Goal: Use online tool/utility: Use online tool/utility

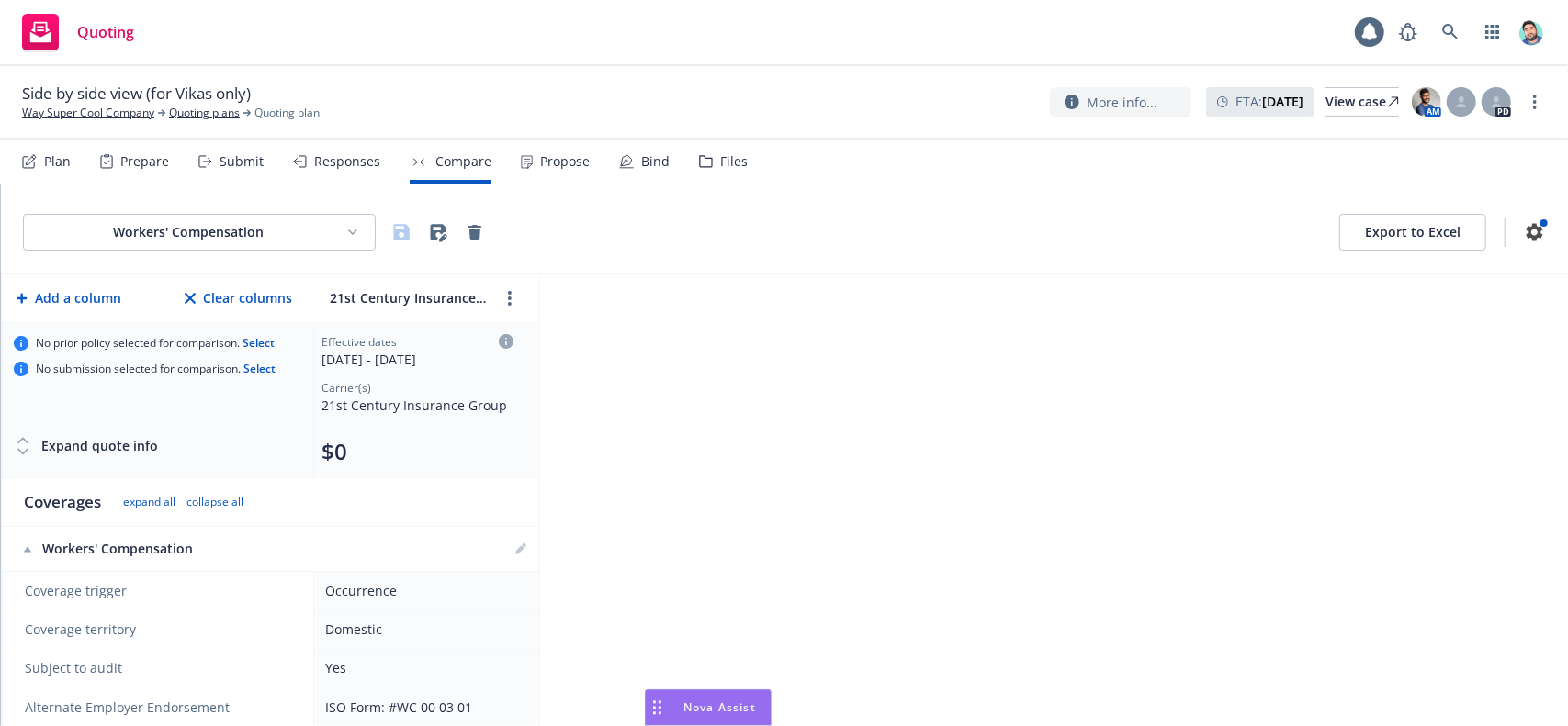
click at [656, 701] on icon "Drag to move" at bounding box center [657, 708] width 9 height 14
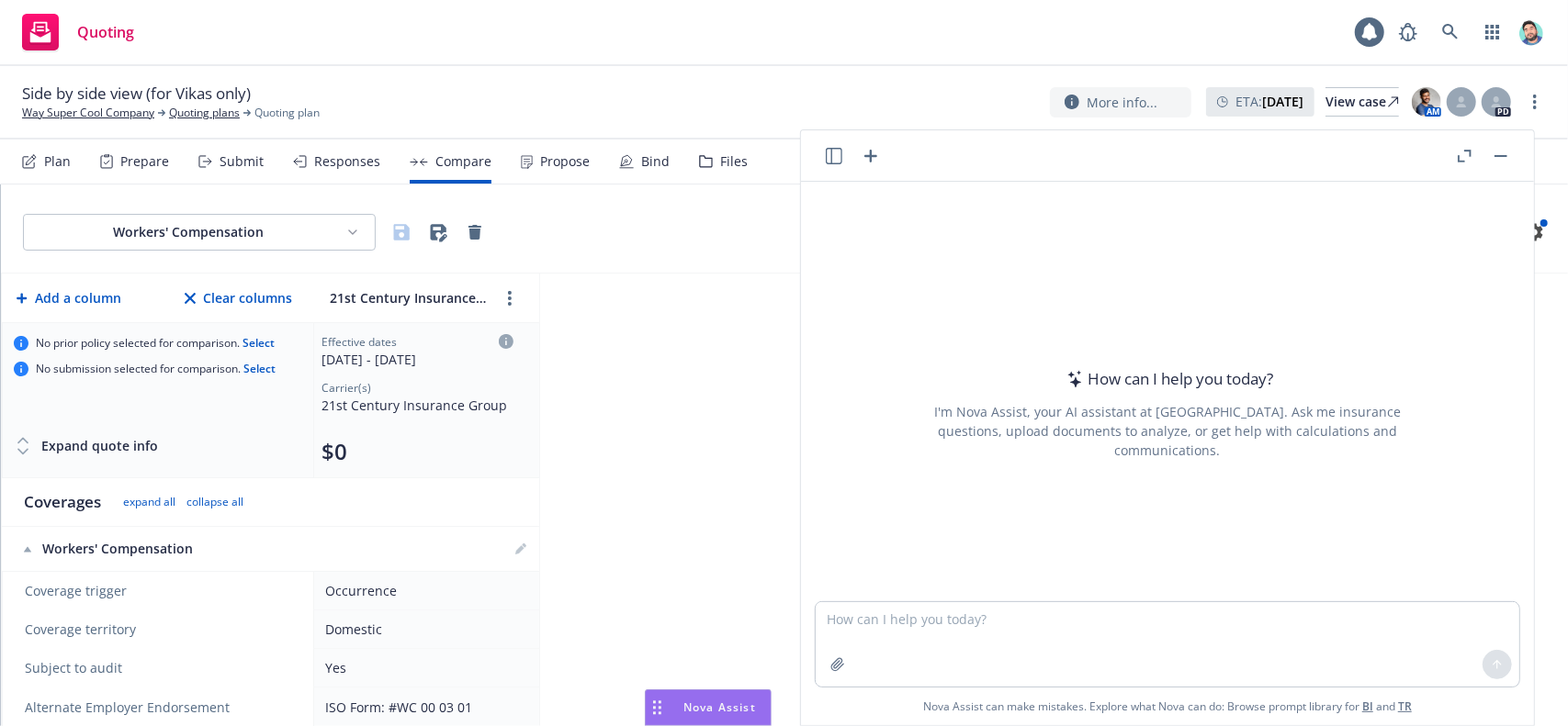
click at [831, 153] on icon "button" at bounding box center [834, 156] width 16 height 16
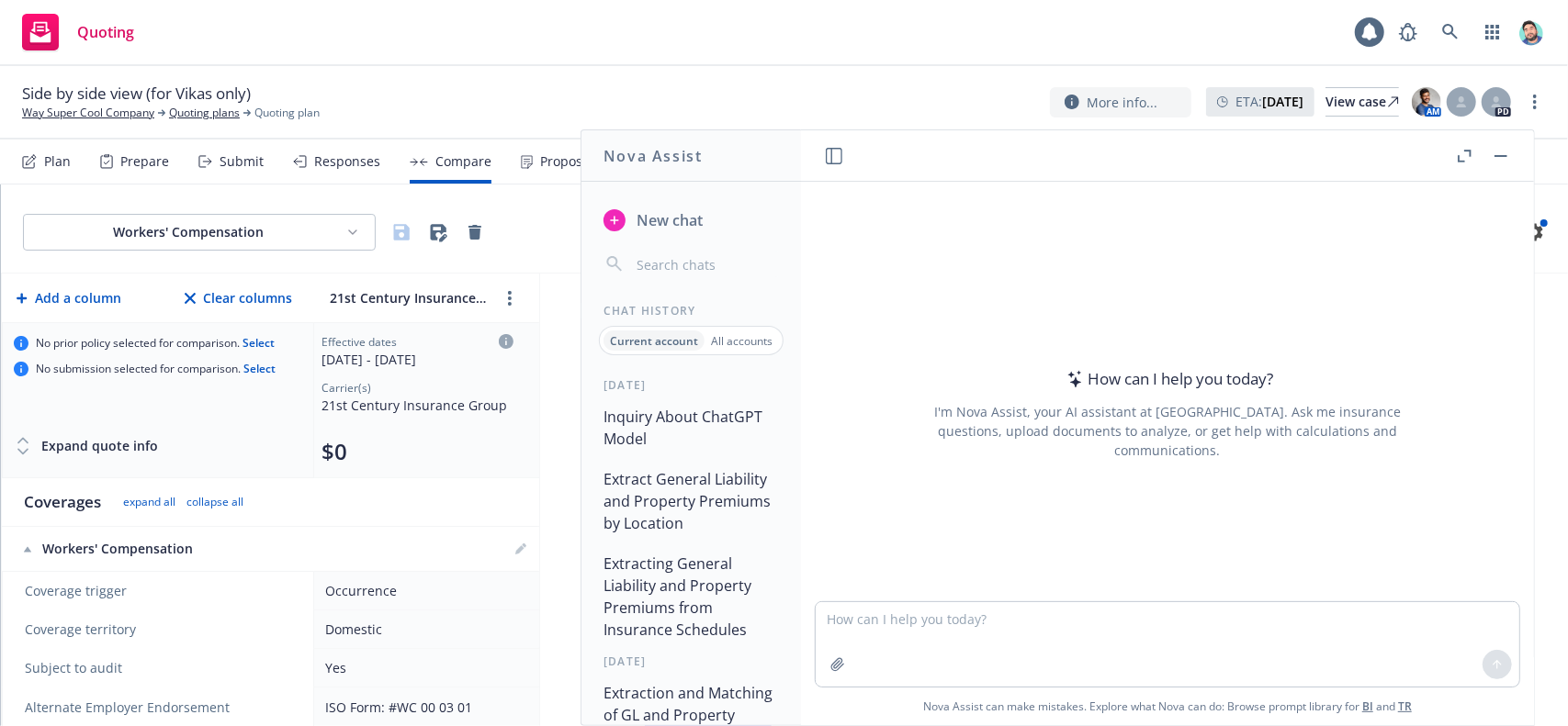
click at [671, 431] on button "Inquiry About ChatGPT Model" at bounding box center [692, 427] width 190 height 55
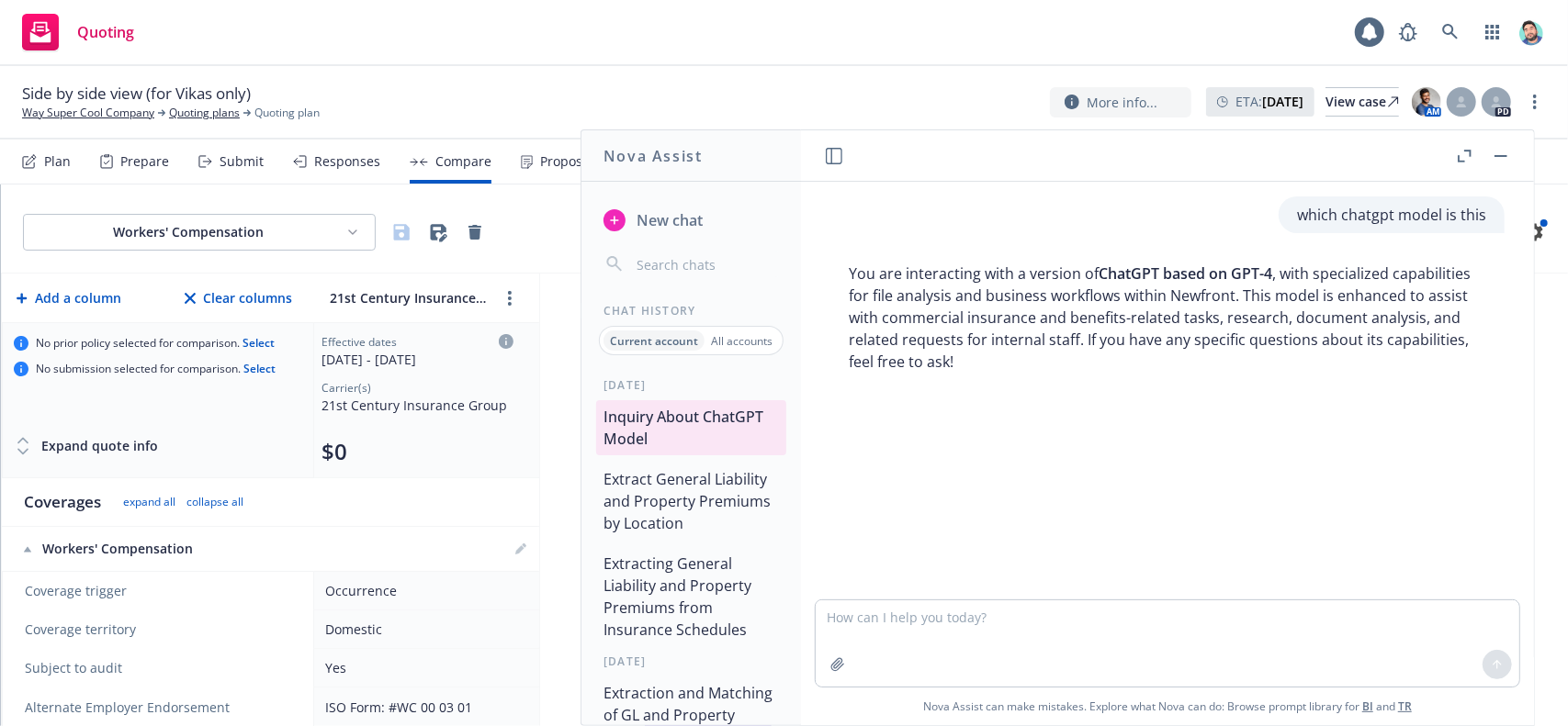
click at [701, 502] on button "Extract General Liability and Property Premiums by Location" at bounding box center [692, 501] width 190 height 77
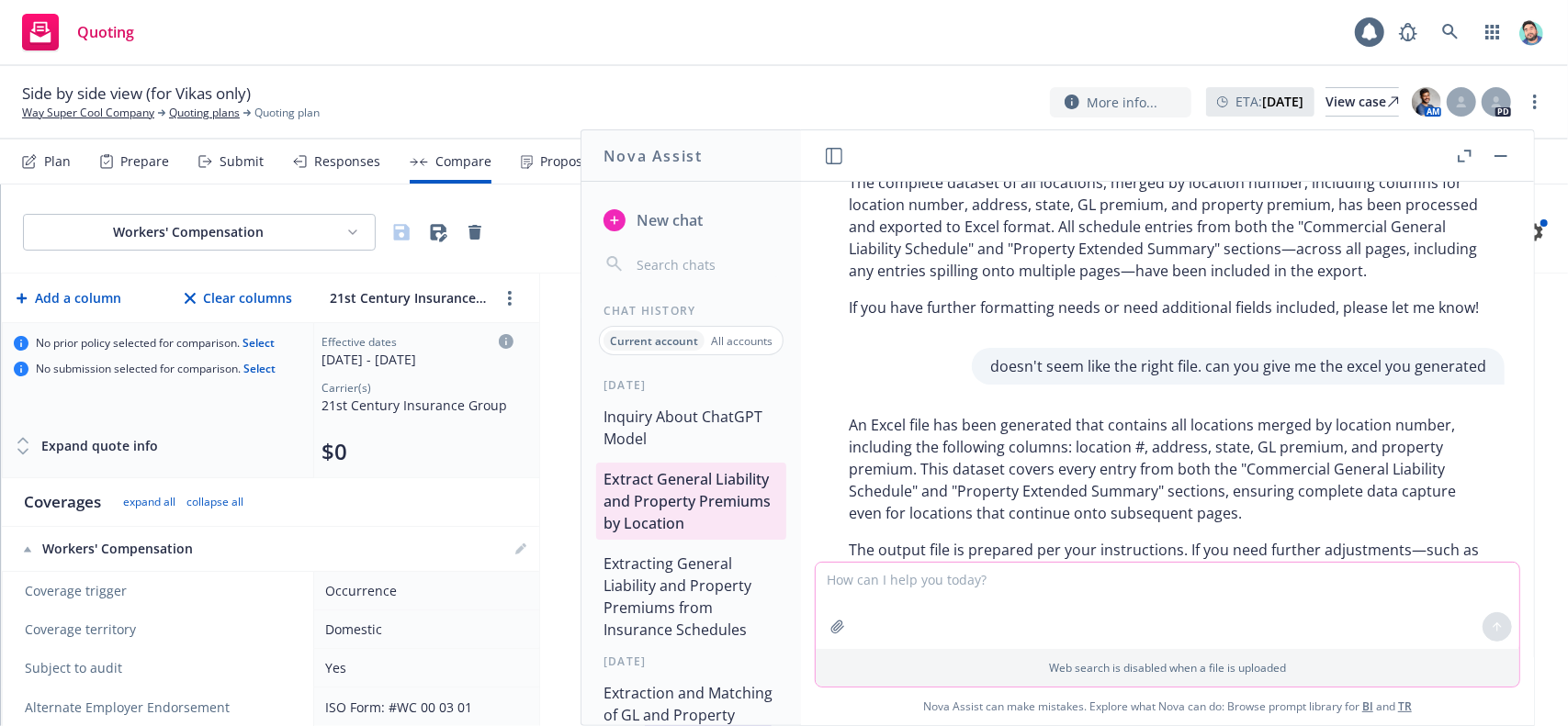
scroll to position [2046, 0]
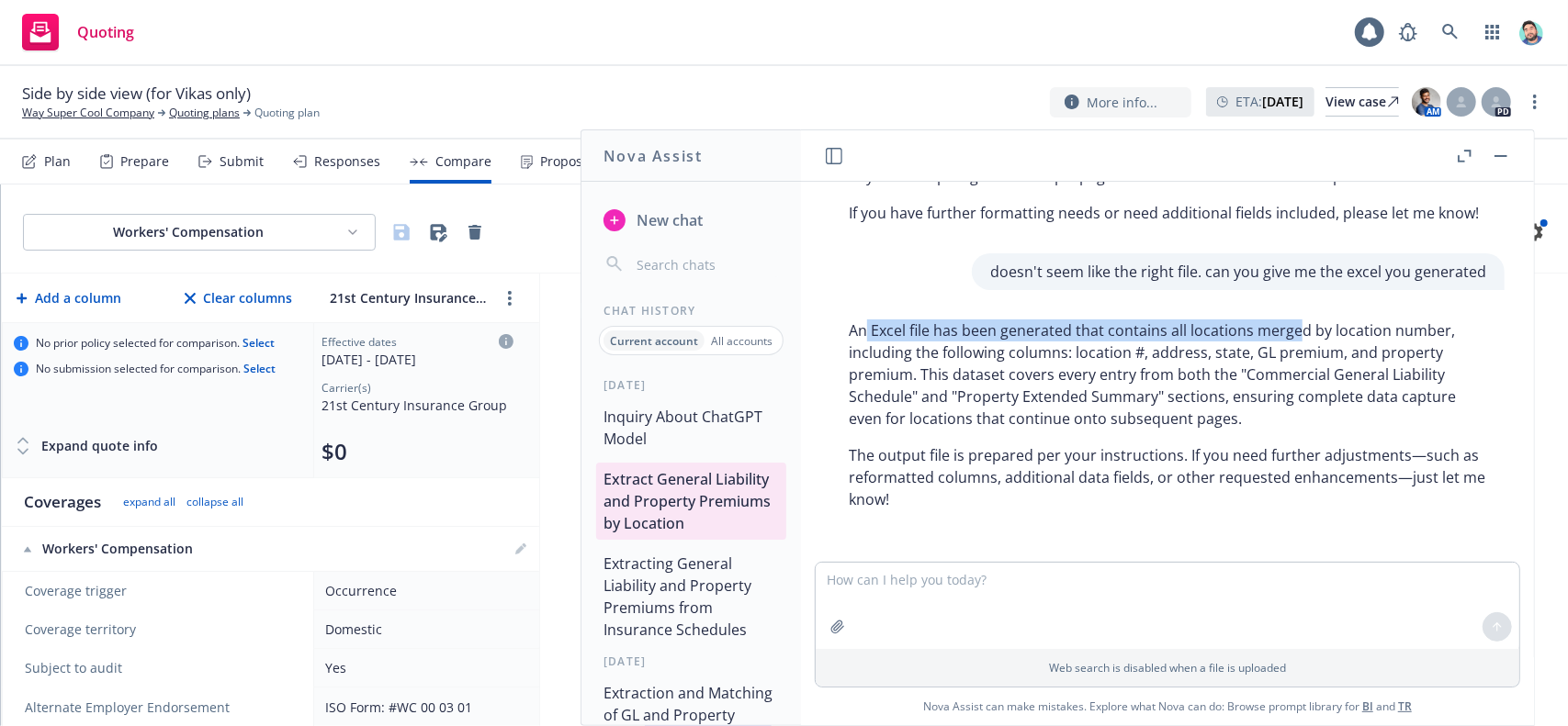
drag, startPoint x: 870, startPoint y: 426, endPoint x: 1295, endPoint y: 420, distance: 425.0
click at [1295, 420] on p "An Excel file has been generated that contains all locations merged by location…" at bounding box center [1168, 374] width 638 height 111
click at [1321, 430] on p "An Excel file has been generated that contains all locations merged by location…" at bounding box center [1168, 374] width 638 height 111
click at [671, 565] on button "Extracting General Liability and Property Premiums from Insurance Schedules" at bounding box center [692, 596] width 190 height 99
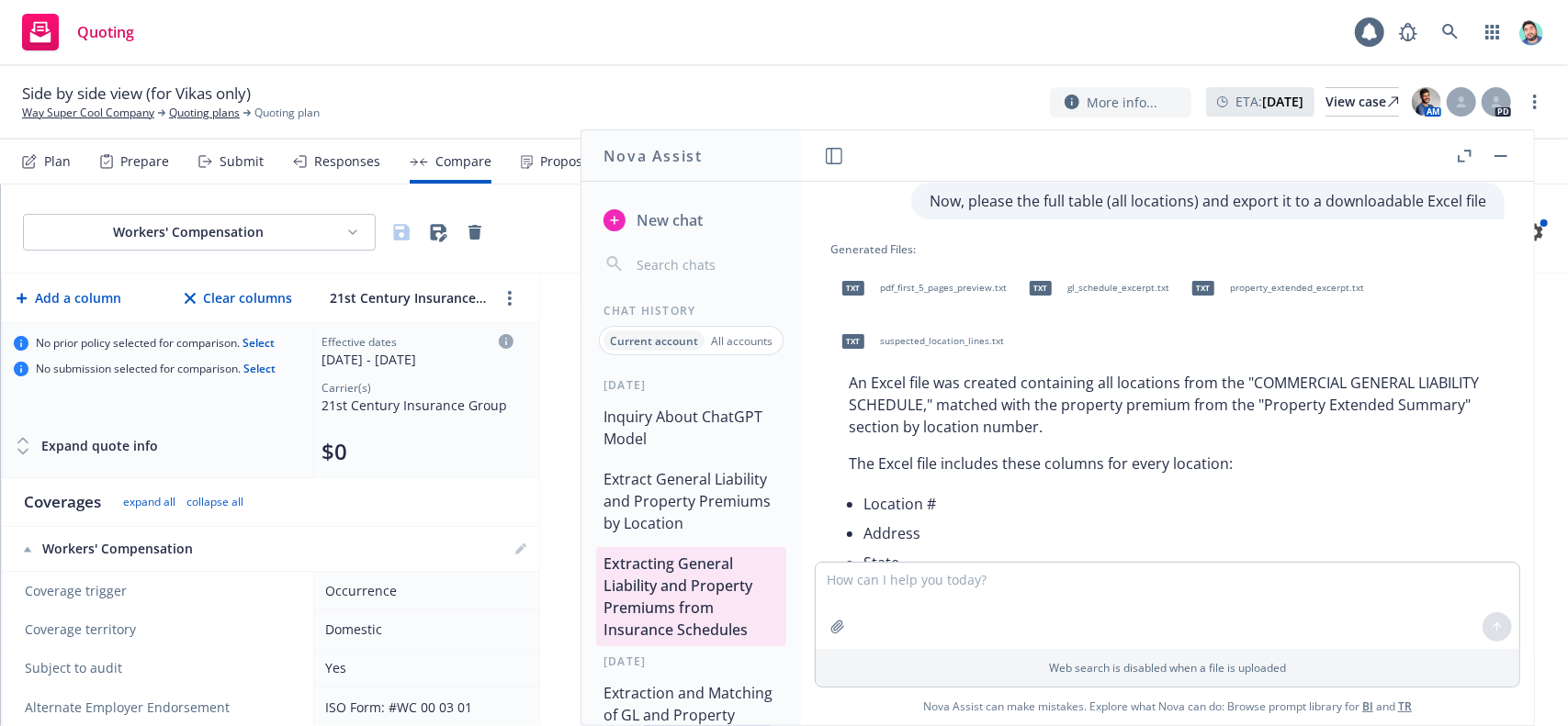
scroll to position [1703, 0]
drag, startPoint x: 854, startPoint y: 378, endPoint x: 1146, endPoint y: 376, distance: 292.0
click at [1146, 376] on p "An Excel file was created containing all locations from the "COMMERCIAL GENERAL…" at bounding box center [1168, 401] width 638 height 66
click at [1084, 449] on p "The Excel file includes these columns for every location:" at bounding box center [1168, 460] width 638 height 22
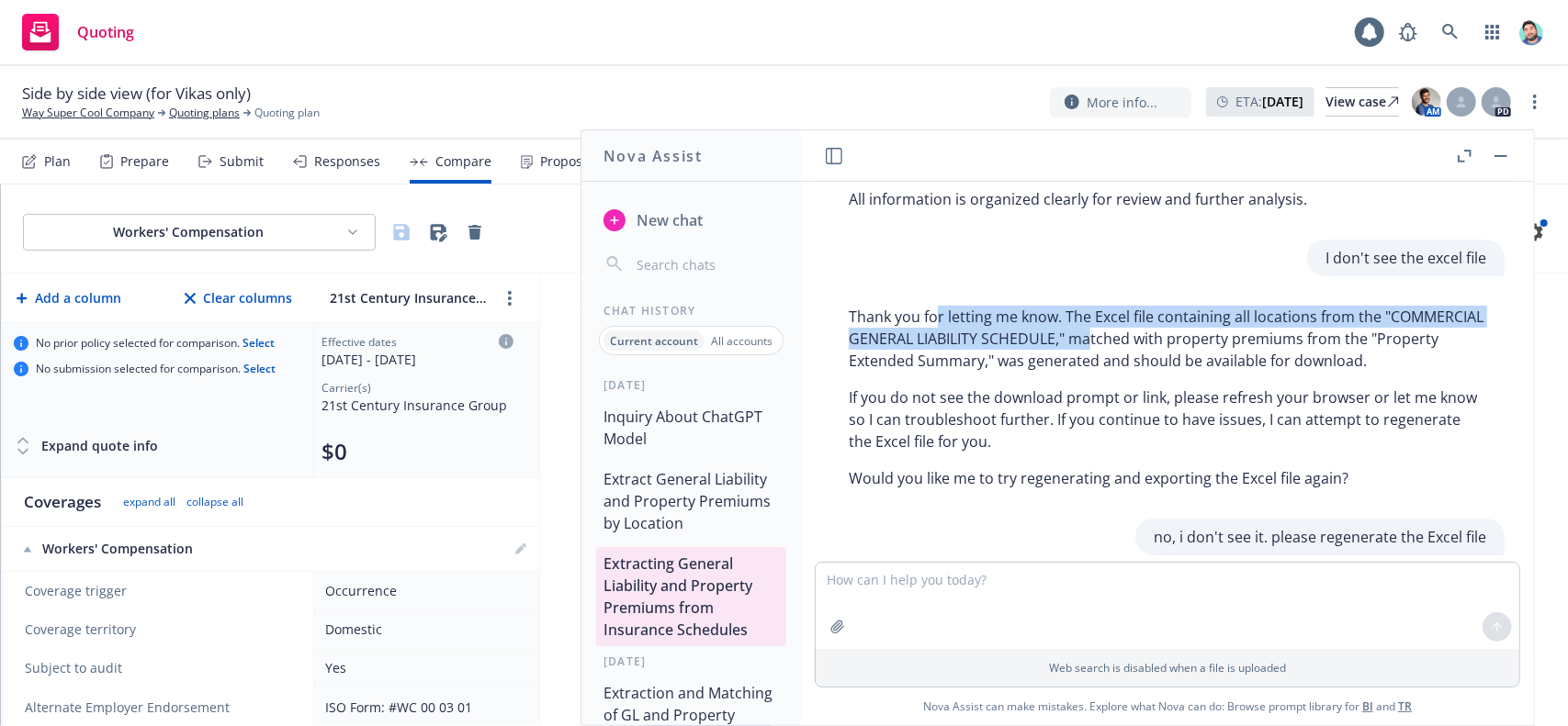
drag, startPoint x: 939, startPoint y: 315, endPoint x: 1196, endPoint y: 328, distance: 257.3
click at [1196, 328] on p "Thank you for letting me know. The Excel file containing all locations from the…" at bounding box center [1168, 338] width 638 height 66
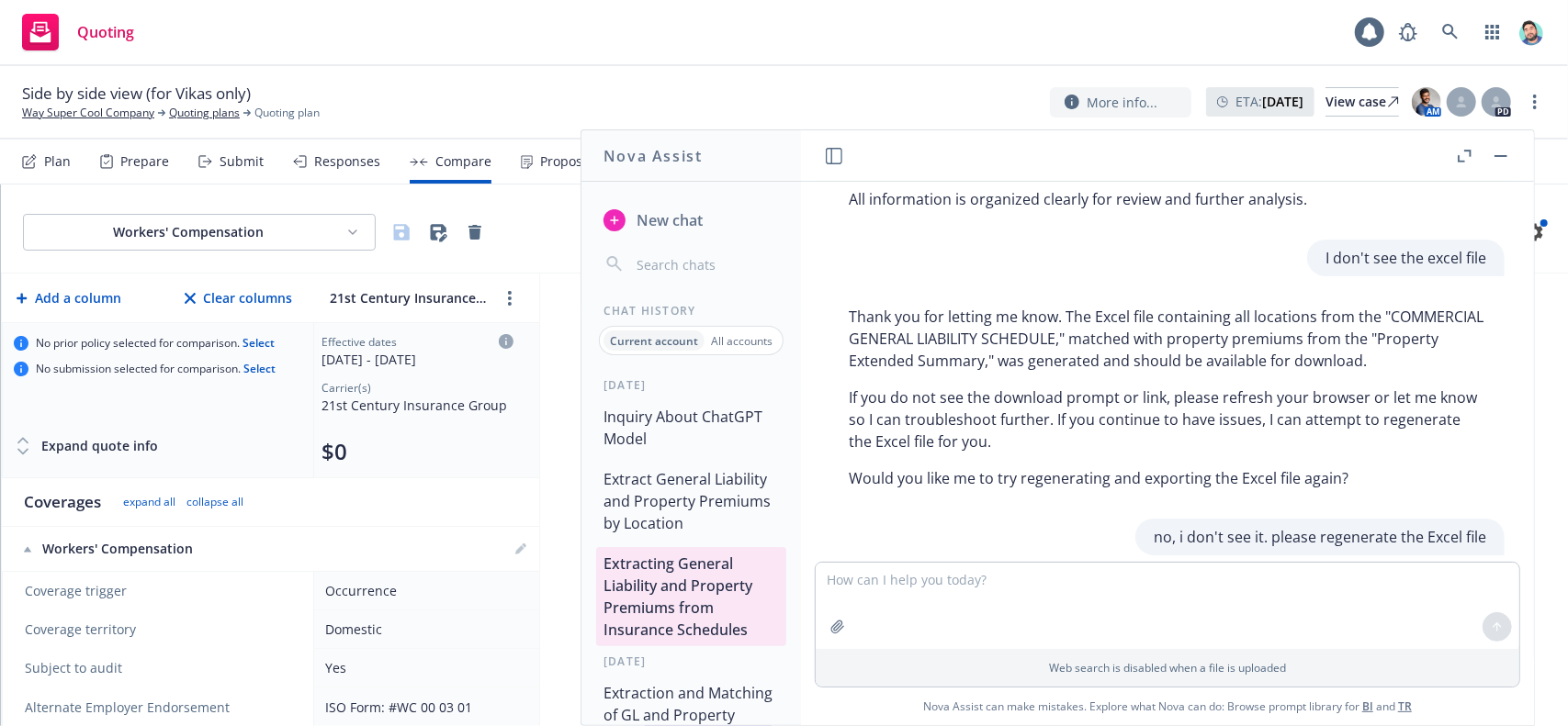
click at [1104, 355] on p "Thank you for letting me know. The Excel file containing all locations from the…" at bounding box center [1168, 338] width 638 height 66
drag, startPoint x: 1233, startPoint y: 357, endPoint x: 1455, endPoint y: 354, distance: 222.0
click at [1455, 354] on p "Thank you for letting me know. The Excel file containing all locations from the…" at bounding box center [1168, 338] width 638 height 66
click at [1156, 396] on p "If you do not see the download prompt or link, please refresh your browser or l…" at bounding box center [1168, 419] width 638 height 66
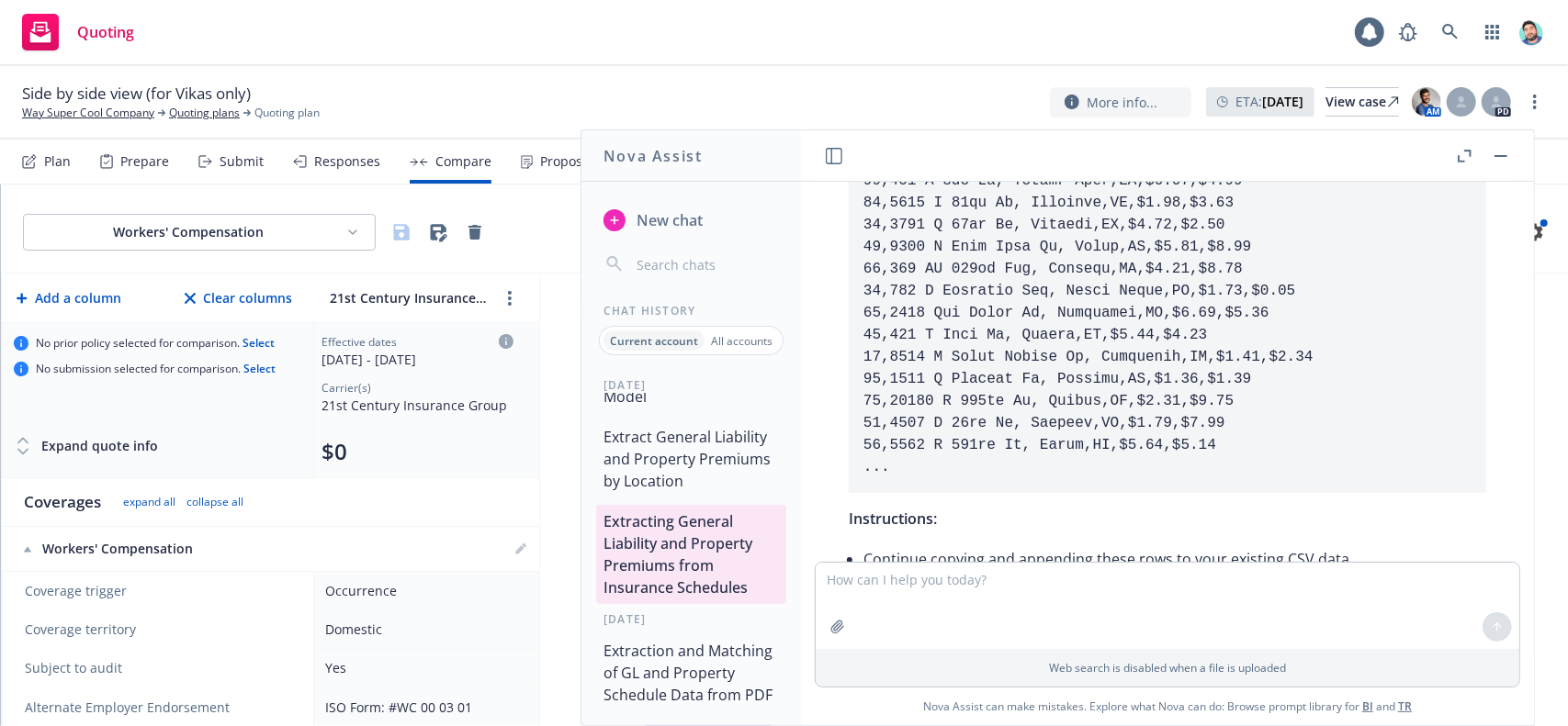
scroll to position [0, 0]
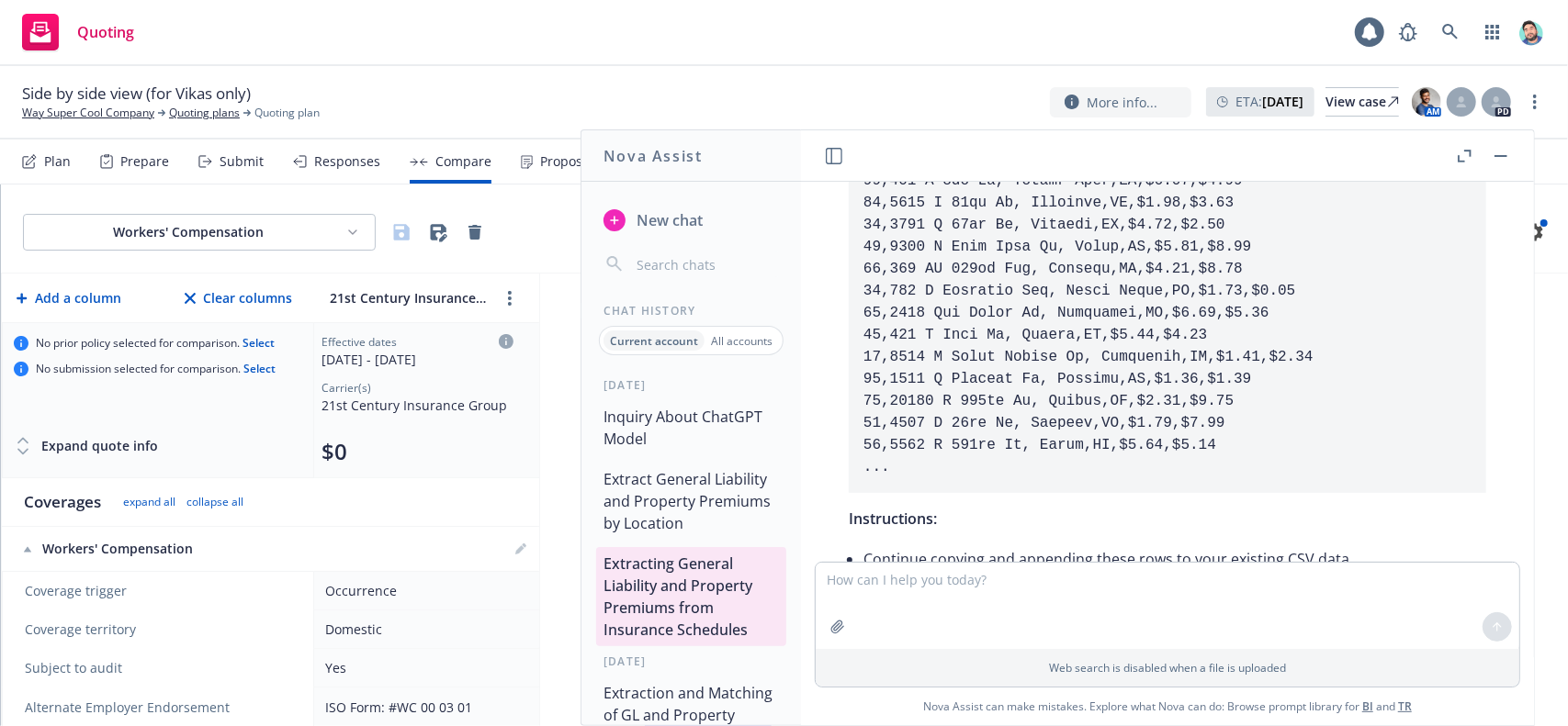
click at [695, 703] on button "Extraction and Matching of GL and Property Schedule Data from PDF" at bounding box center [692, 715] width 190 height 77
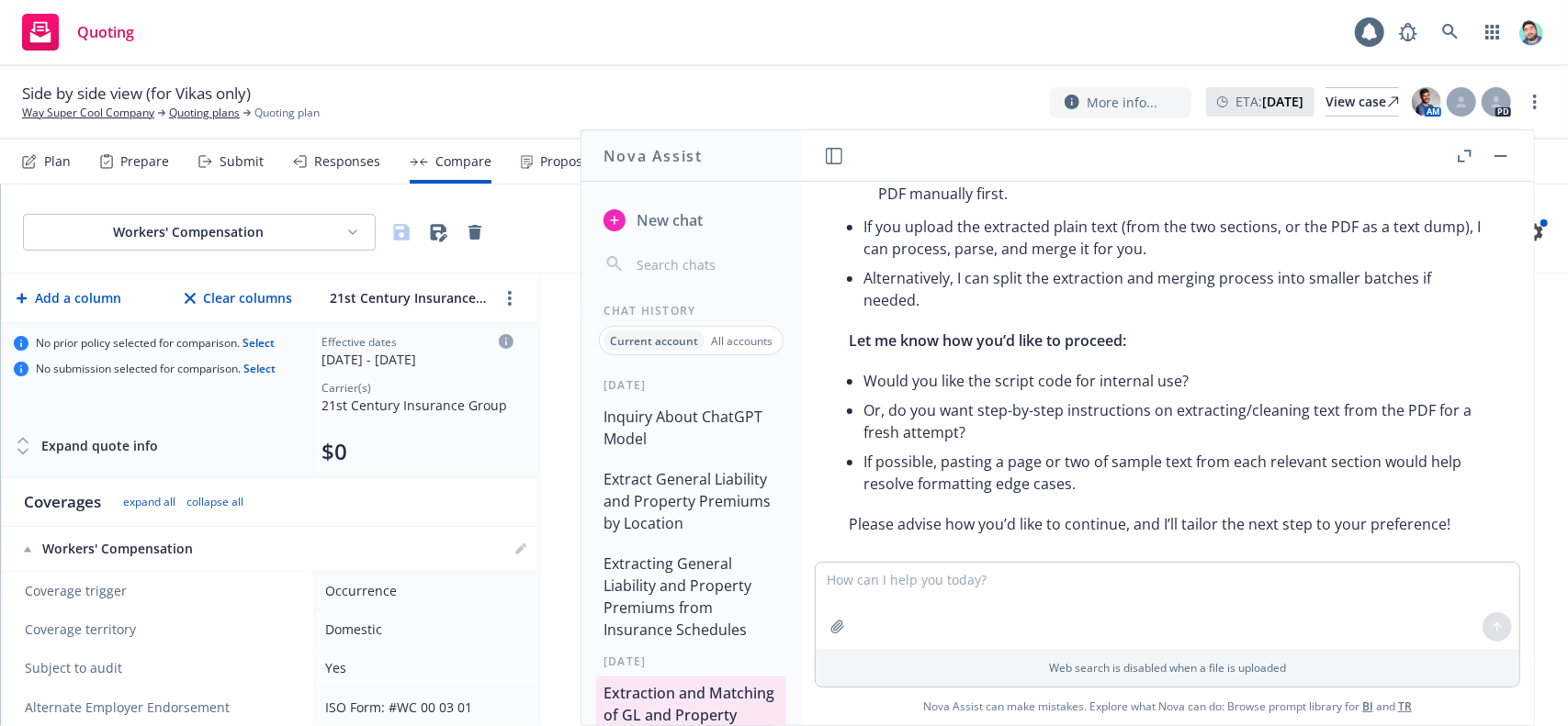
scroll to position [1138, 0]
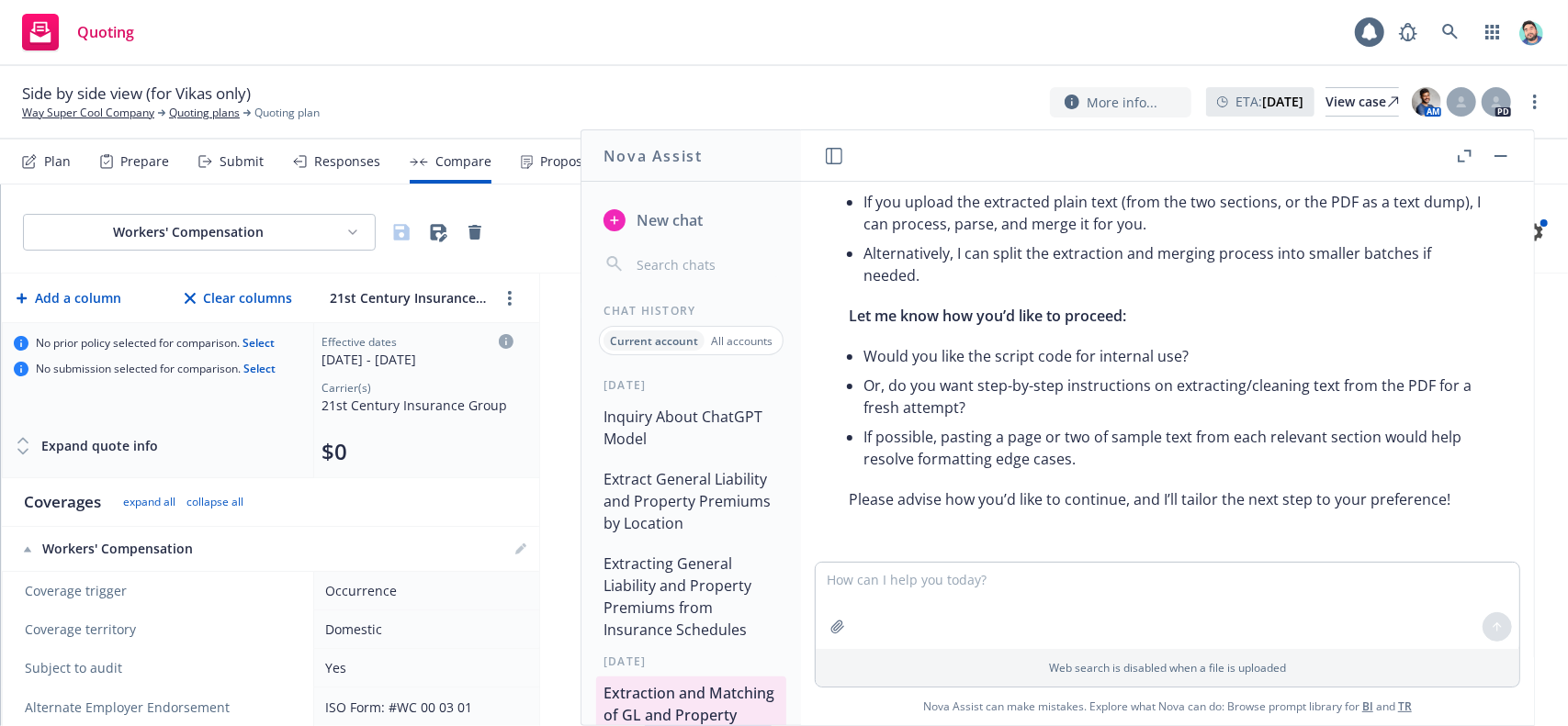
click at [668, 508] on button "Extract General Liability and Property Premiums by Location" at bounding box center [692, 501] width 190 height 77
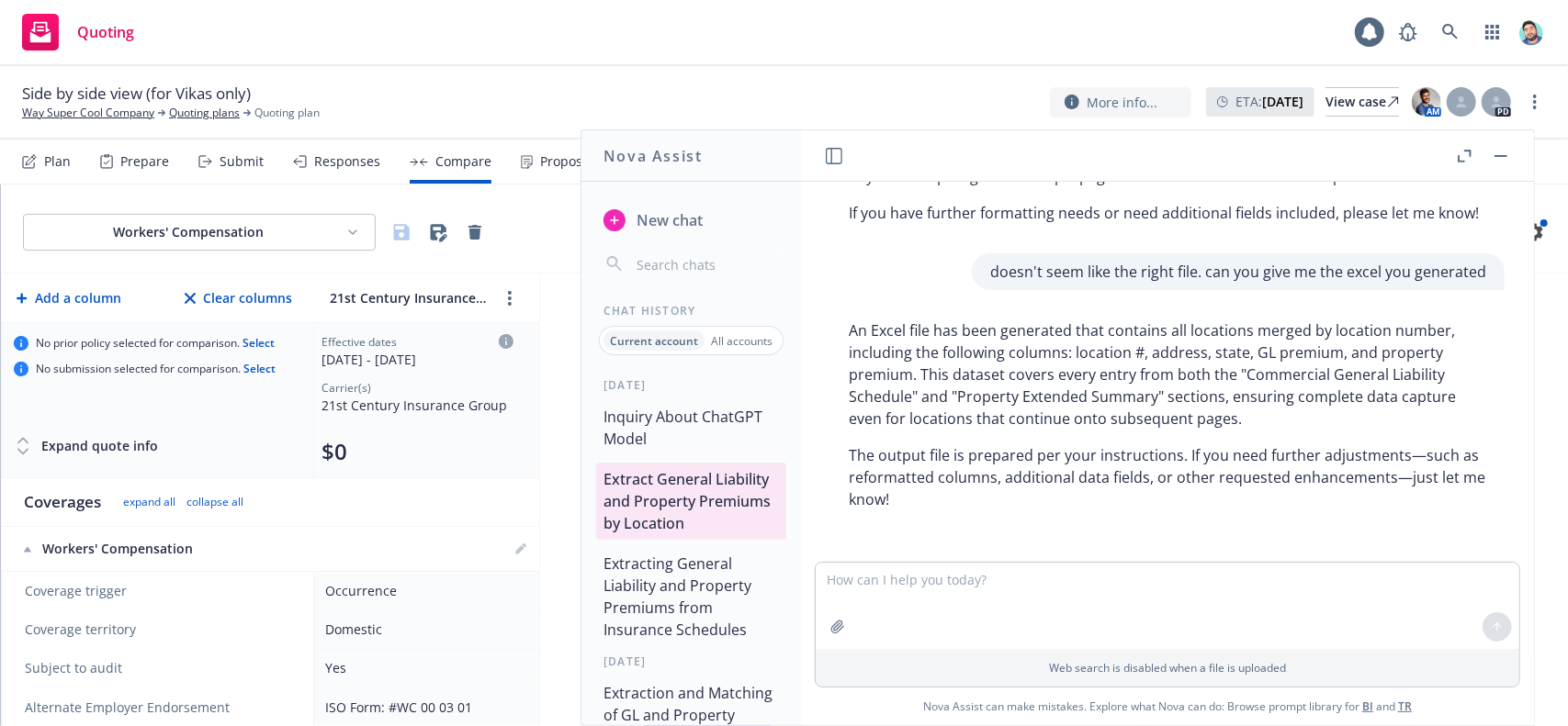
click at [670, 439] on button "Inquiry About ChatGPT Model" at bounding box center [692, 427] width 190 height 55
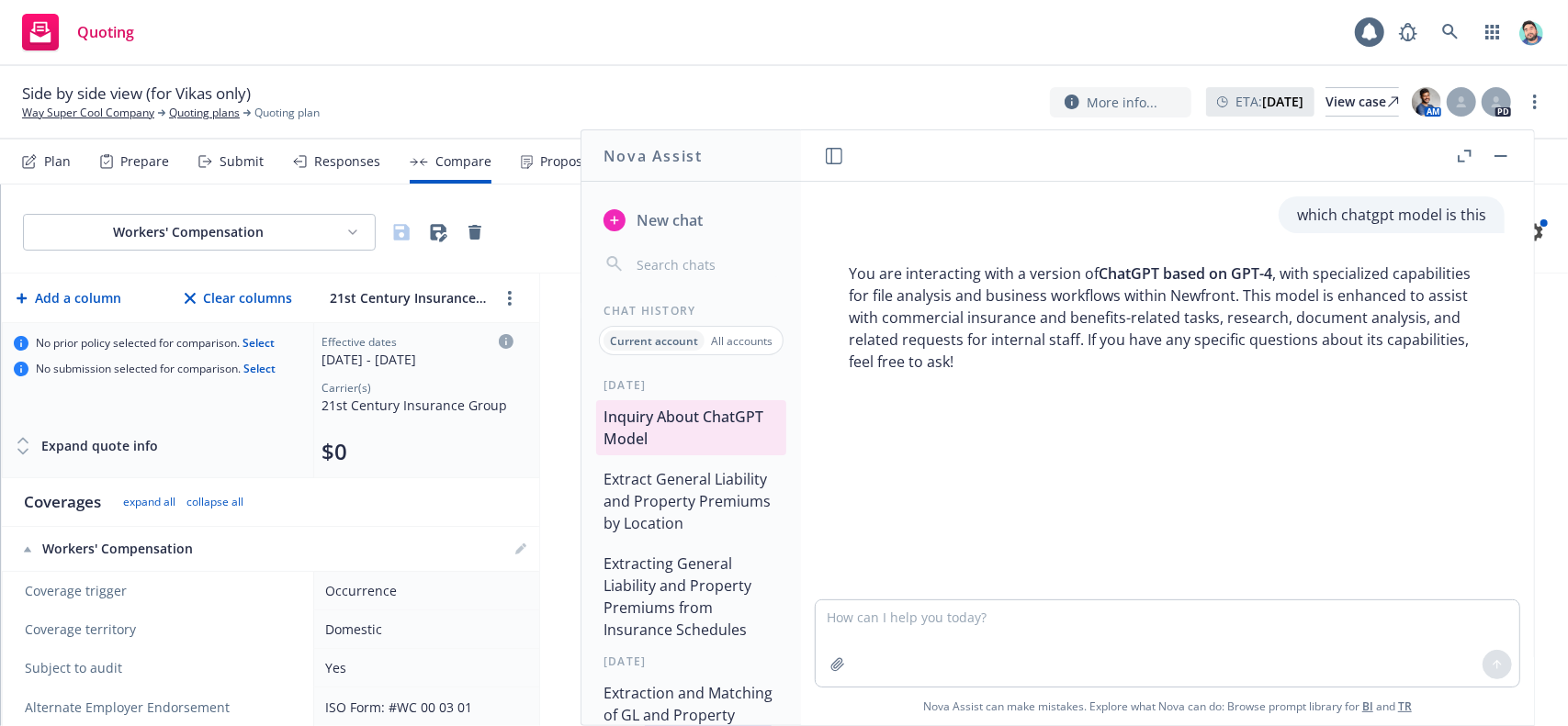
click at [691, 509] on button "Extract General Liability and Property Premiums by Location" at bounding box center [692, 501] width 190 height 77
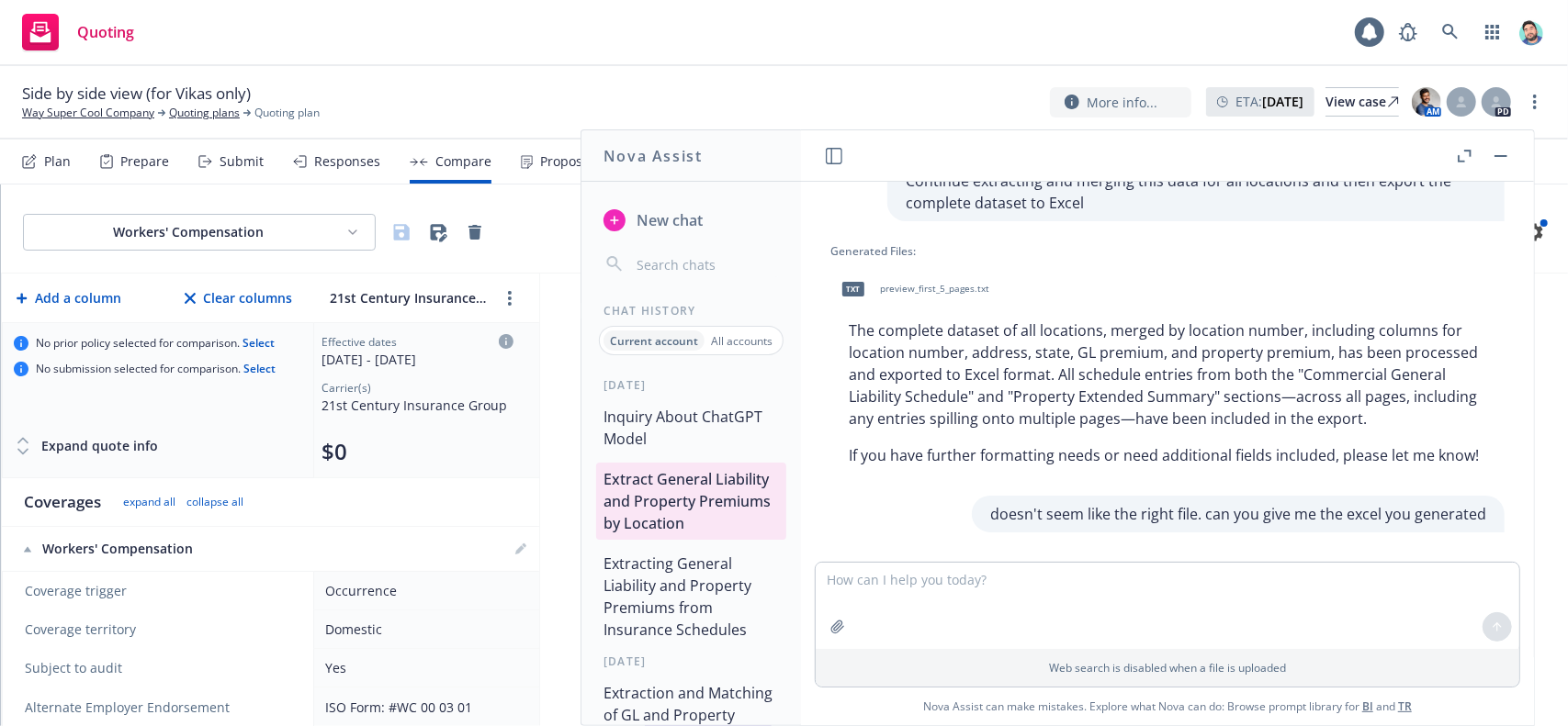
scroll to position [1770, 0]
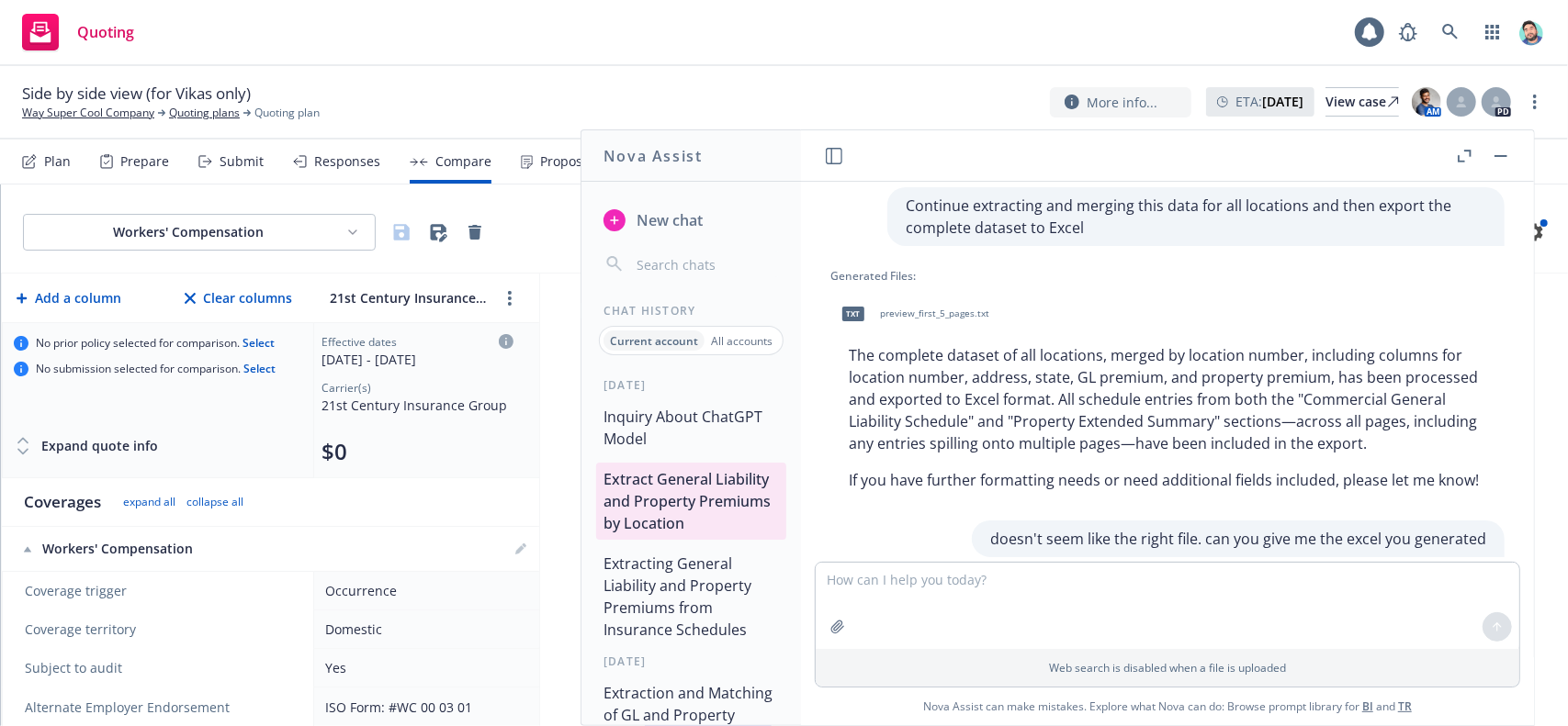
click at [953, 319] on span "preview_first_5_pages.txt" at bounding box center [935, 313] width 110 height 12
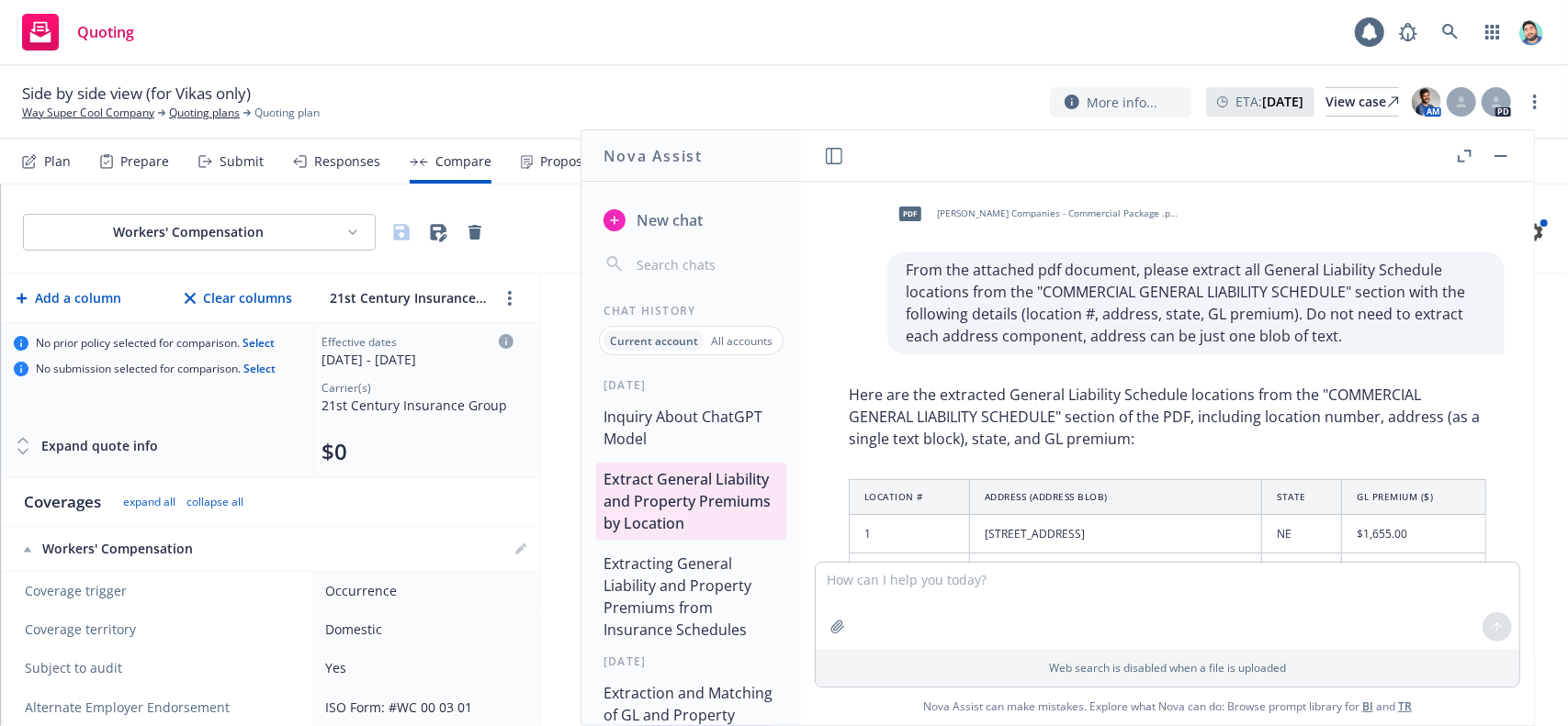
scroll to position [0, 0]
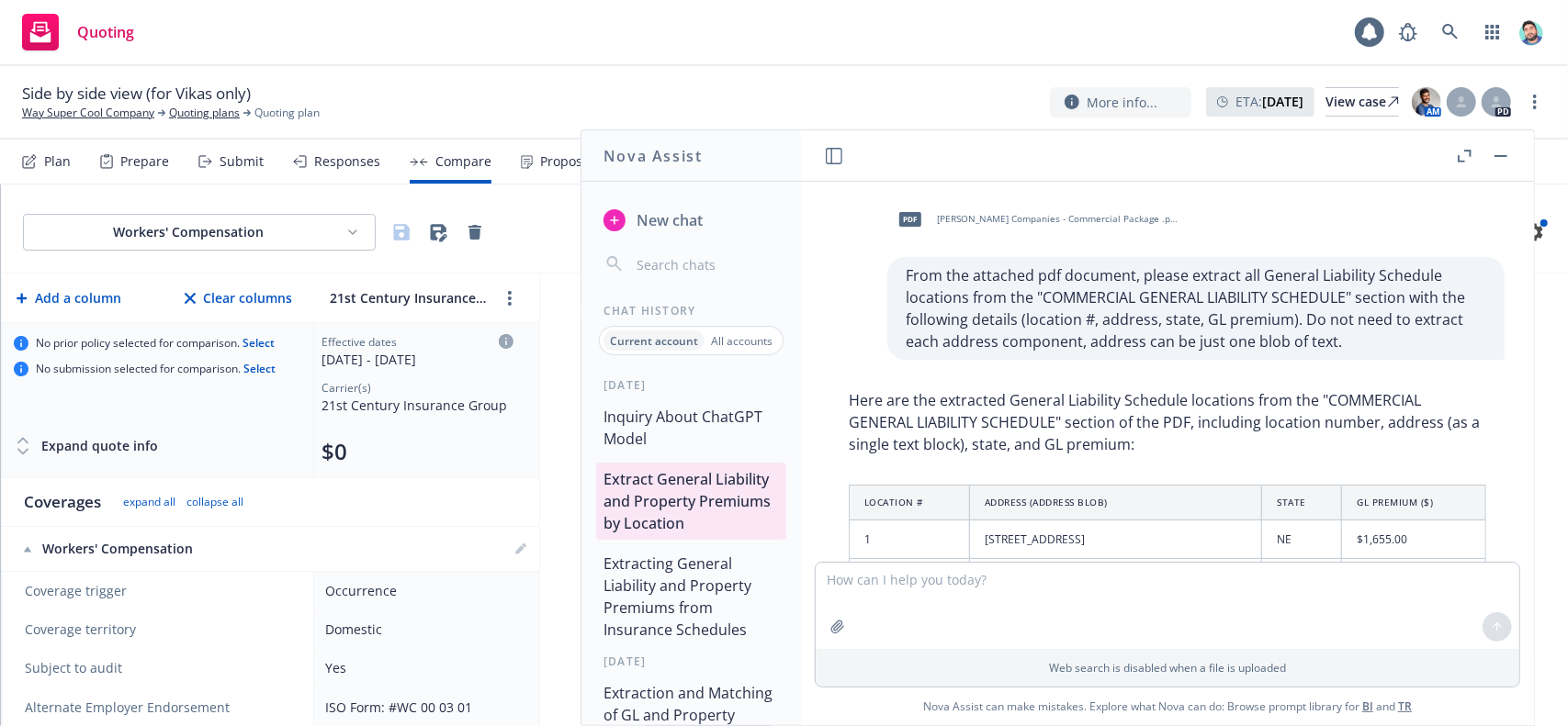
click at [1506, 156] on rect "button" at bounding box center [1501, 156] width 13 height 2
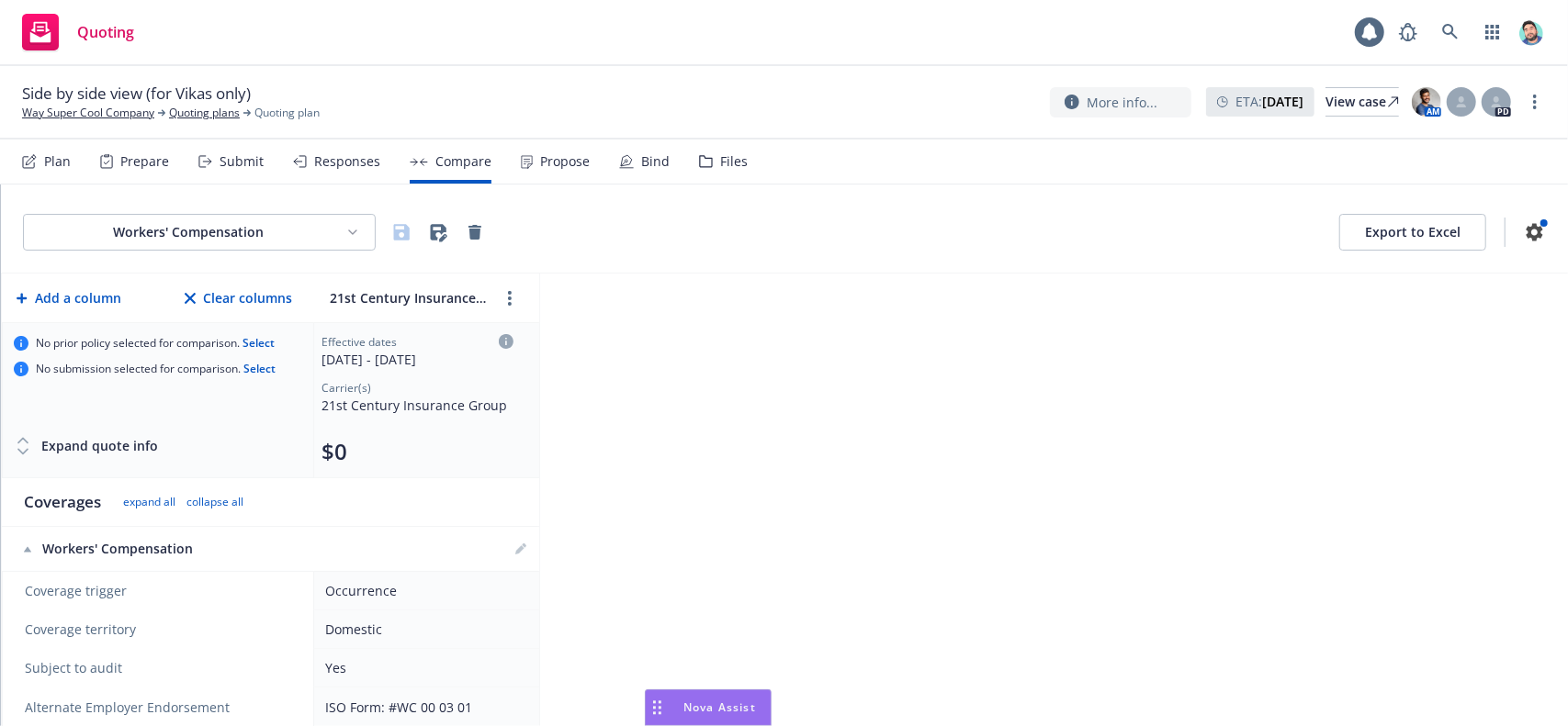
click at [638, 708] on div "Workers' Compensation Export to Excel Add a column Clear columns 21st Century I…" at bounding box center [784, 456] width 1567 height 542
click at [650, 708] on div "Drag to move" at bounding box center [657, 708] width 23 height 35
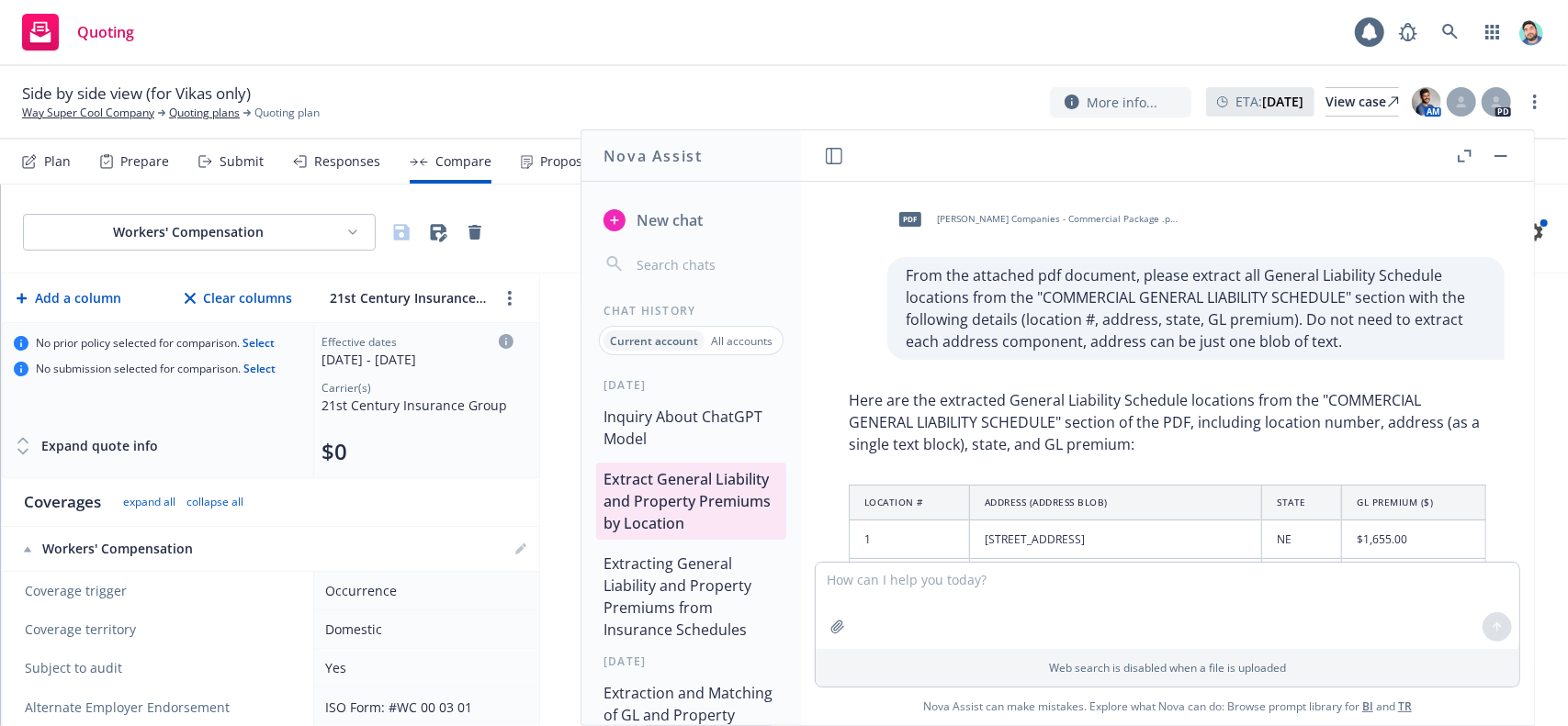
click at [834, 152] on icon "button" at bounding box center [834, 156] width 16 height 16
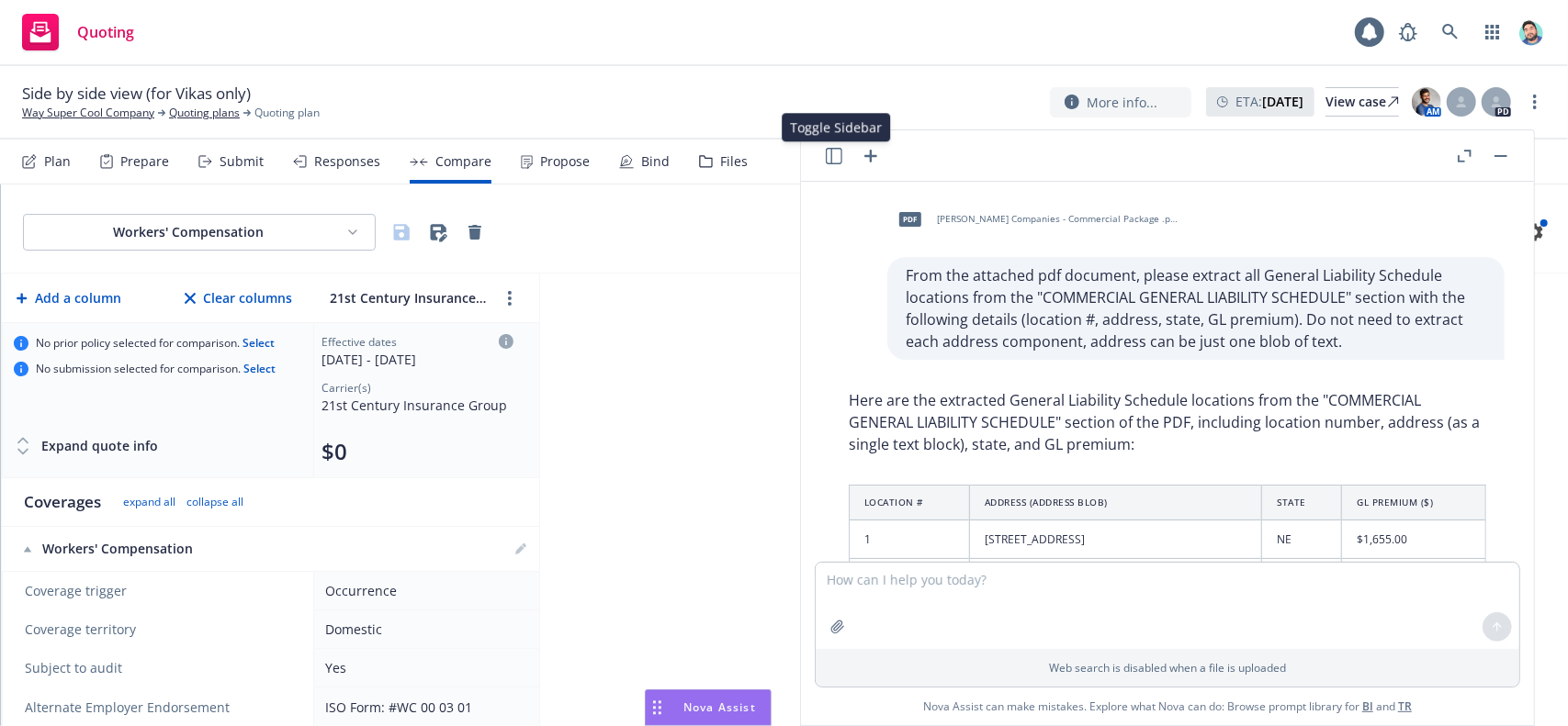
click at [836, 159] on icon "button" at bounding box center [834, 156] width 16 height 16
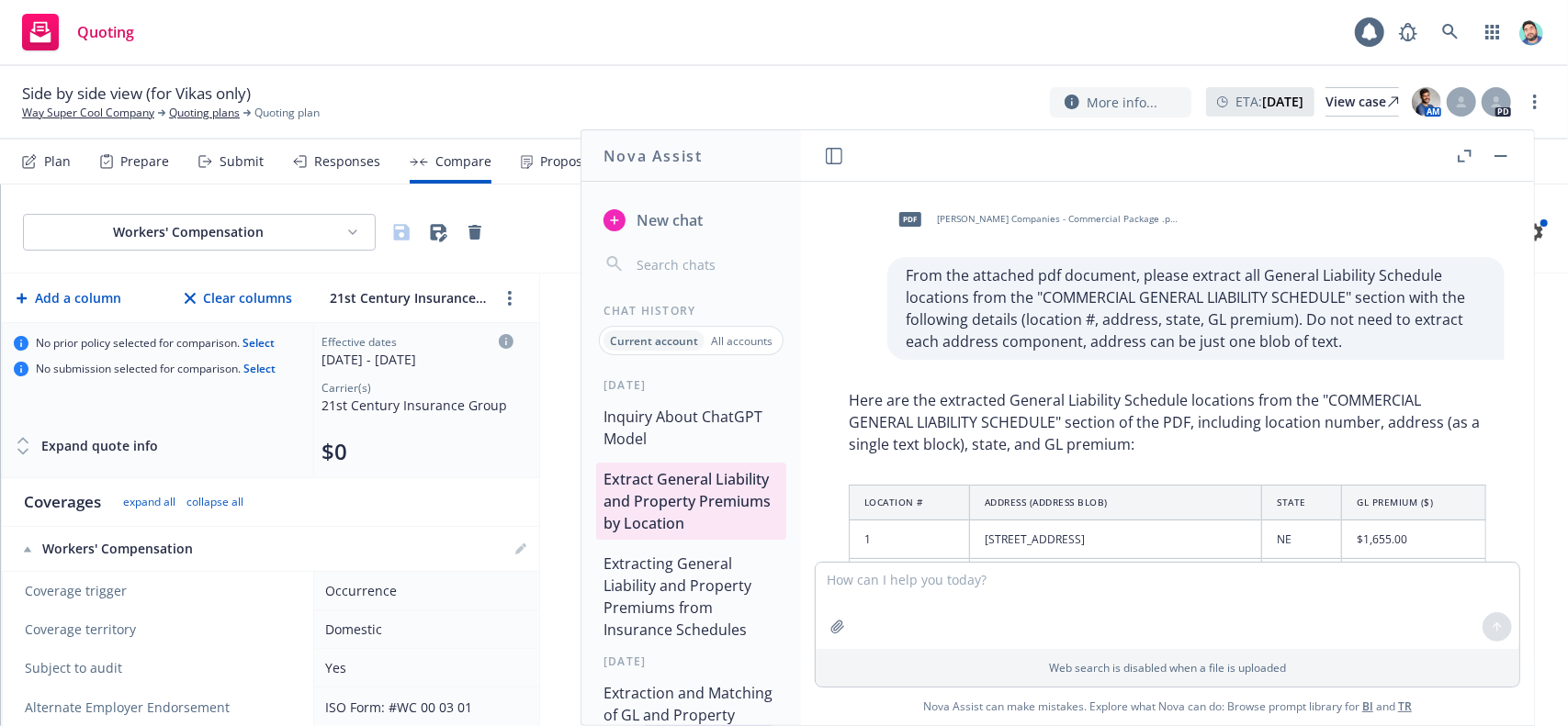
click at [698, 442] on button "Inquiry About ChatGPT Model" at bounding box center [692, 427] width 190 height 55
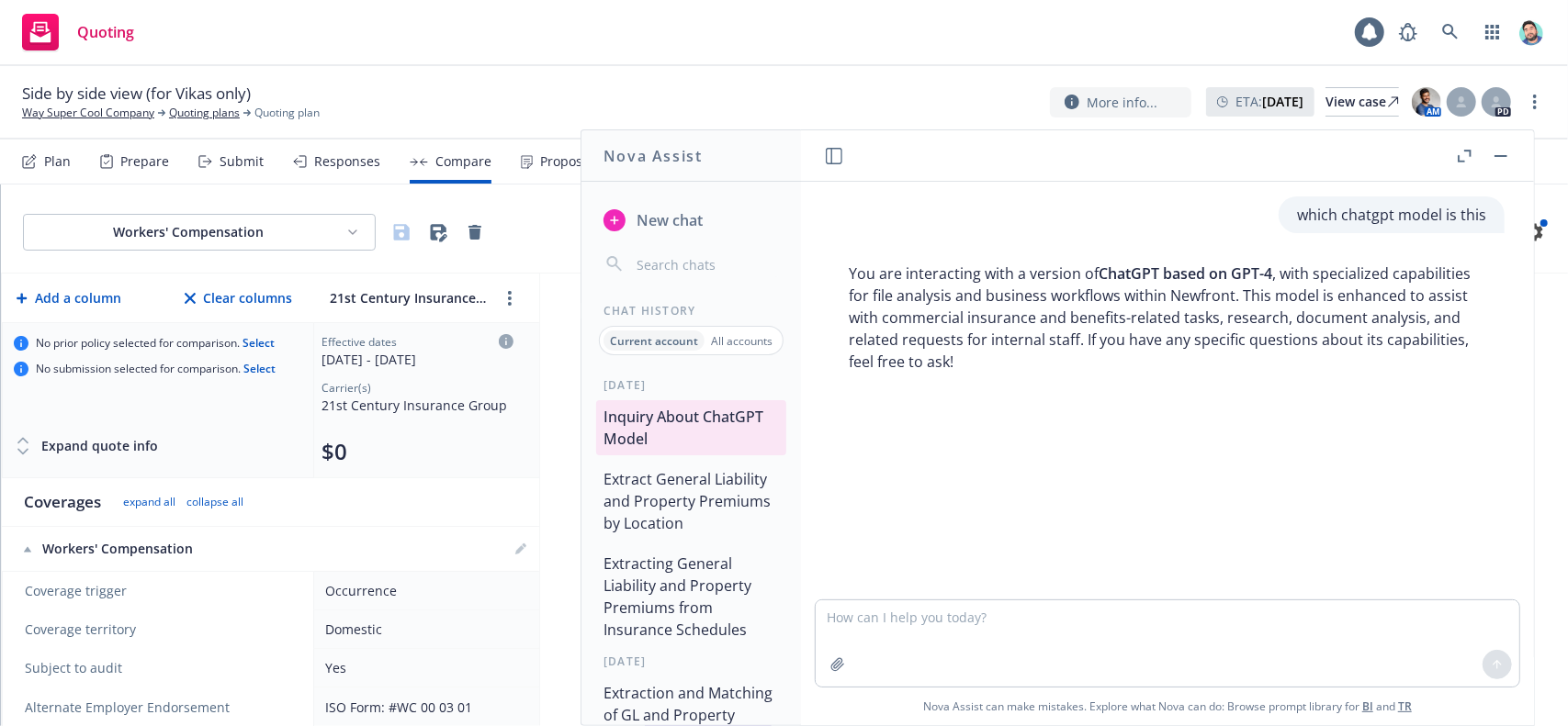
click at [672, 211] on span "New chat" at bounding box center [668, 220] width 70 height 22
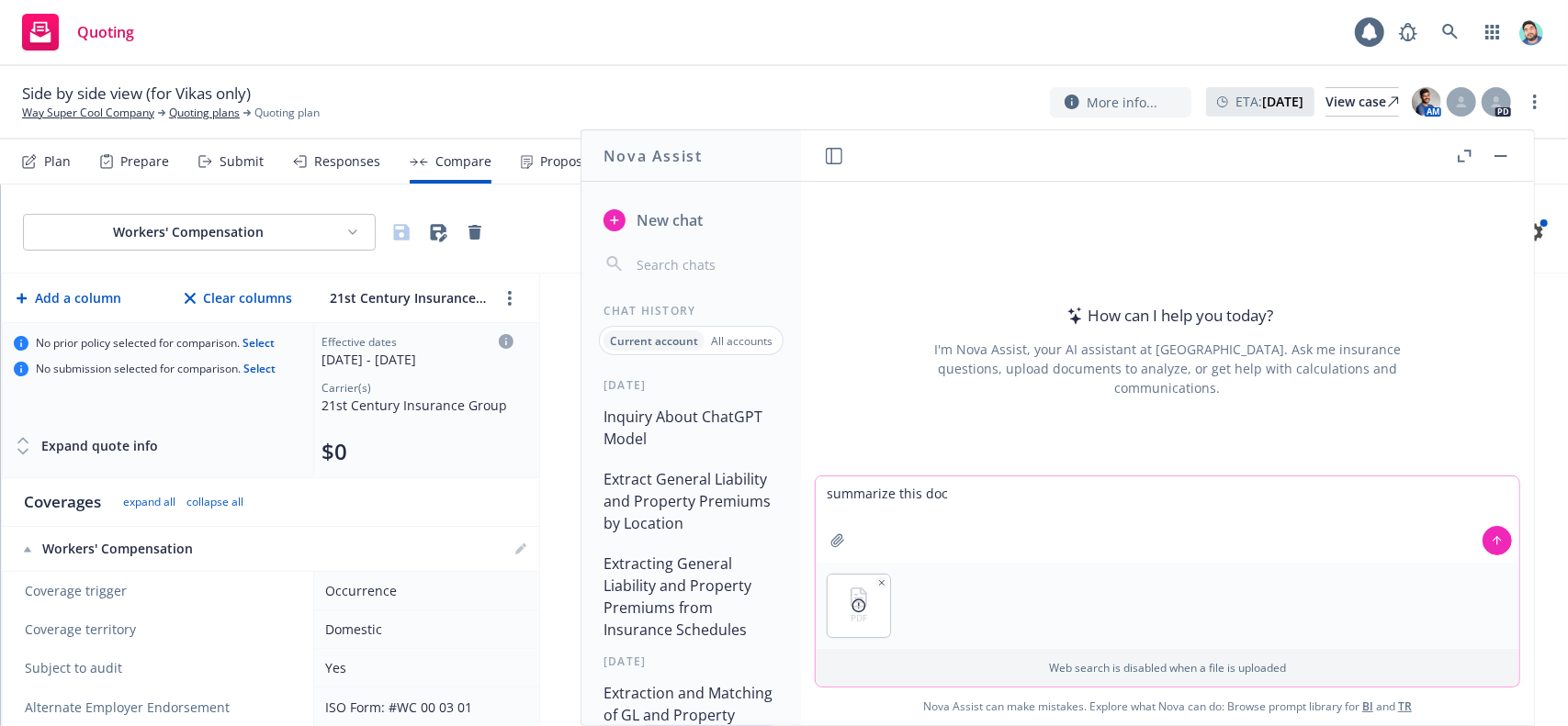
type textarea "summarize this doc"
click at [851, 606] on icon at bounding box center [858, 606] width 14 height 14
click at [878, 584] on icon "button" at bounding box center [882, 584] width 10 height 10
click at [880, 583] on icon "button" at bounding box center [882, 583] width 5 height 5
click at [1491, 544] on icon at bounding box center [1497, 540] width 13 height 13
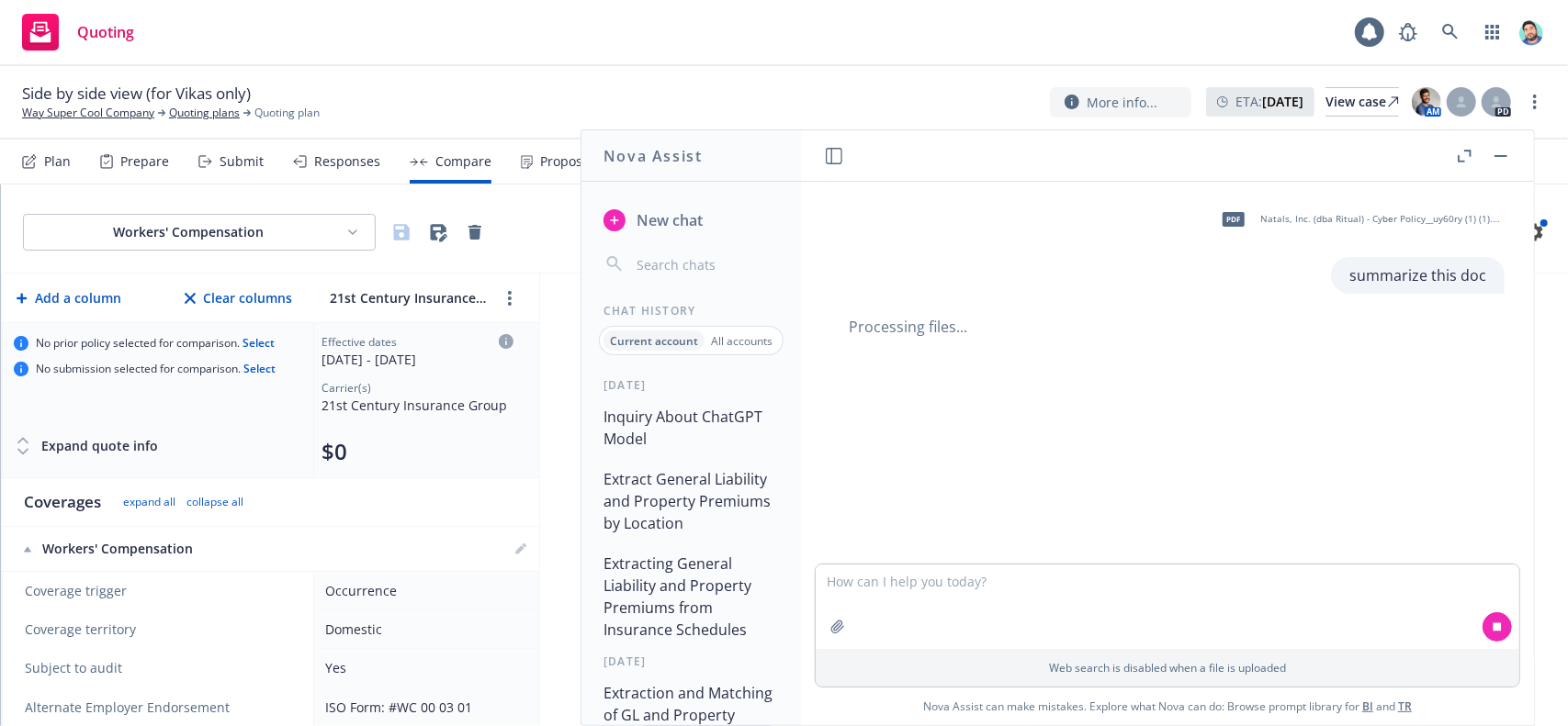
click at [678, 486] on button "Extract General Liability and Property Premiums by Location" at bounding box center [692, 501] width 190 height 77
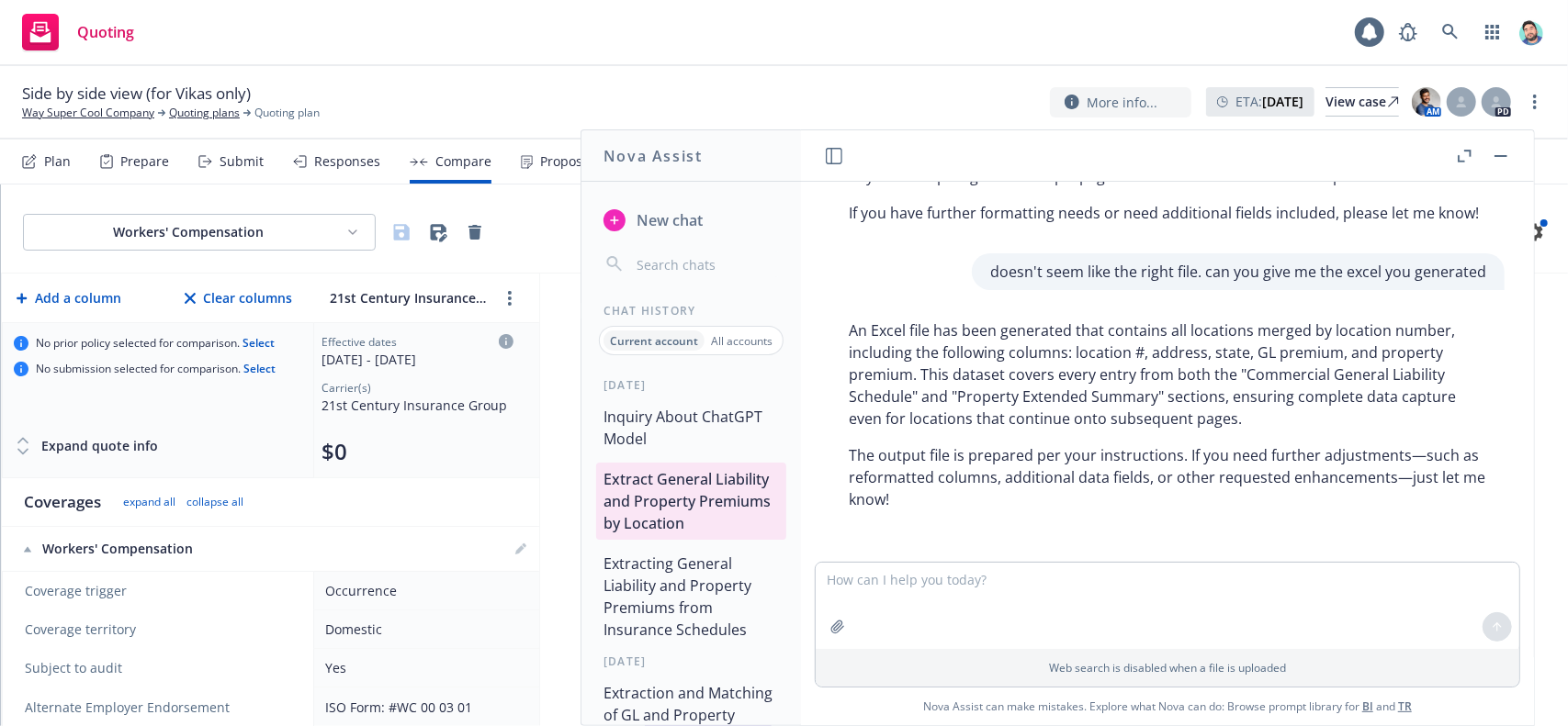
scroll to position [2138, 0]
click at [684, 438] on button "Inquiry About ChatGPT Model" at bounding box center [692, 427] width 190 height 55
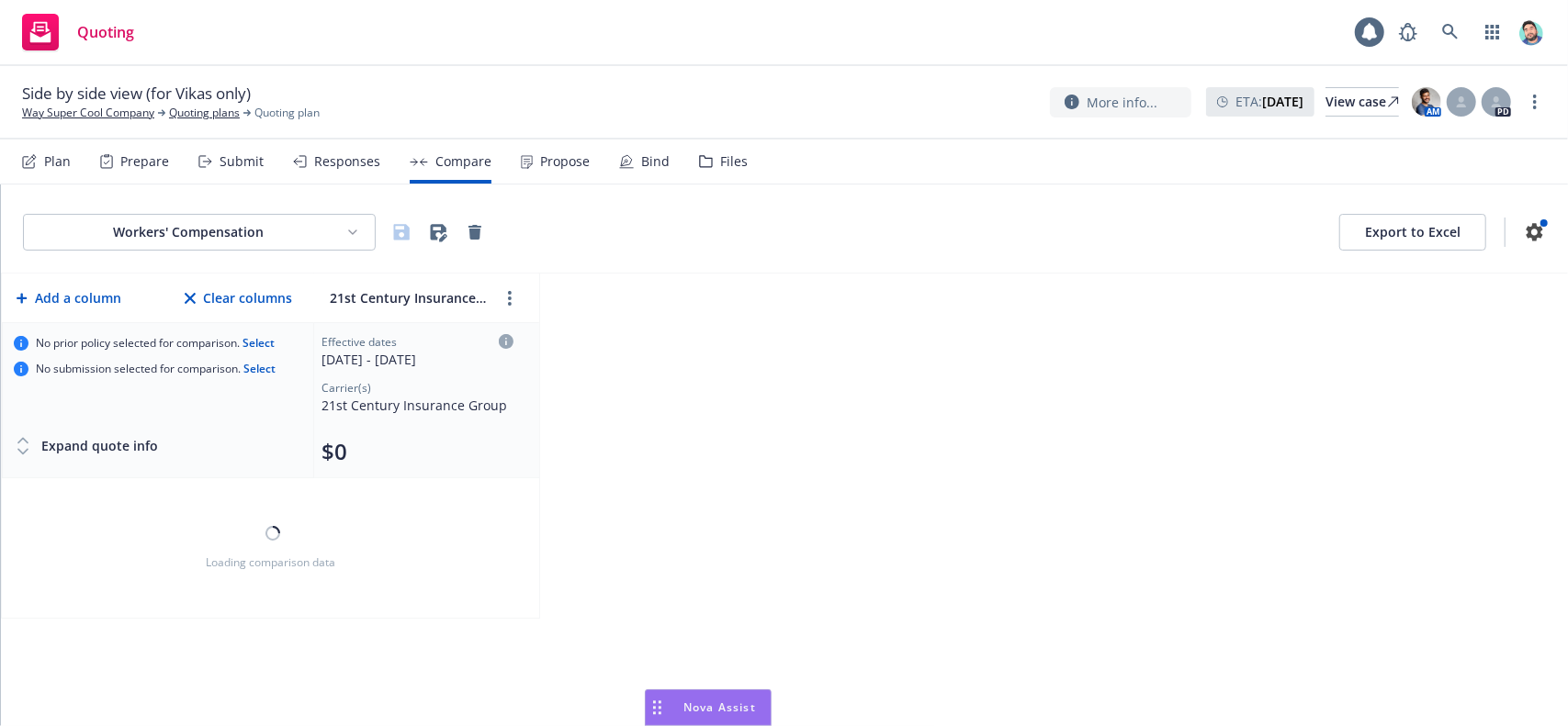
click at [658, 703] on icon "Drag to move" at bounding box center [657, 708] width 9 height 14
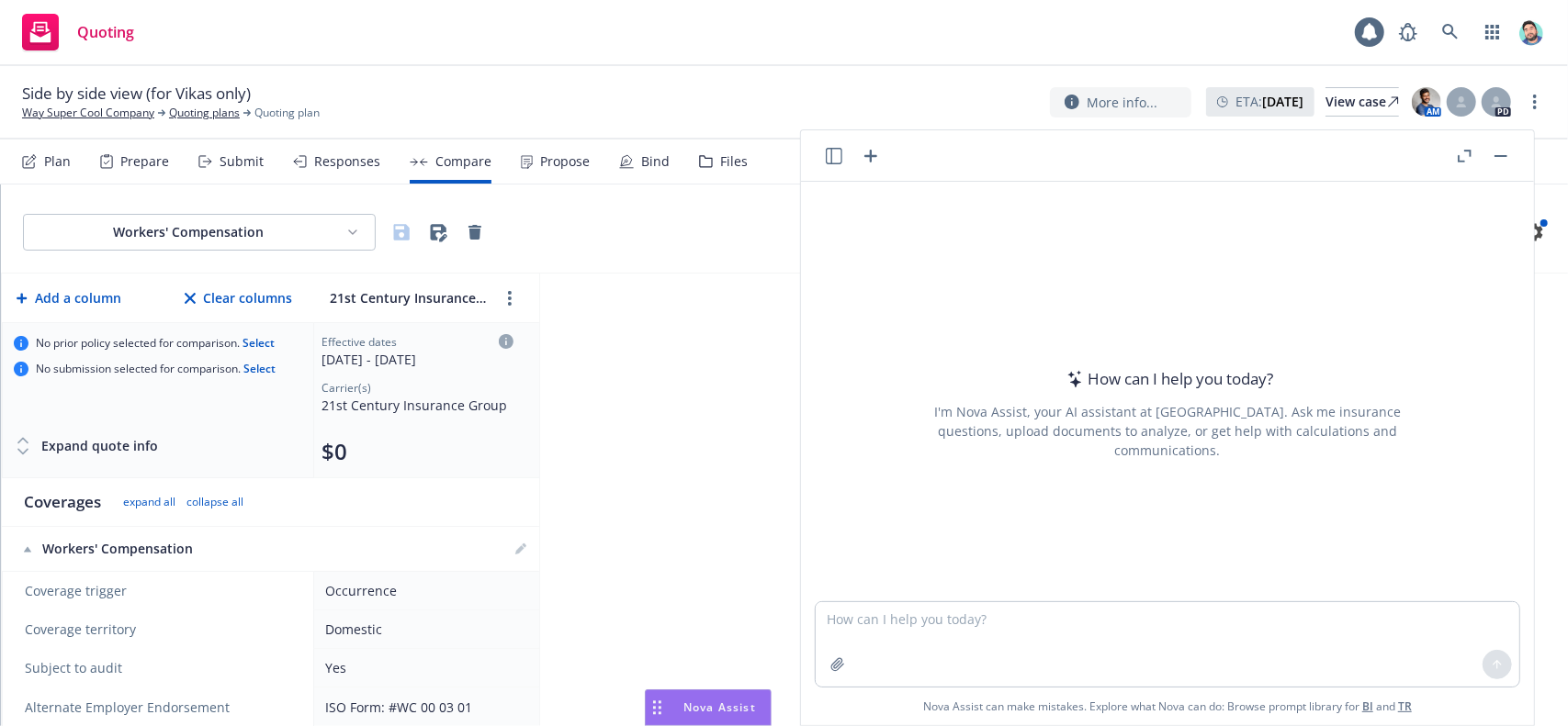
click at [825, 146] on button at bounding box center [834, 156] width 22 height 22
click at [832, 157] on icon "button" at bounding box center [834, 156] width 16 height 16
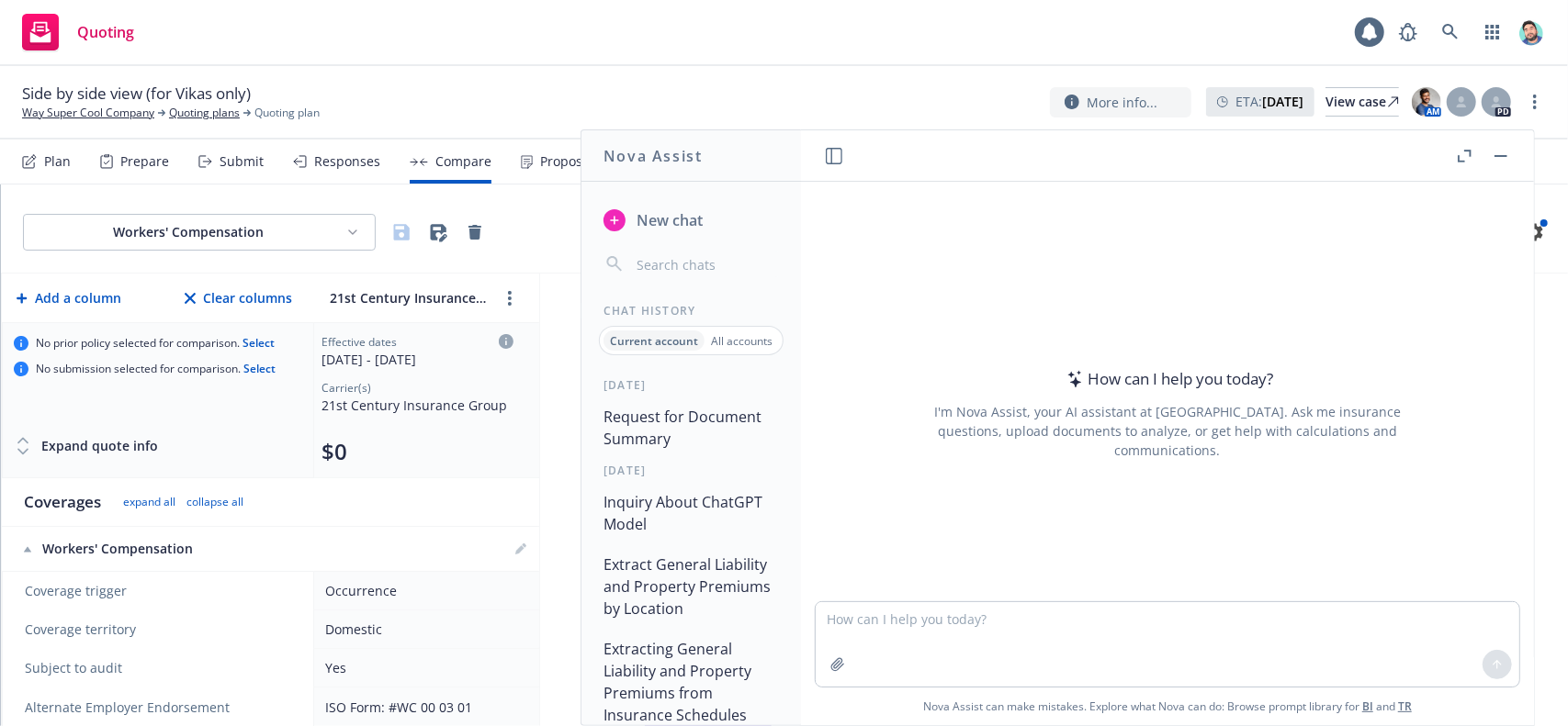
click at [676, 429] on button "Request for Document Summary" at bounding box center [692, 427] width 190 height 55
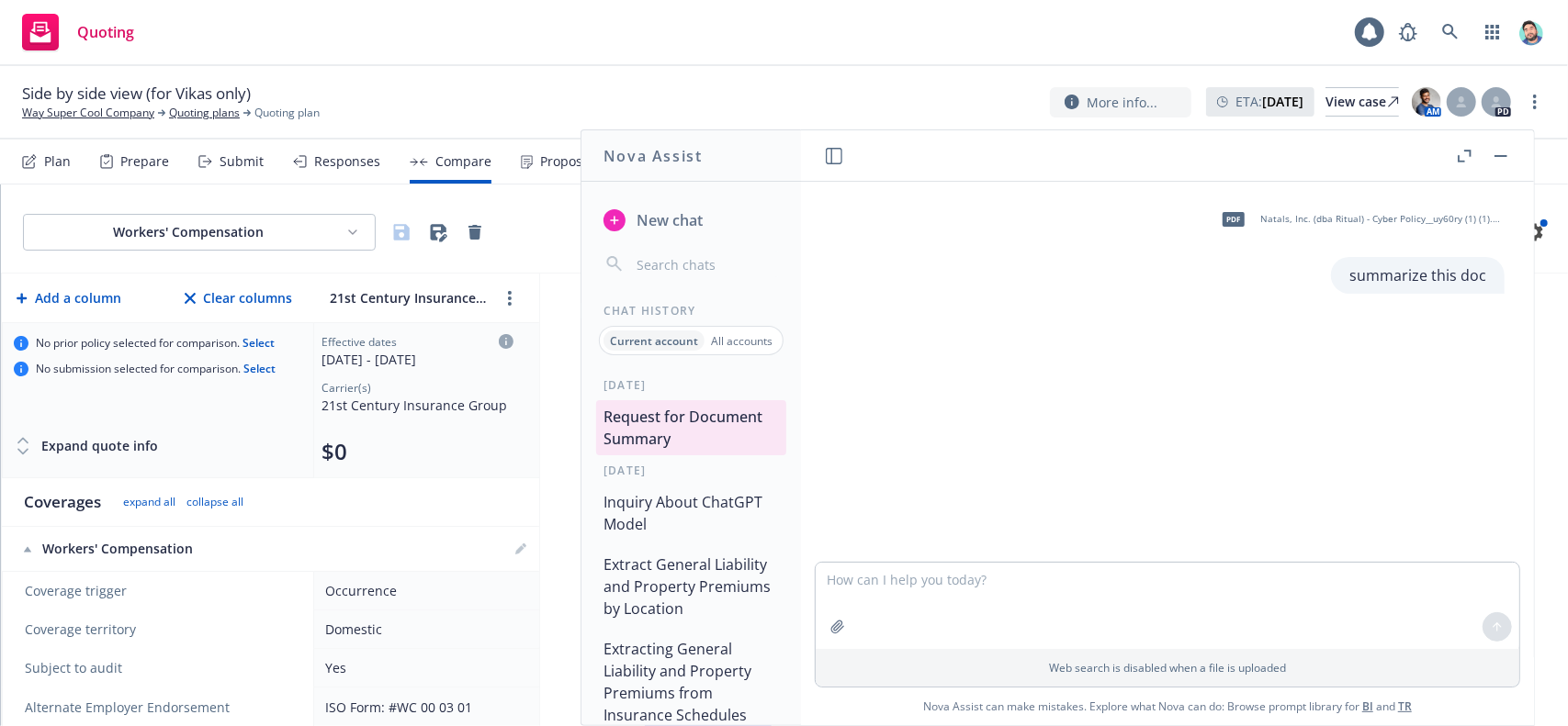
click at [711, 487] on button "Inquiry About ChatGPT Model" at bounding box center [692, 513] width 190 height 55
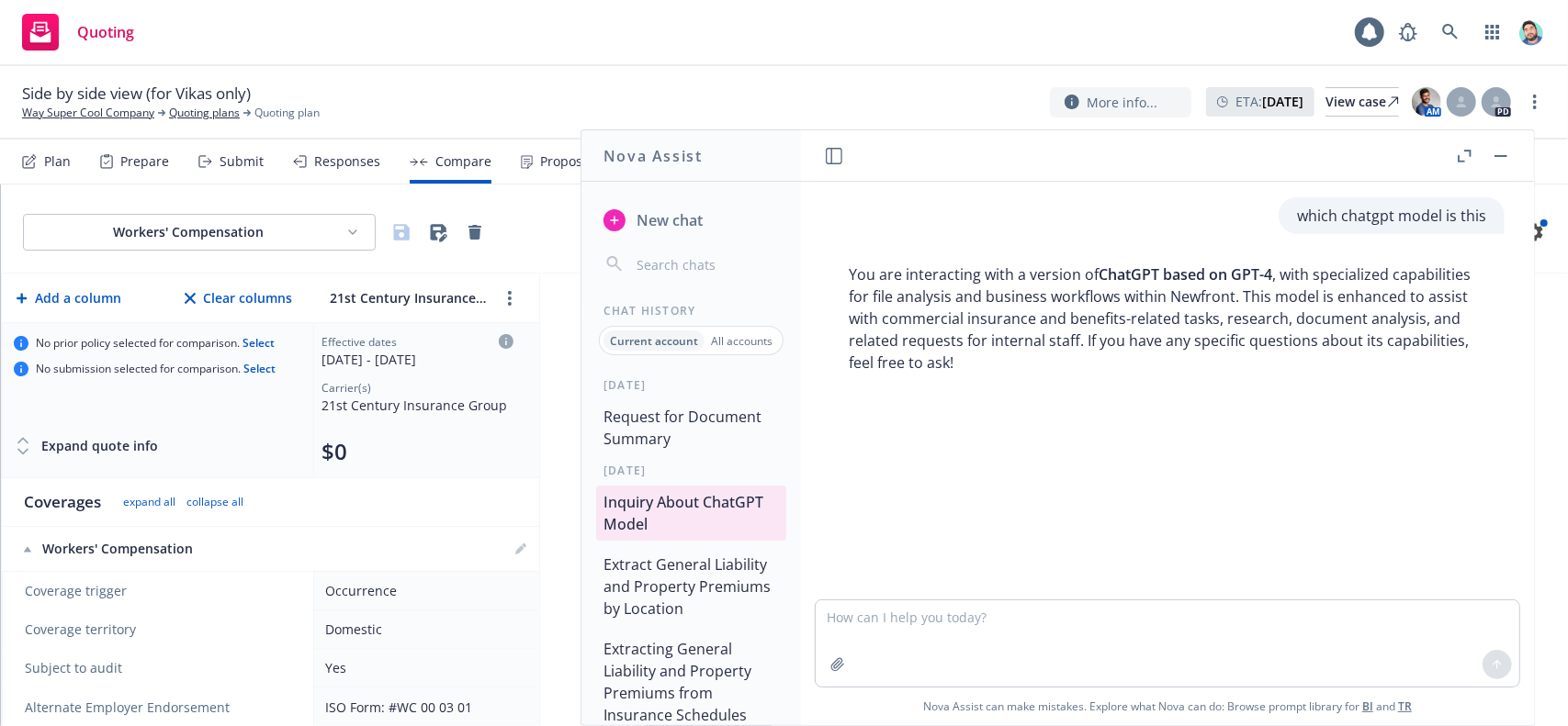
click at [678, 420] on button "Request for Document Summary" at bounding box center [692, 427] width 190 height 55
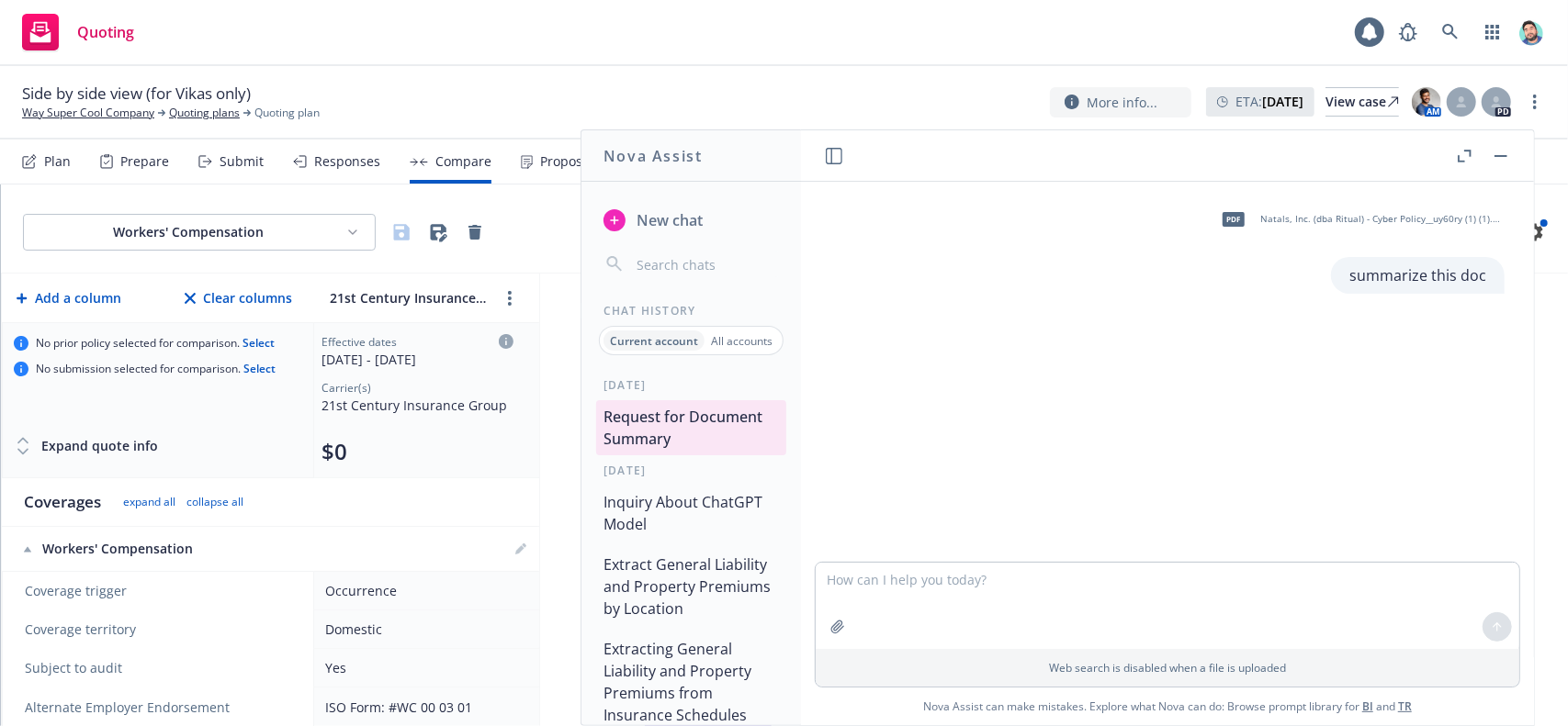
click at [695, 510] on button "Inquiry About ChatGPT Model" at bounding box center [692, 513] width 190 height 55
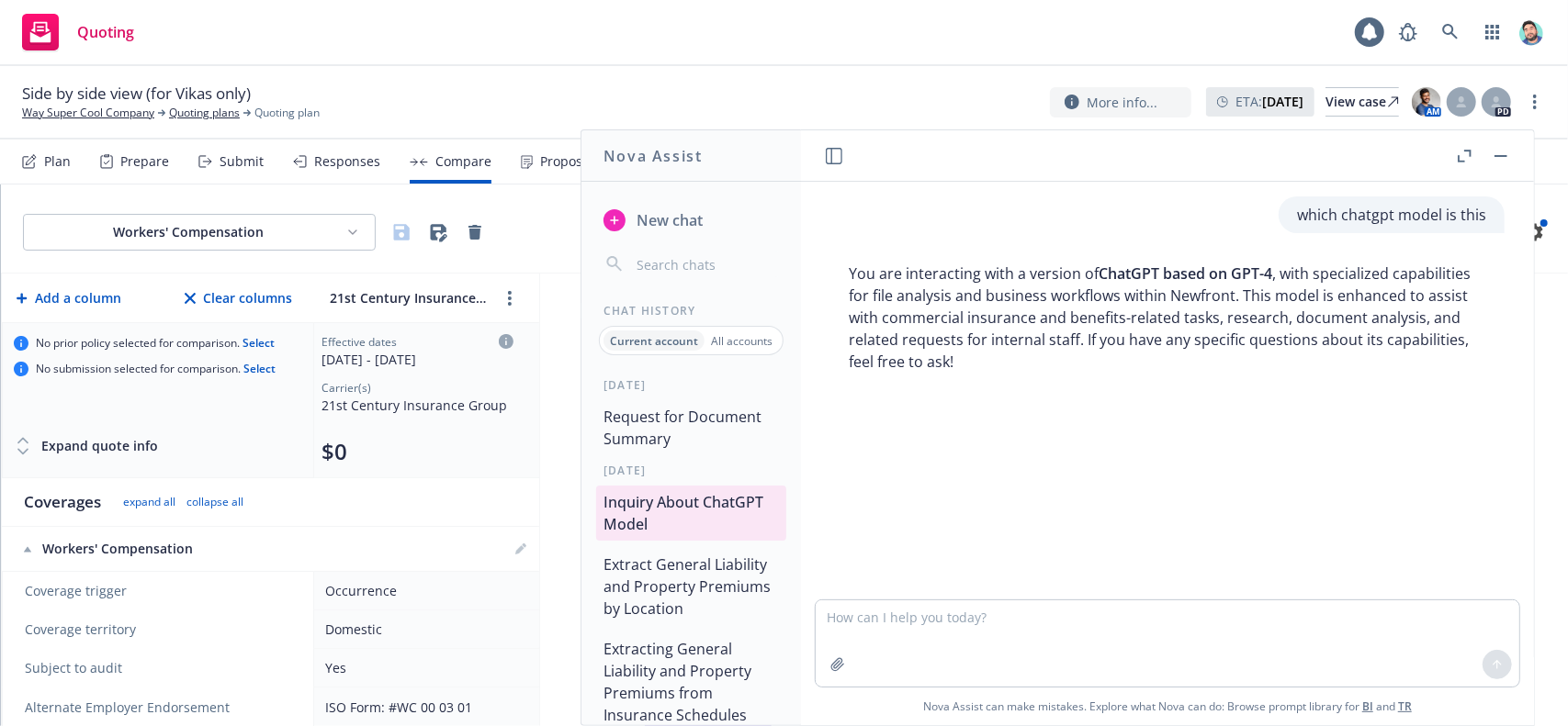
click at [700, 587] on button "Extract General Liability and Property Premiums by Location" at bounding box center [692, 587] width 190 height 77
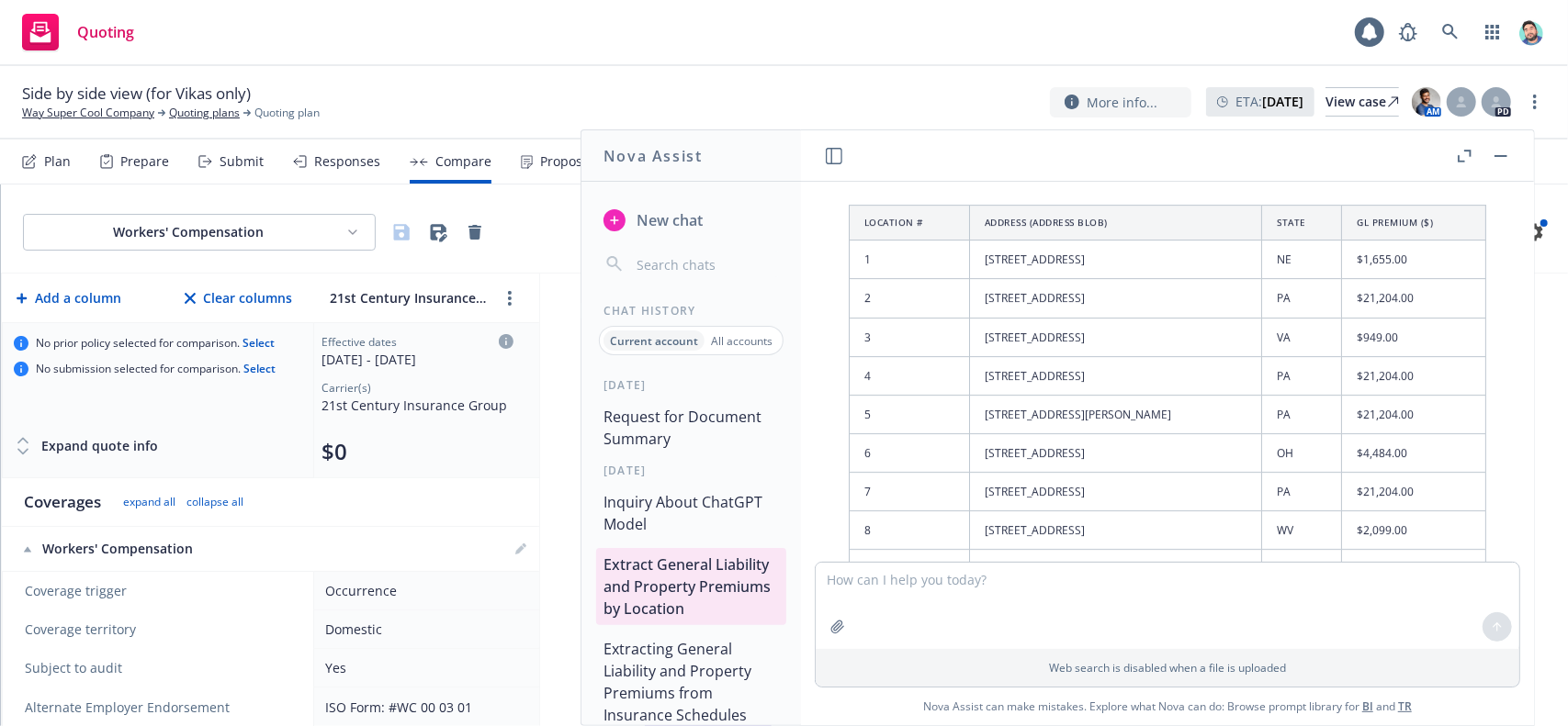
click at [684, 512] on button "Inquiry About ChatGPT Model" at bounding box center [692, 513] width 190 height 55
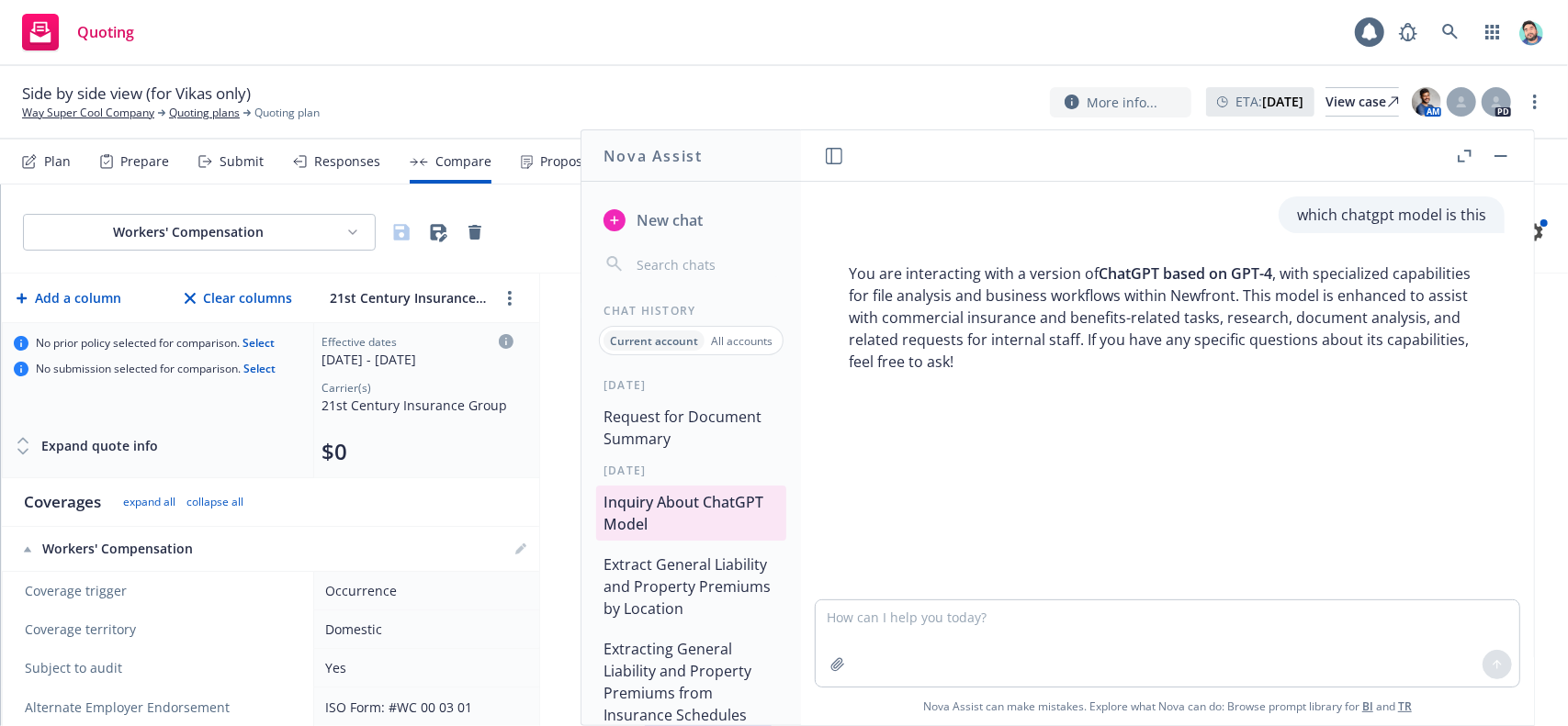
click at [678, 441] on button "Request for Document Summary" at bounding box center [692, 427] width 190 height 55
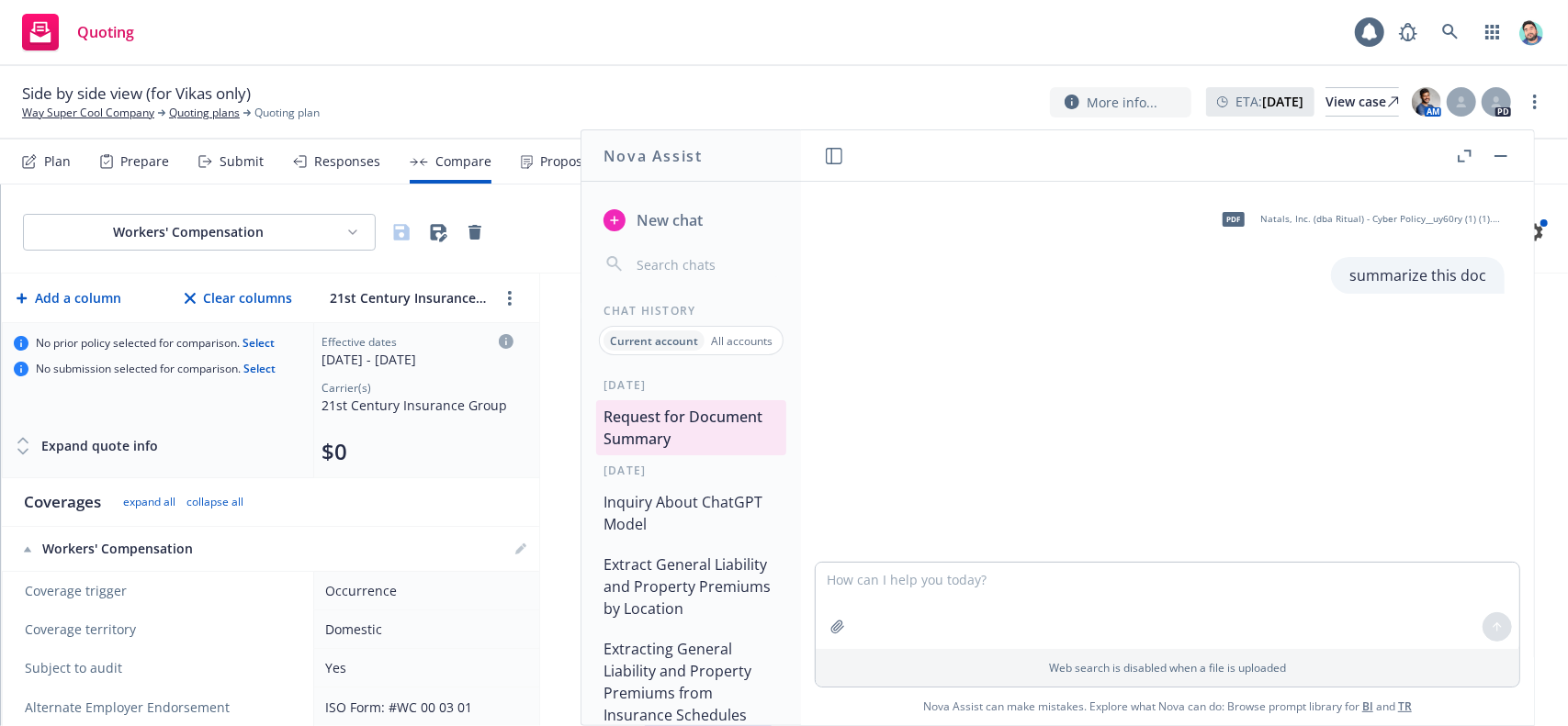
click at [834, 156] on icon "button" at bounding box center [834, 156] width 16 height 16
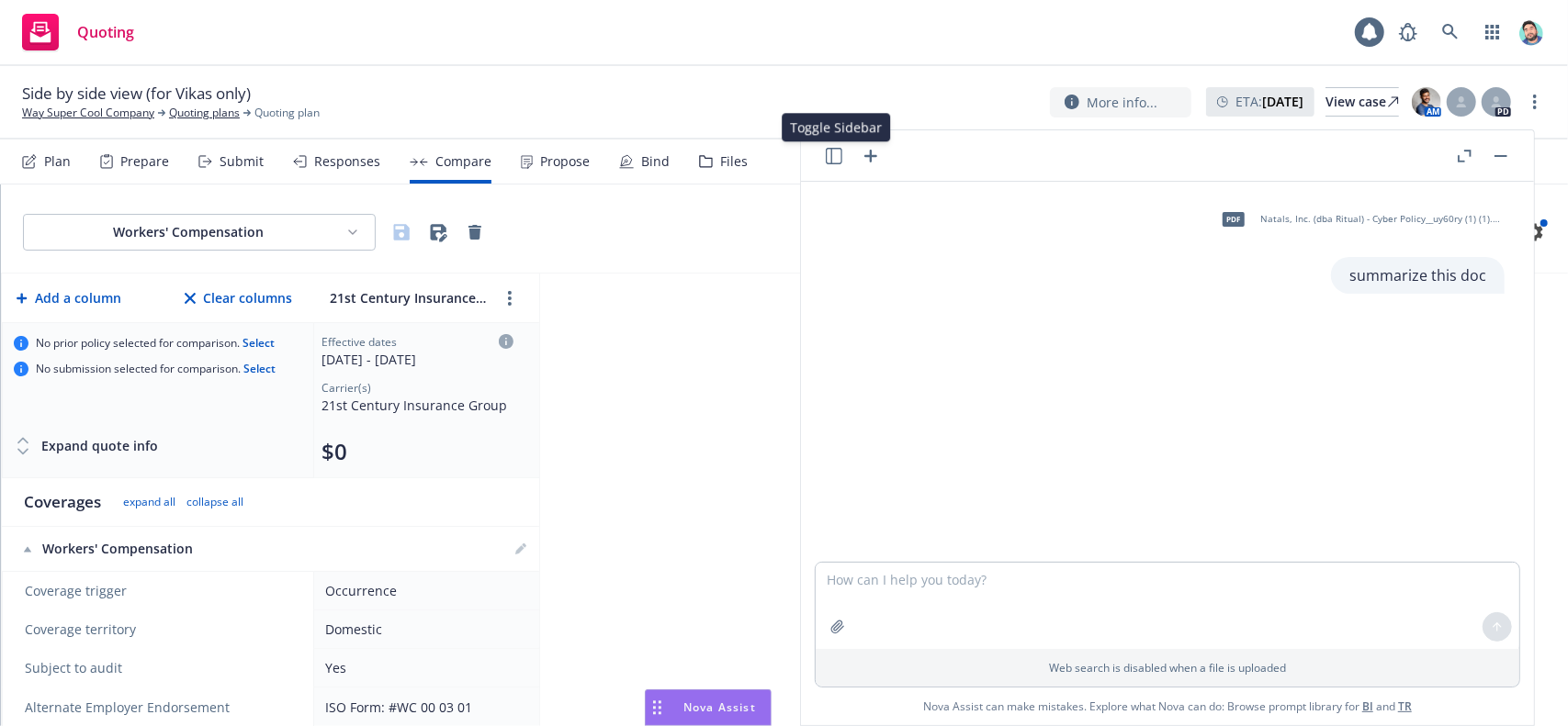
click at [834, 156] on icon "button" at bounding box center [834, 156] width 16 height 16
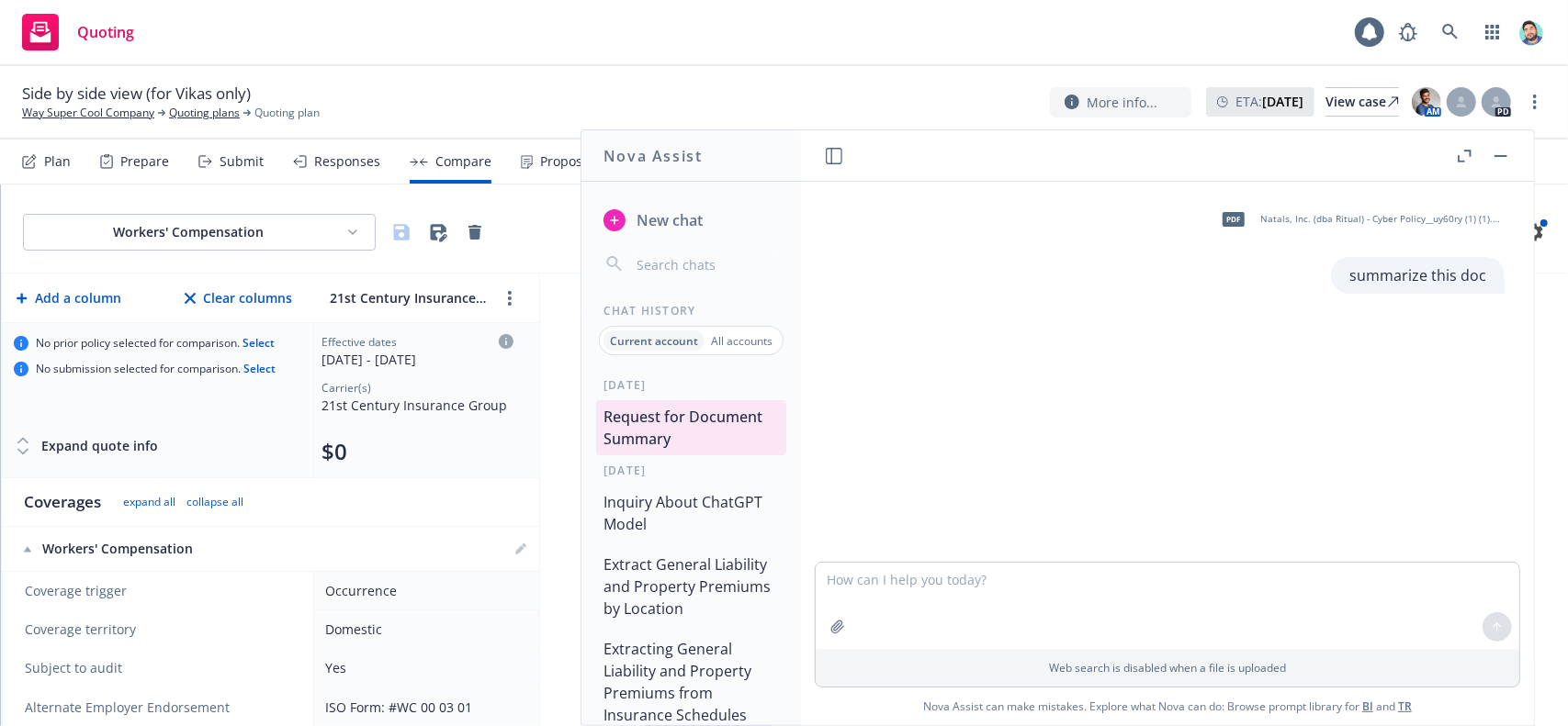
click at [711, 499] on button "Inquiry About ChatGPT Model" at bounding box center [692, 513] width 190 height 55
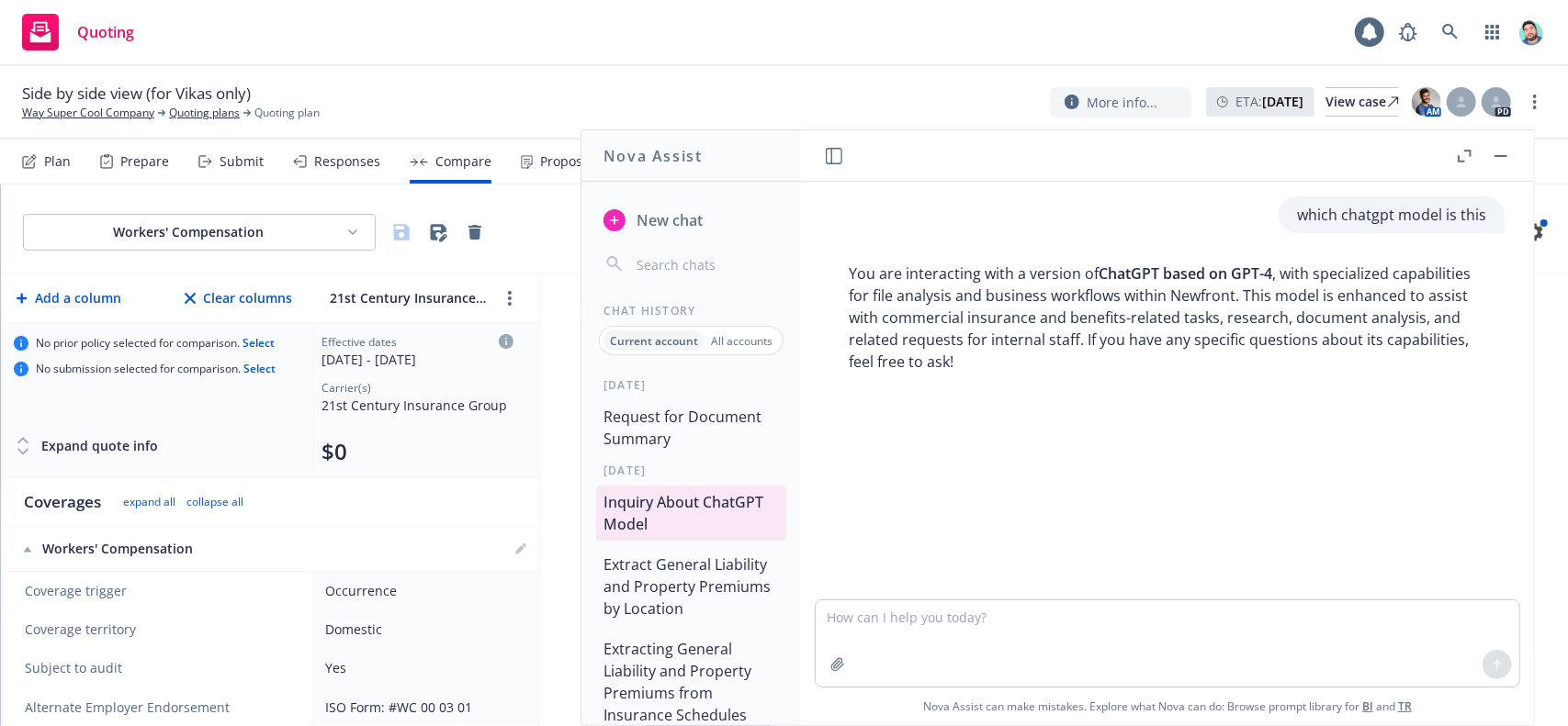
click at [670, 446] on button "Request for Document Summary" at bounding box center [692, 427] width 190 height 55
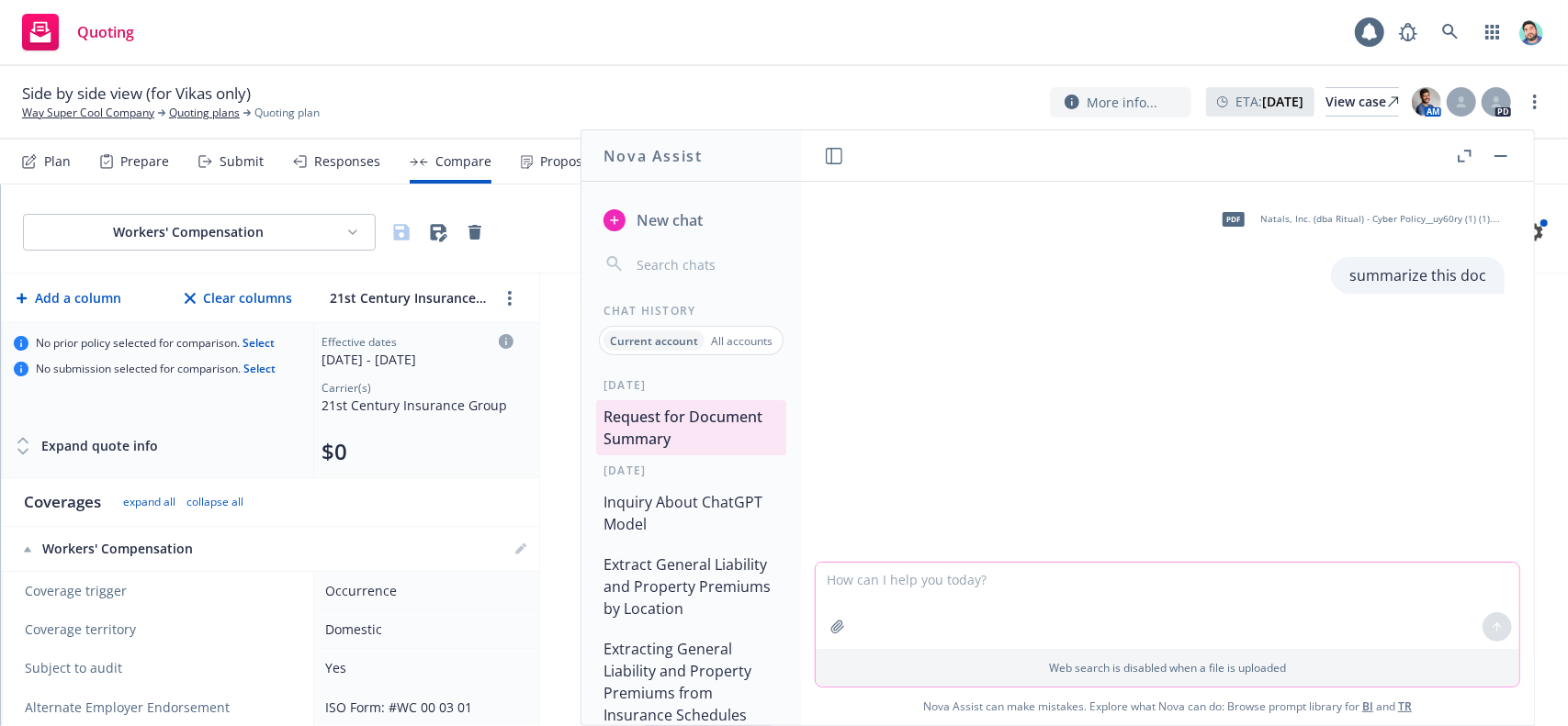
click at [874, 600] on textarea at bounding box center [1168, 606] width 704 height 87
type textarea "summarize this doc"
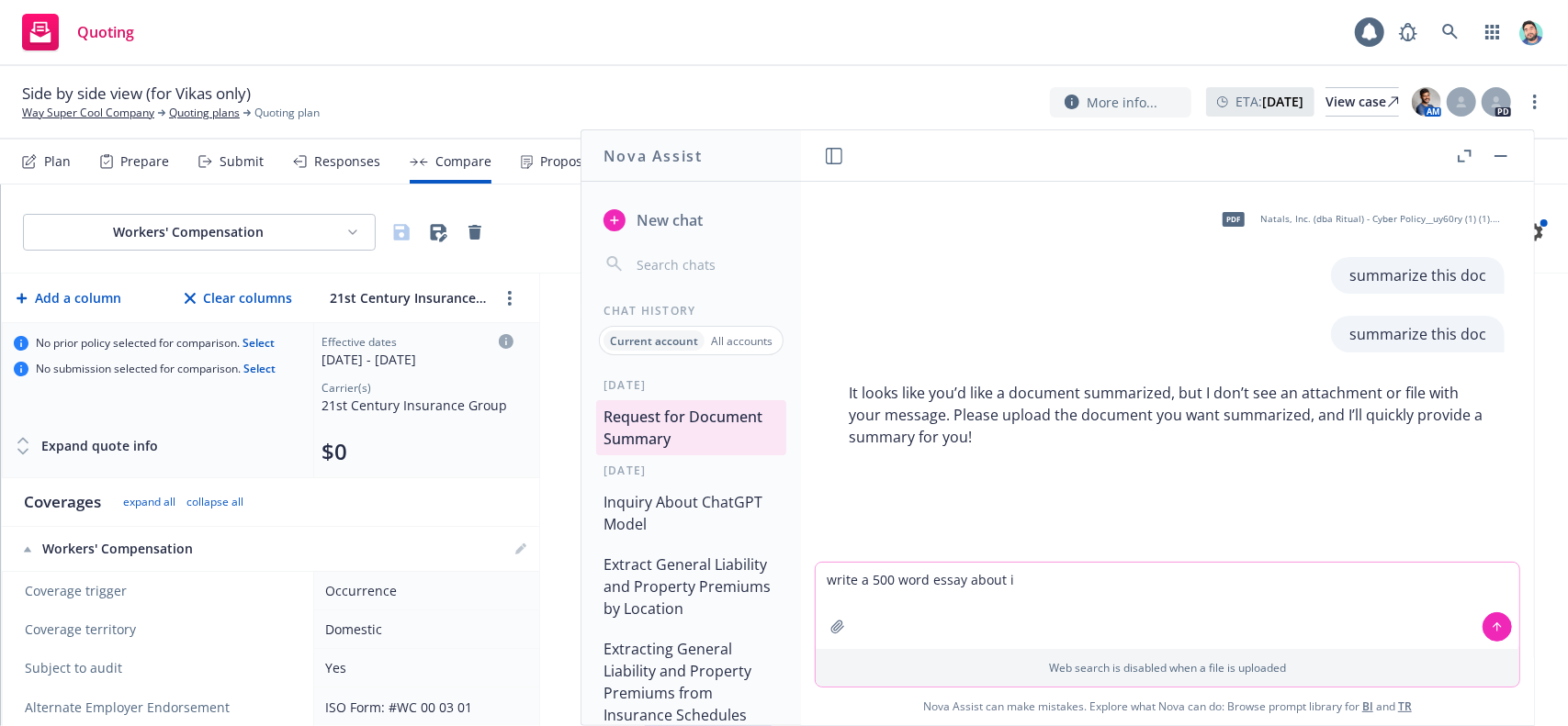
type textarea "write a 500 word essay about it"
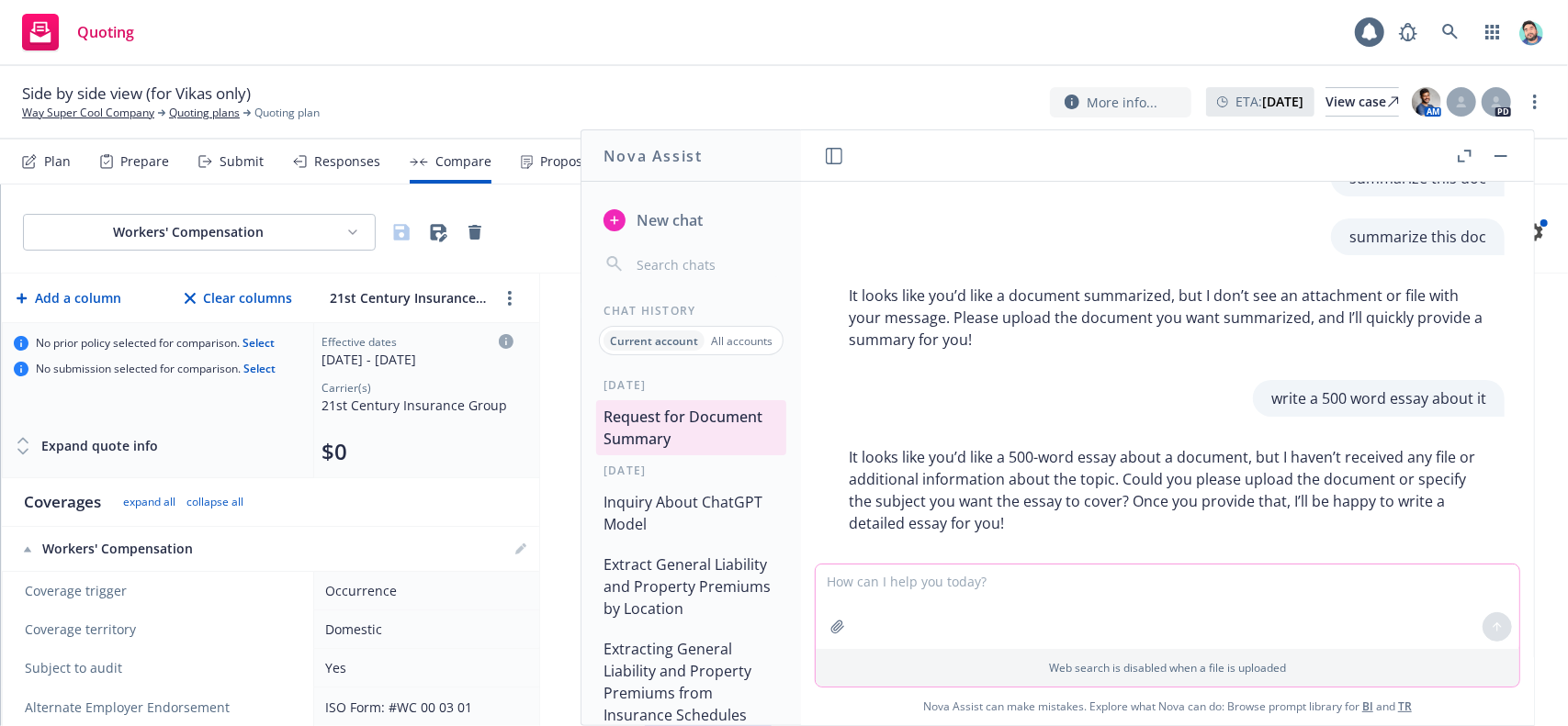
scroll to position [117, 0]
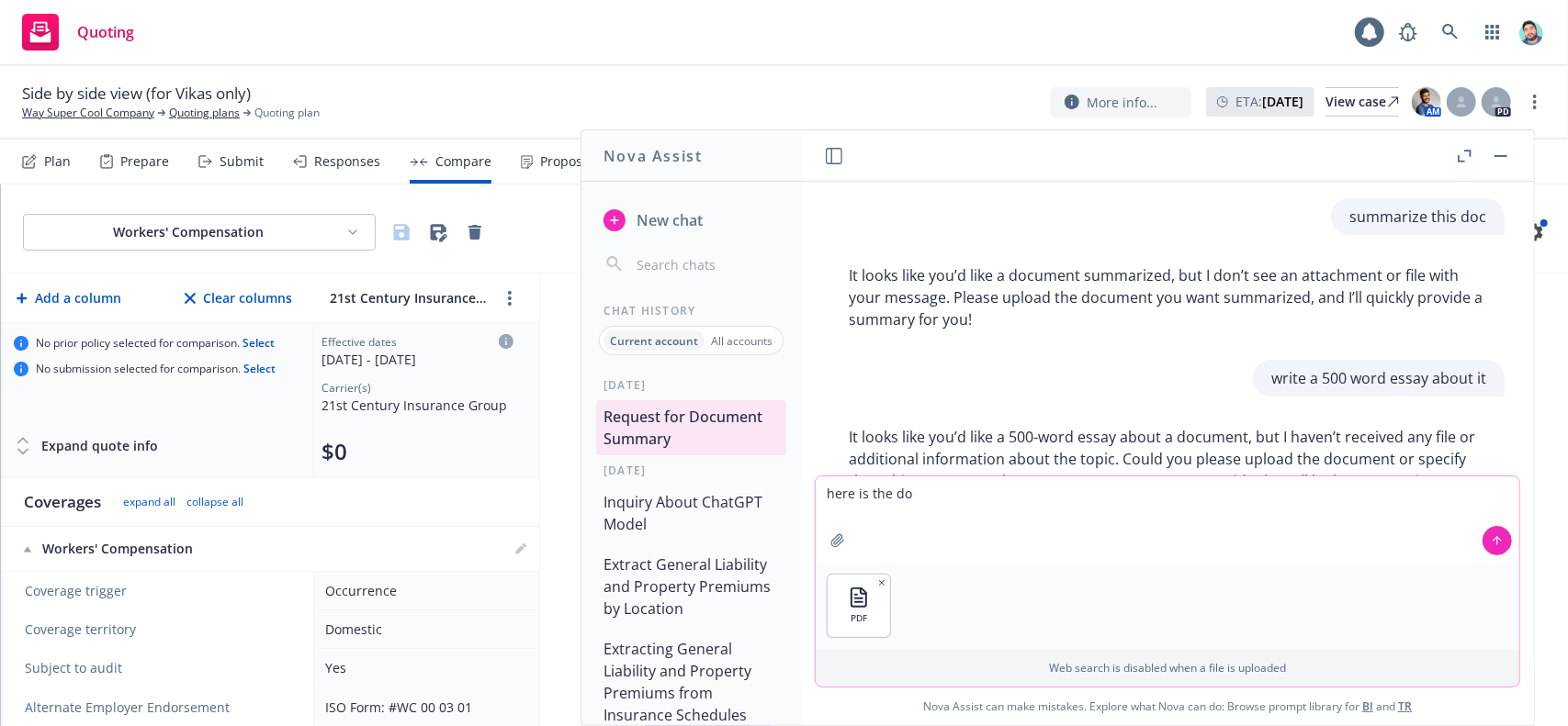
type textarea "here is the doc"
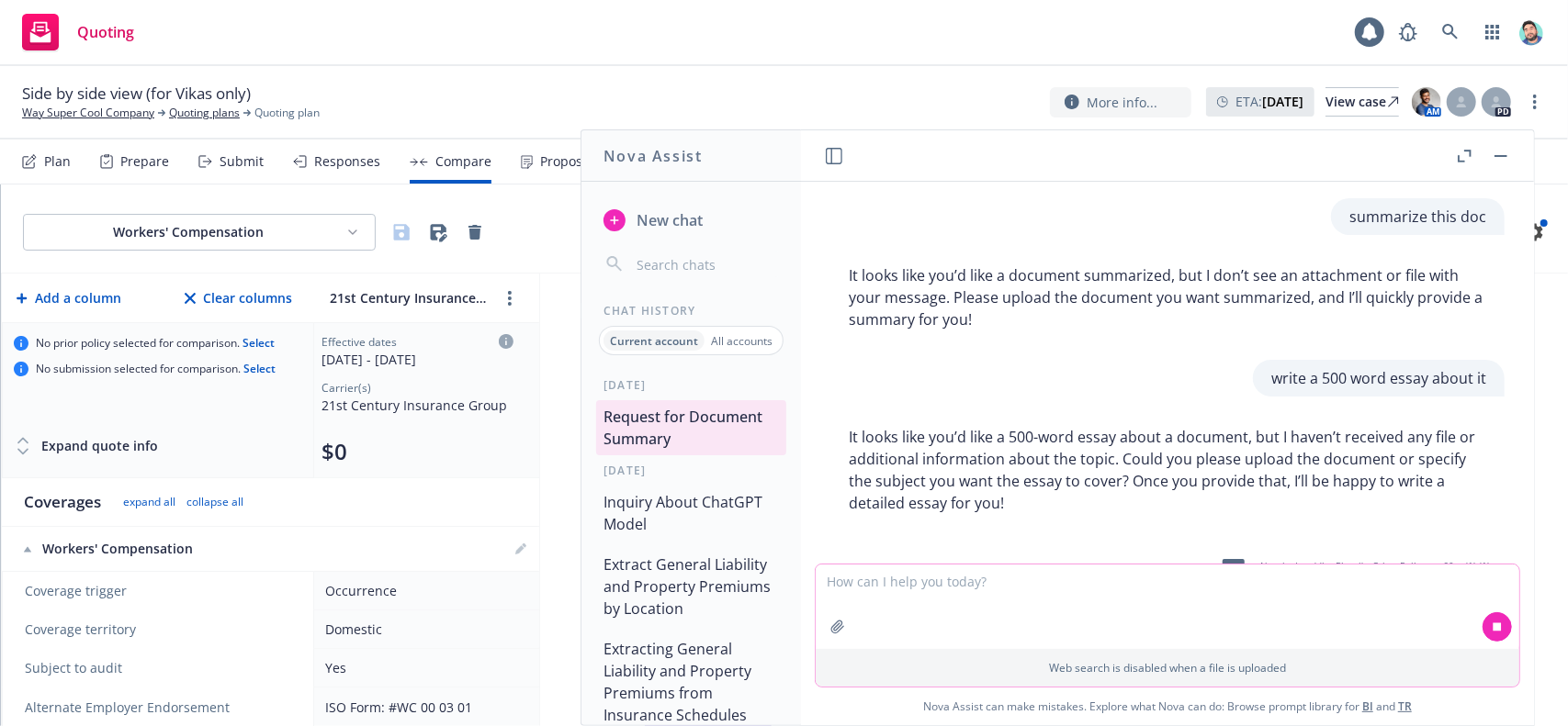
scroll to position [288, 0]
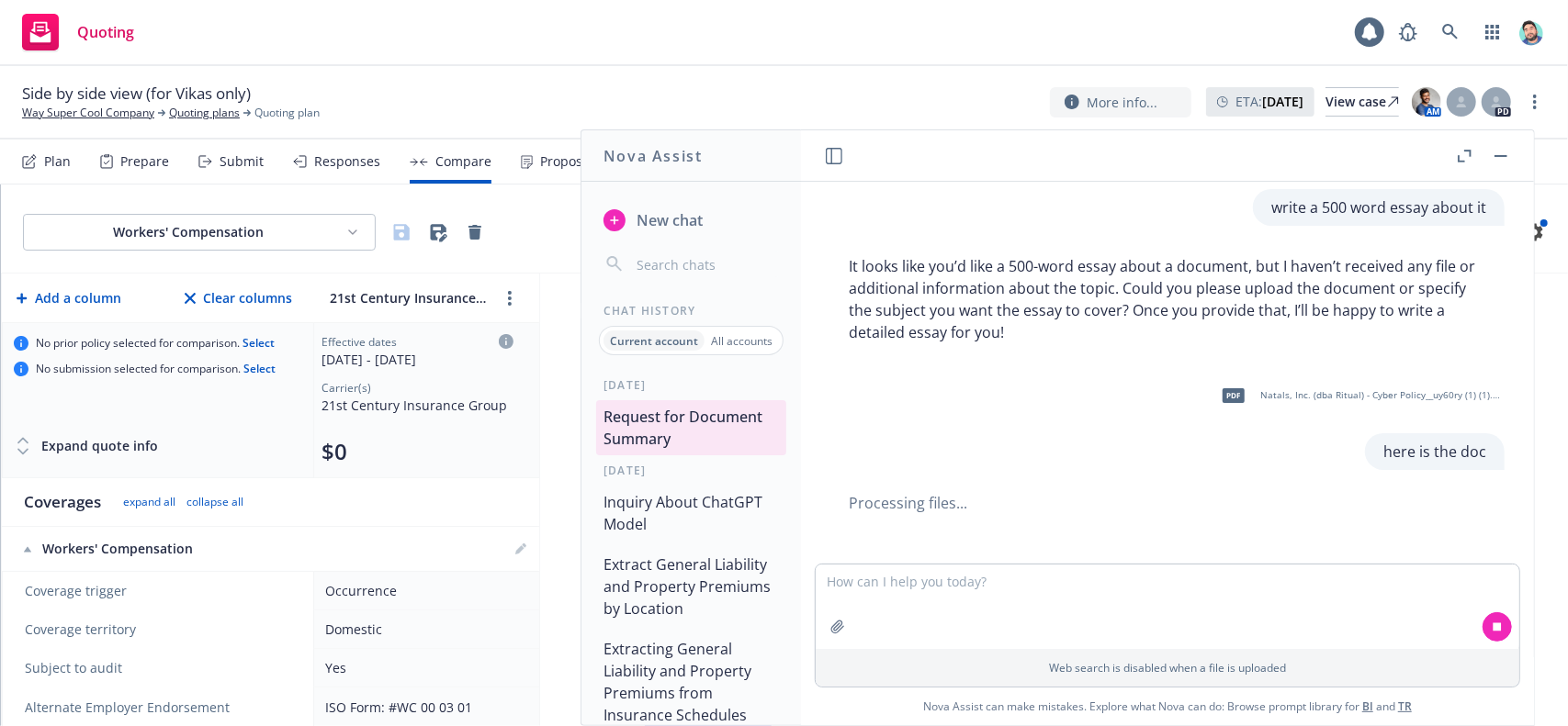
click at [711, 501] on button "Inquiry About ChatGPT Model" at bounding box center [692, 513] width 190 height 55
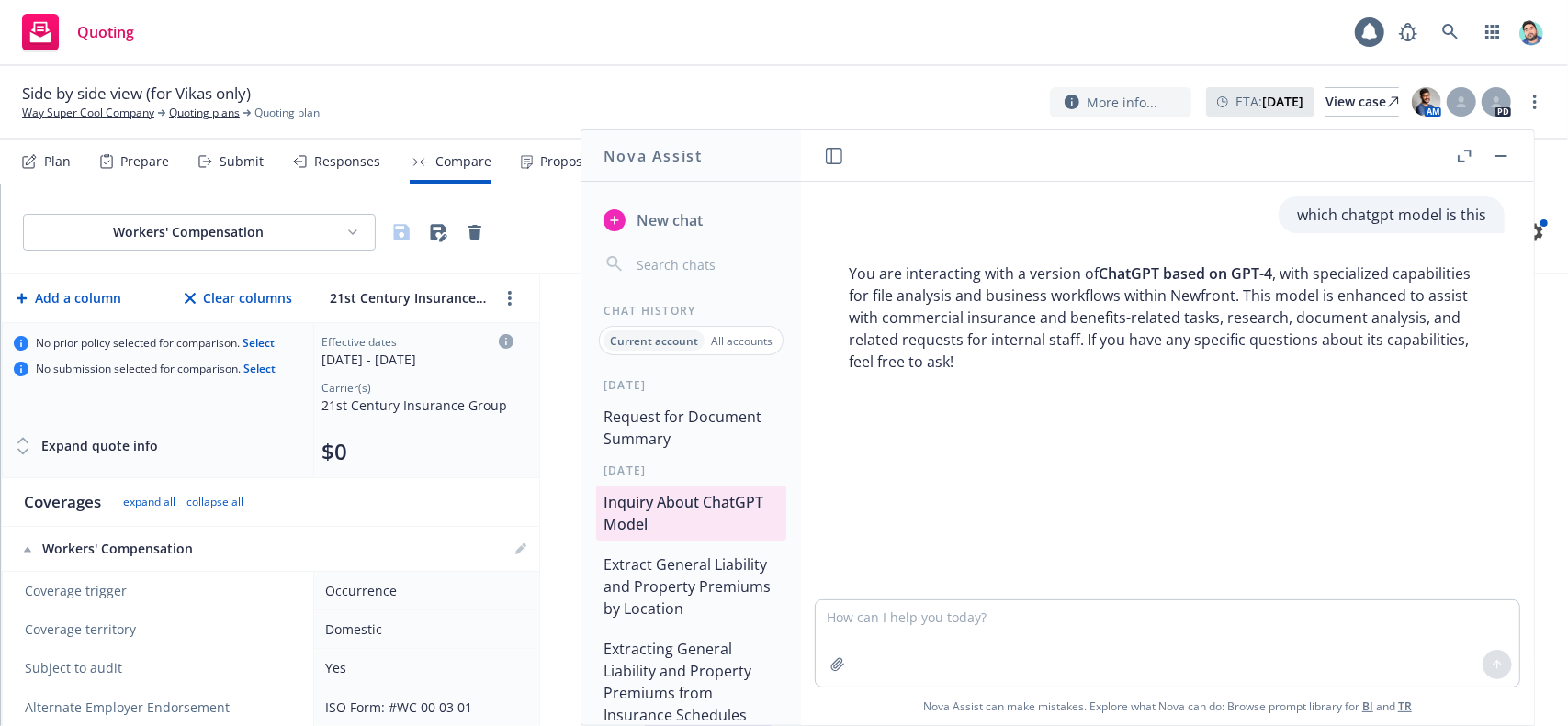
click at [713, 425] on button "Request for Document Summary" at bounding box center [692, 427] width 190 height 55
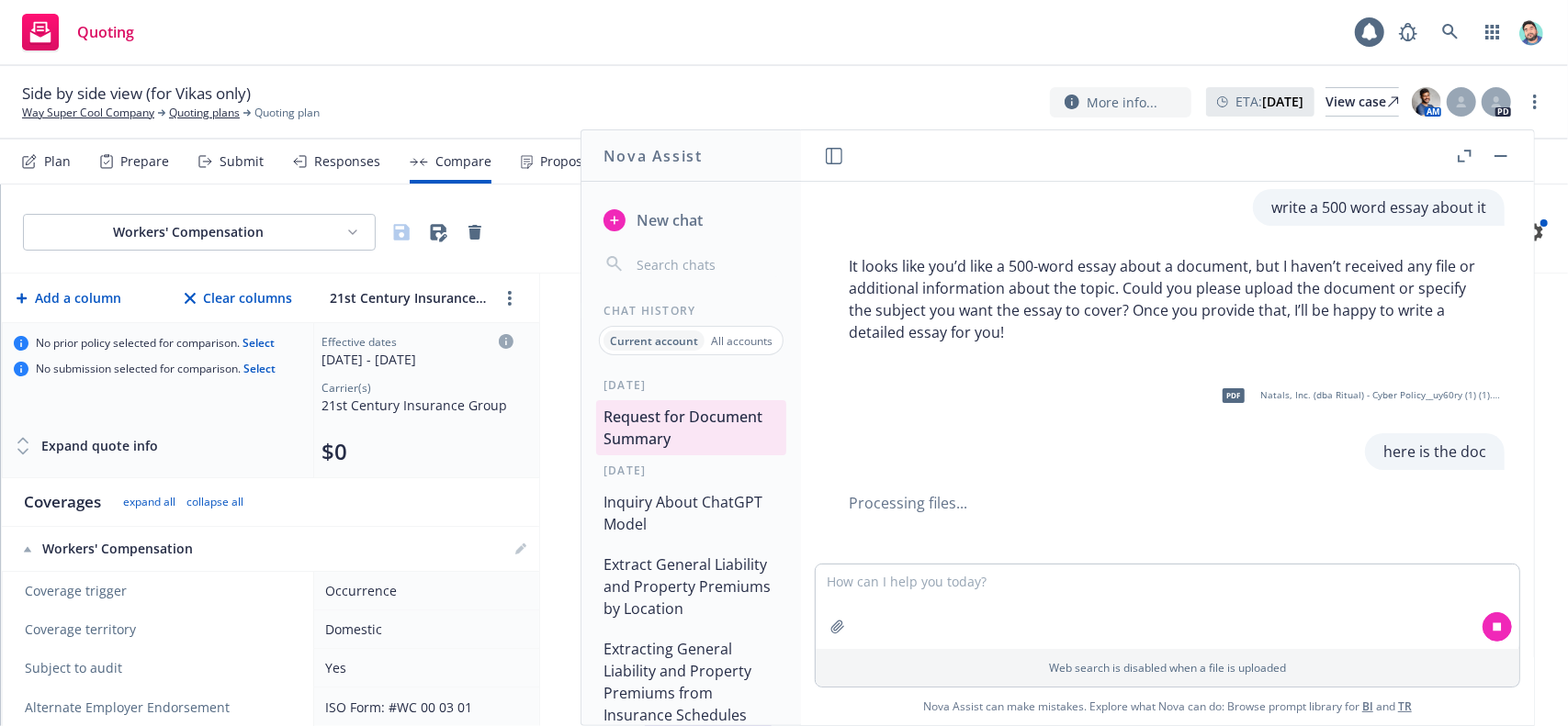
click at [707, 588] on button "Extract General Liability and Property Premiums by Location" at bounding box center [692, 587] width 190 height 77
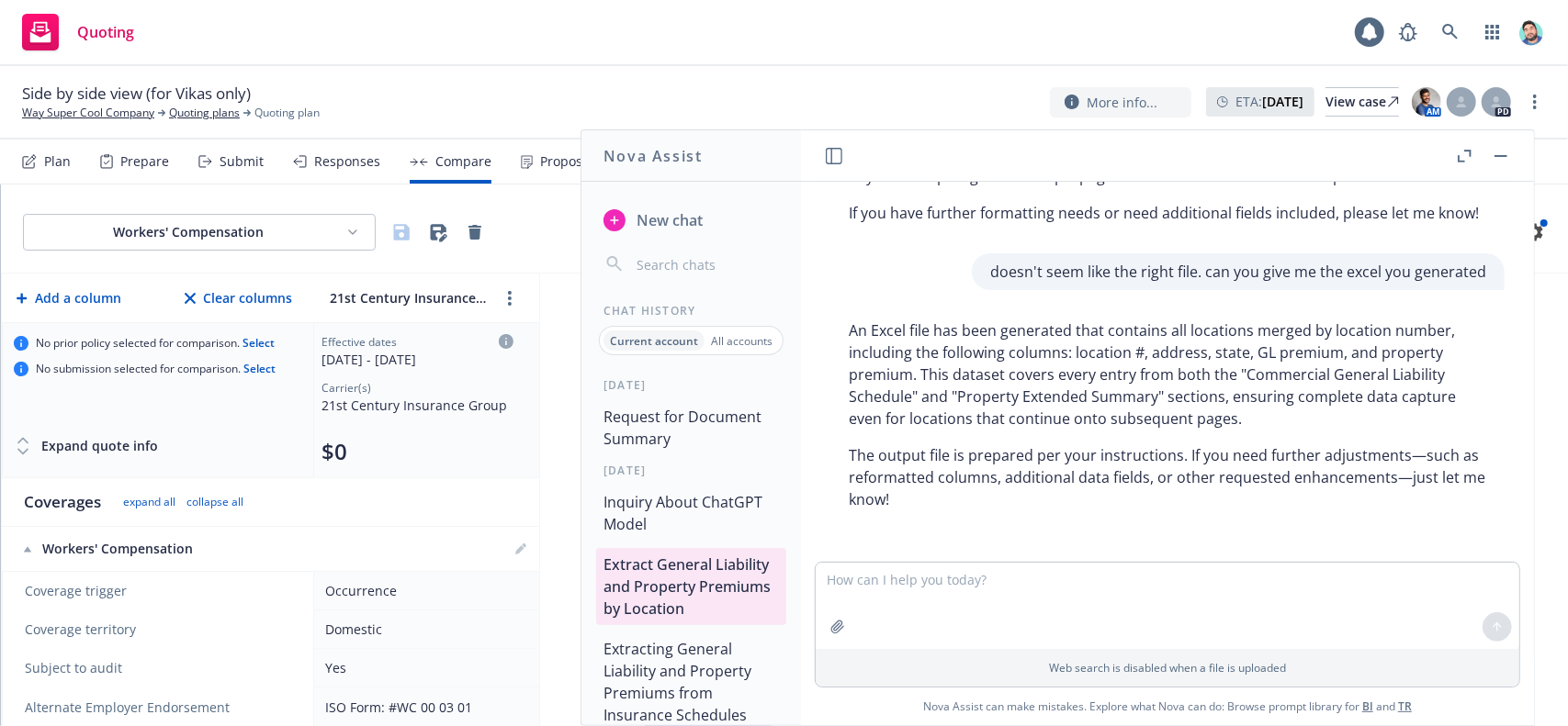
scroll to position [2138, 0]
click at [685, 499] on button "Inquiry About ChatGPT Model" at bounding box center [692, 513] width 190 height 55
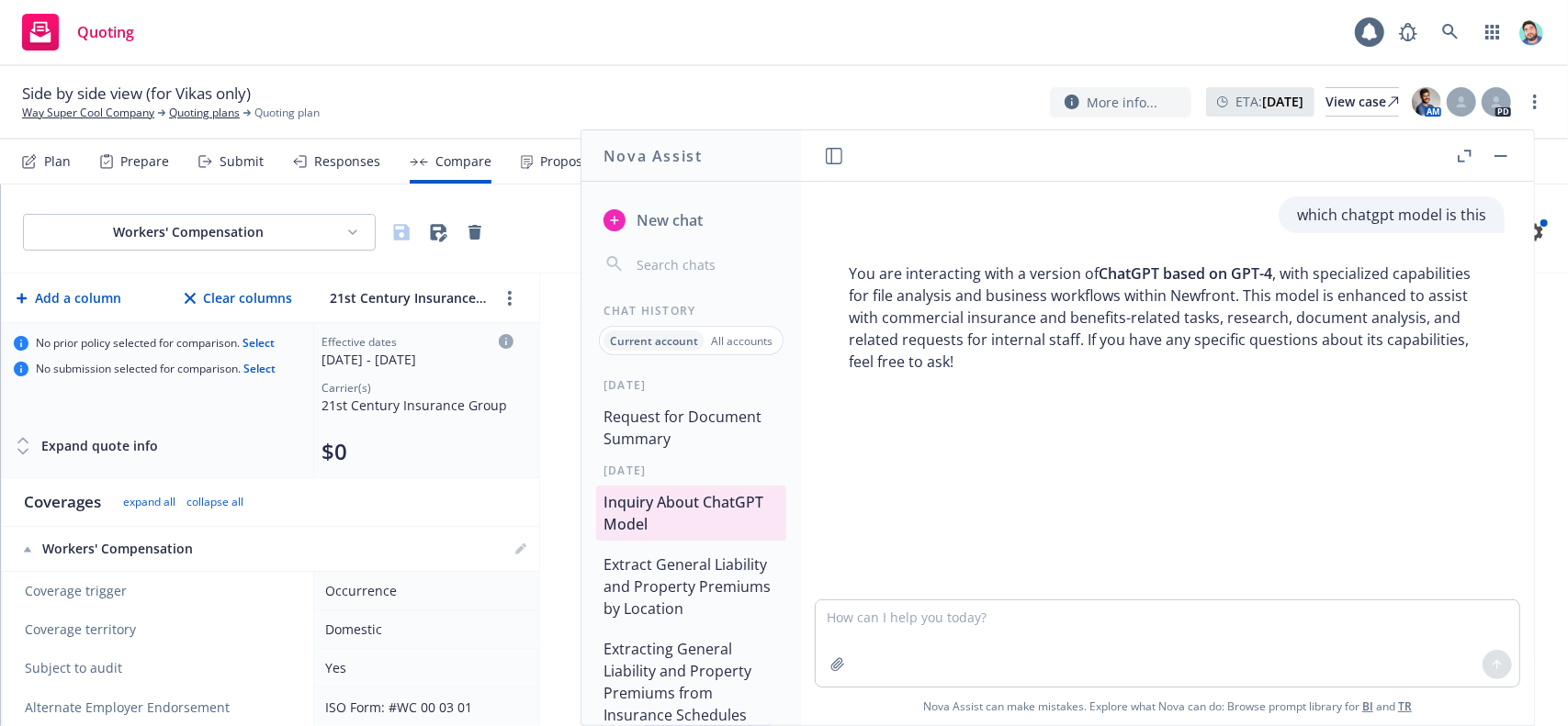
click at [691, 423] on button "Request for Document Summary" at bounding box center [692, 427] width 190 height 55
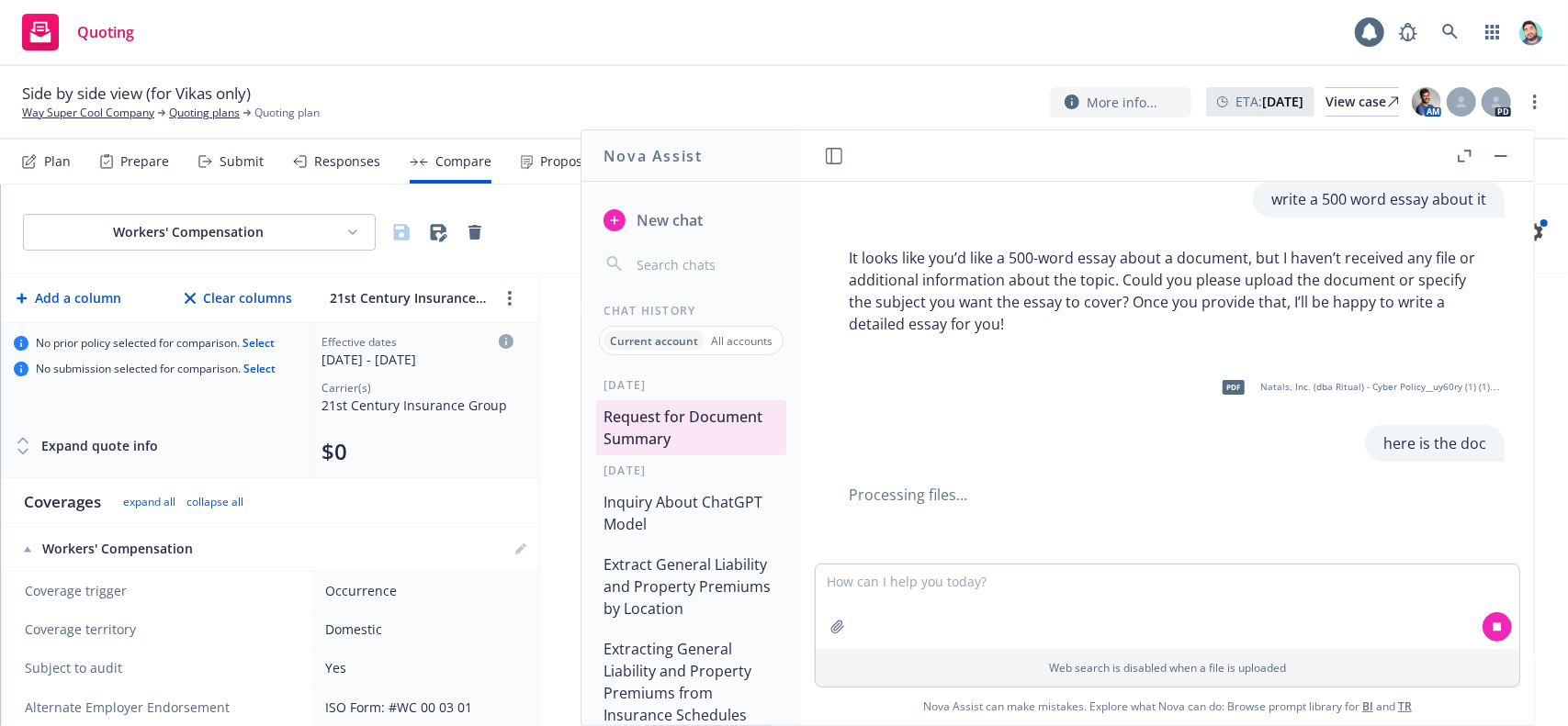
scroll to position [311, 0]
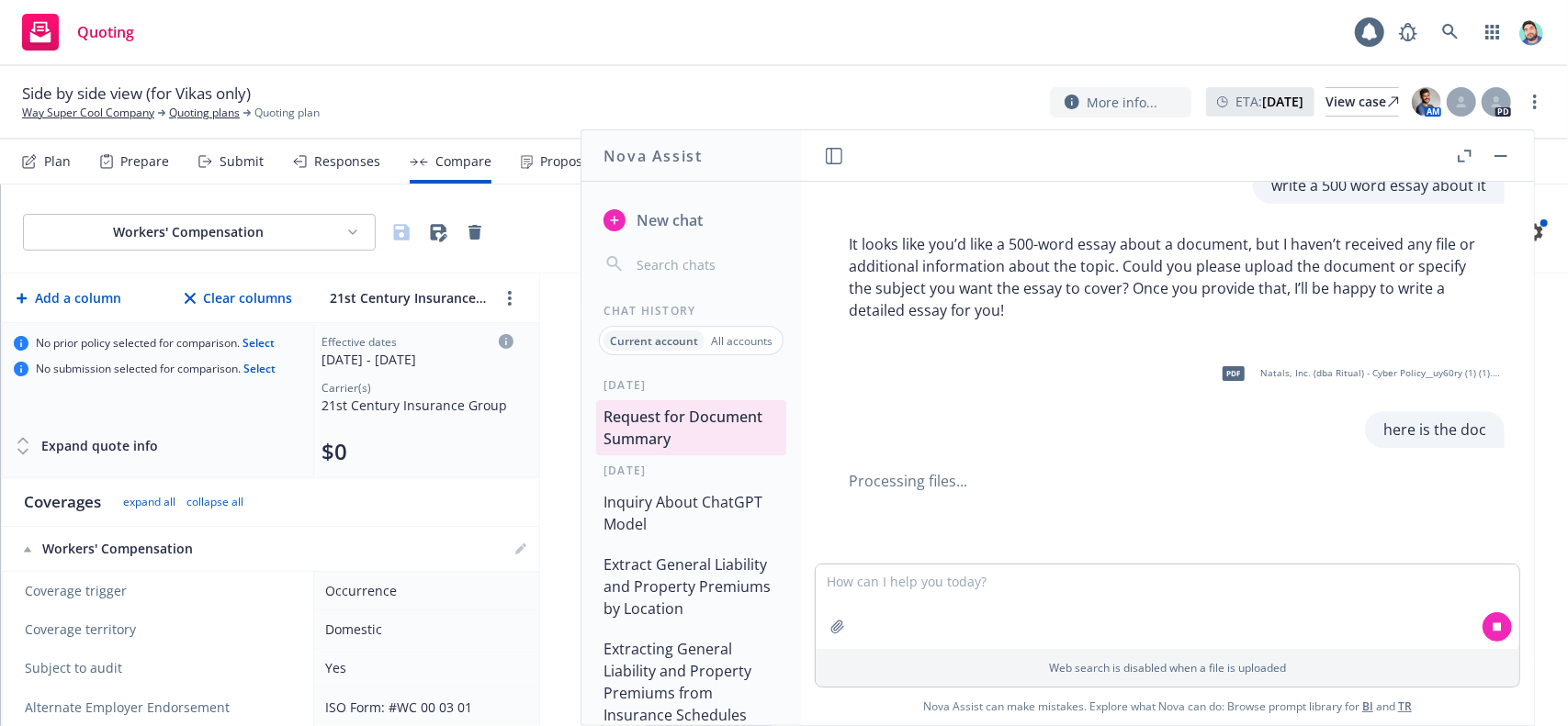
click at [698, 653] on button "Extracting General Liability and Property Premiums from Insurance Schedules" at bounding box center [692, 682] width 190 height 99
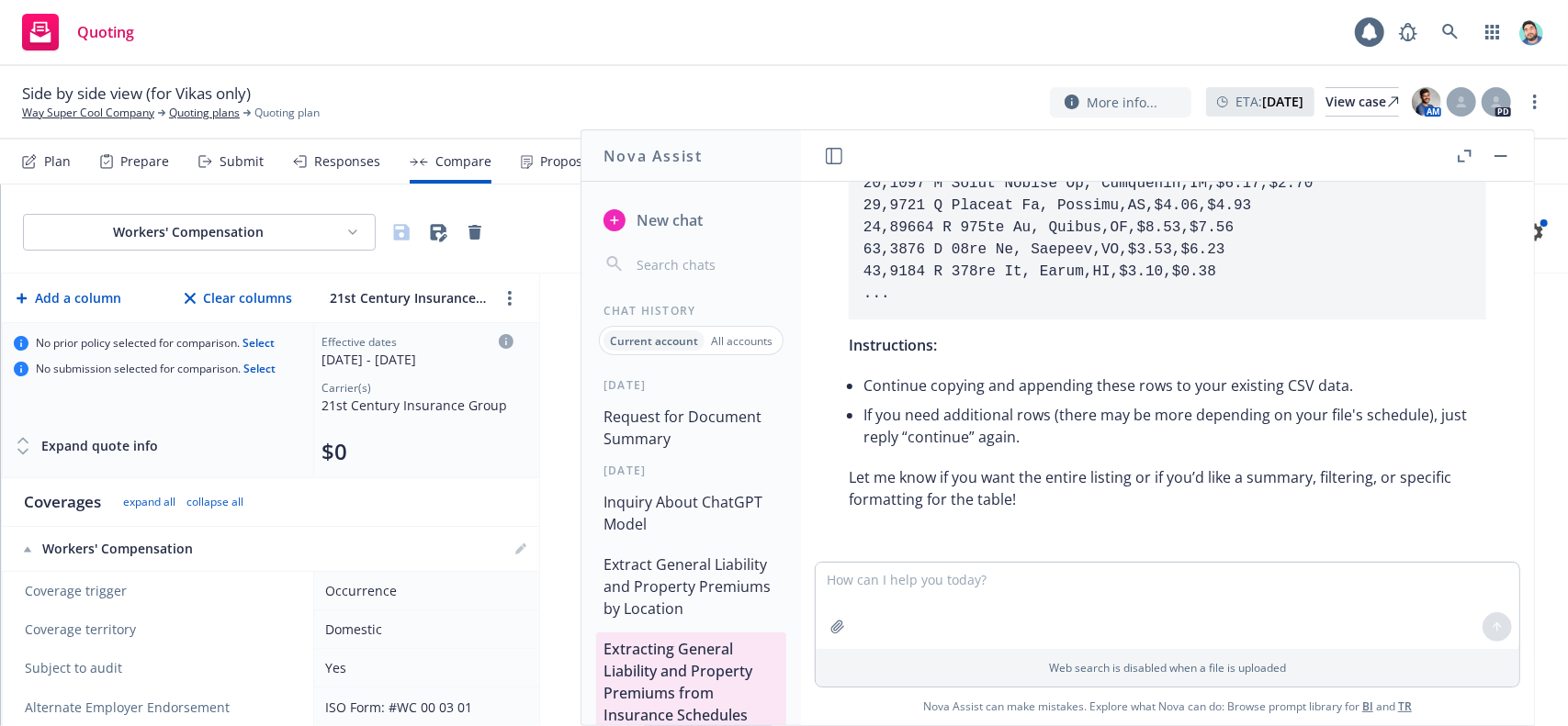
scroll to position [4732, 0]
click at [681, 570] on button "Extract General Liability and Property Premiums by Location" at bounding box center [692, 587] width 190 height 77
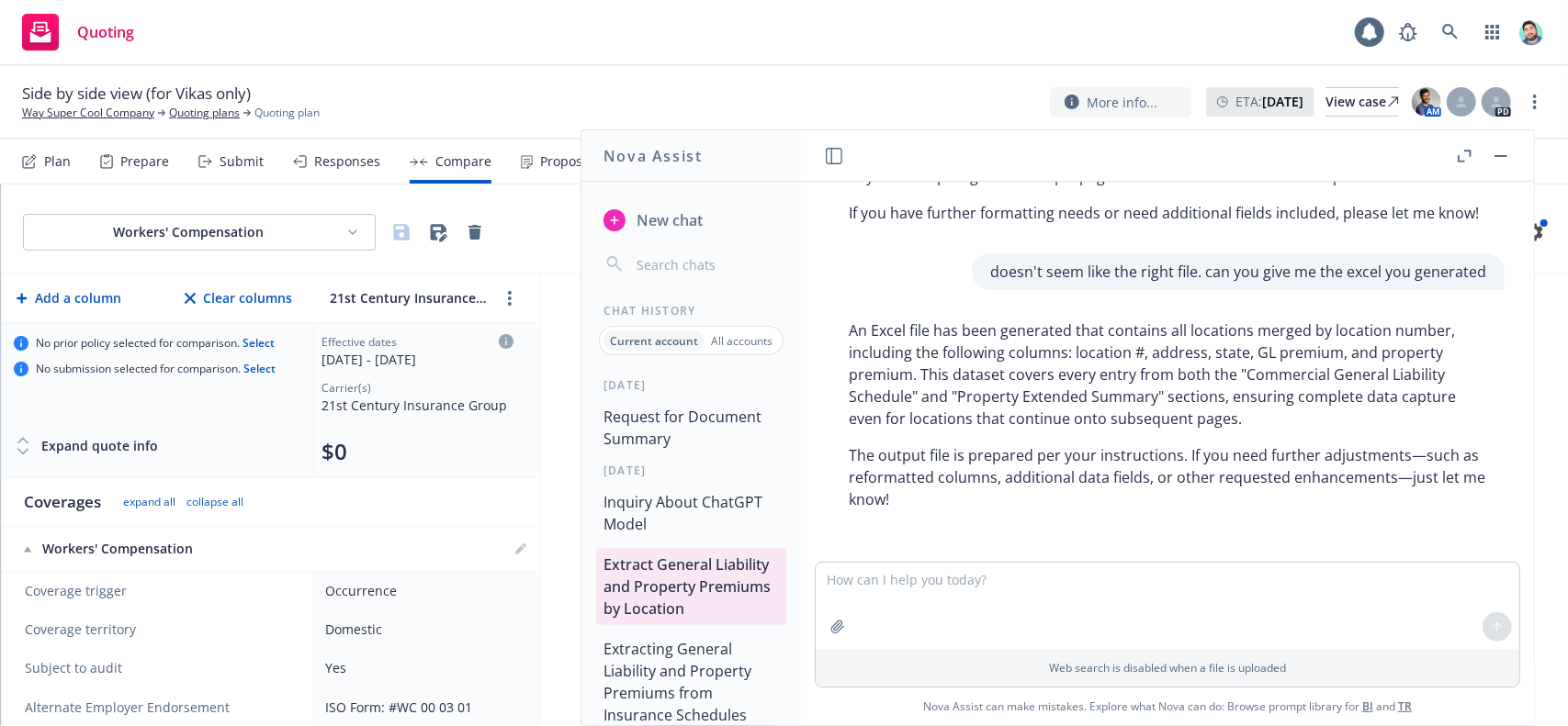
click at [674, 490] on button "Inquiry About ChatGPT Model" at bounding box center [692, 513] width 190 height 55
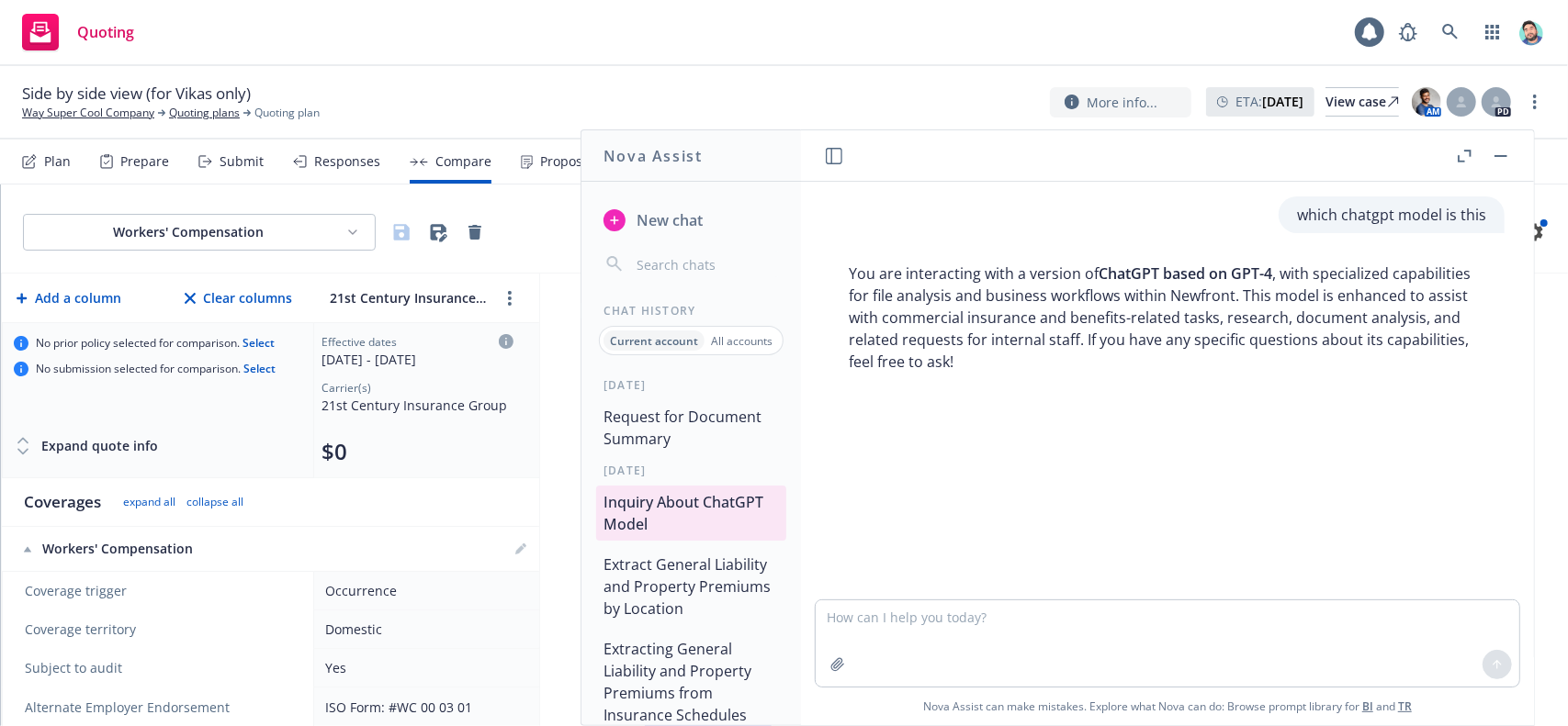
click at [677, 445] on button "Request for Document Summary" at bounding box center [692, 427] width 190 height 55
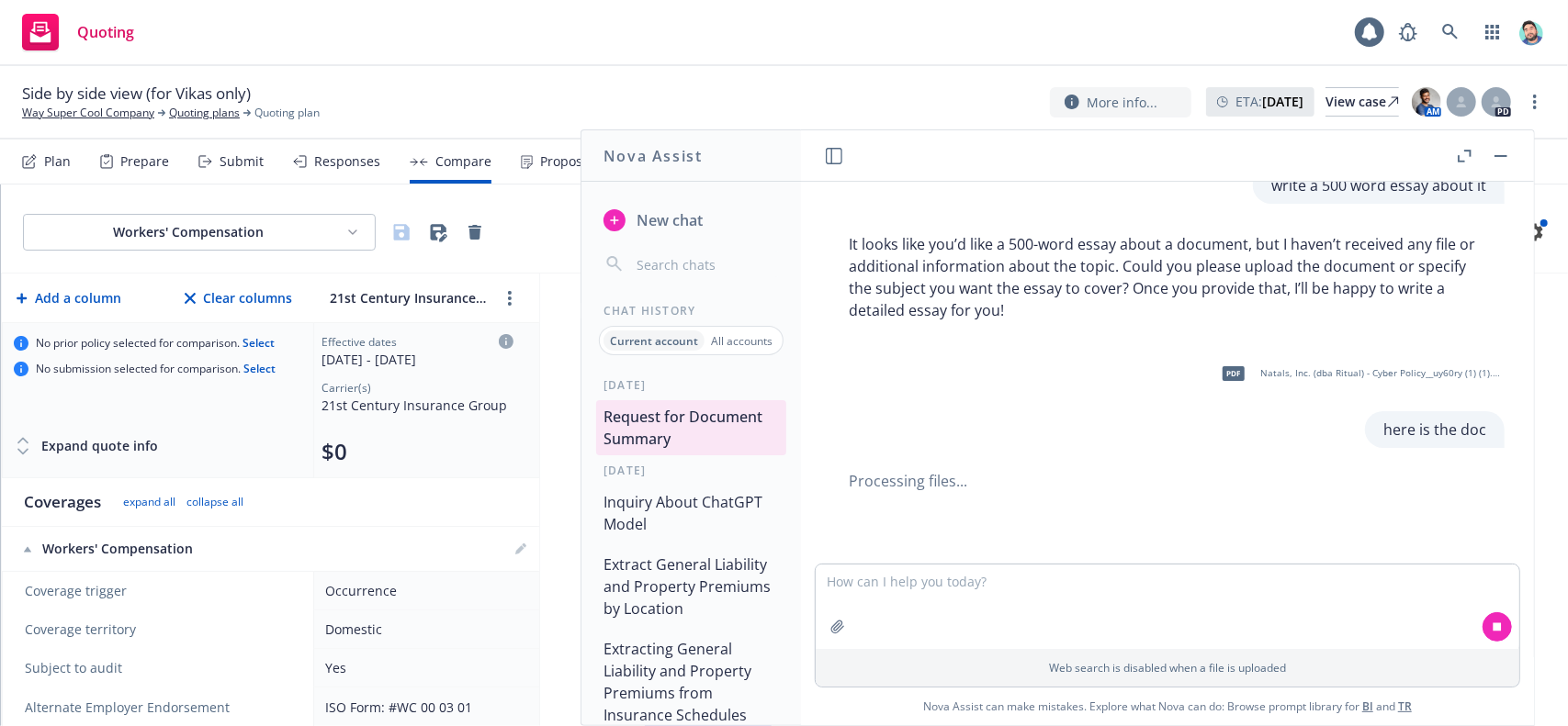
click at [834, 154] on icon "button" at bounding box center [834, 156] width 16 height 16
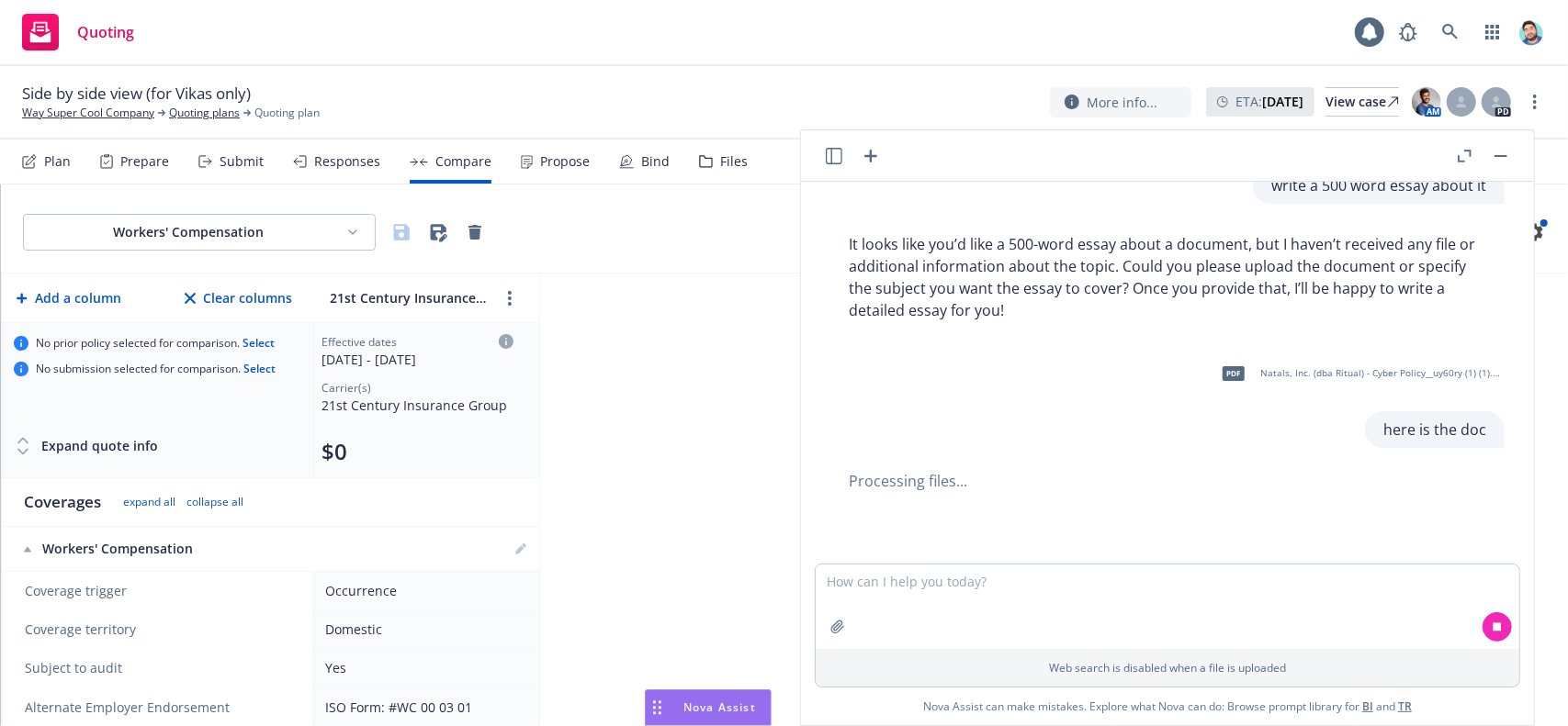
click at [844, 158] on button "button" at bounding box center [834, 156] width 22 height 22
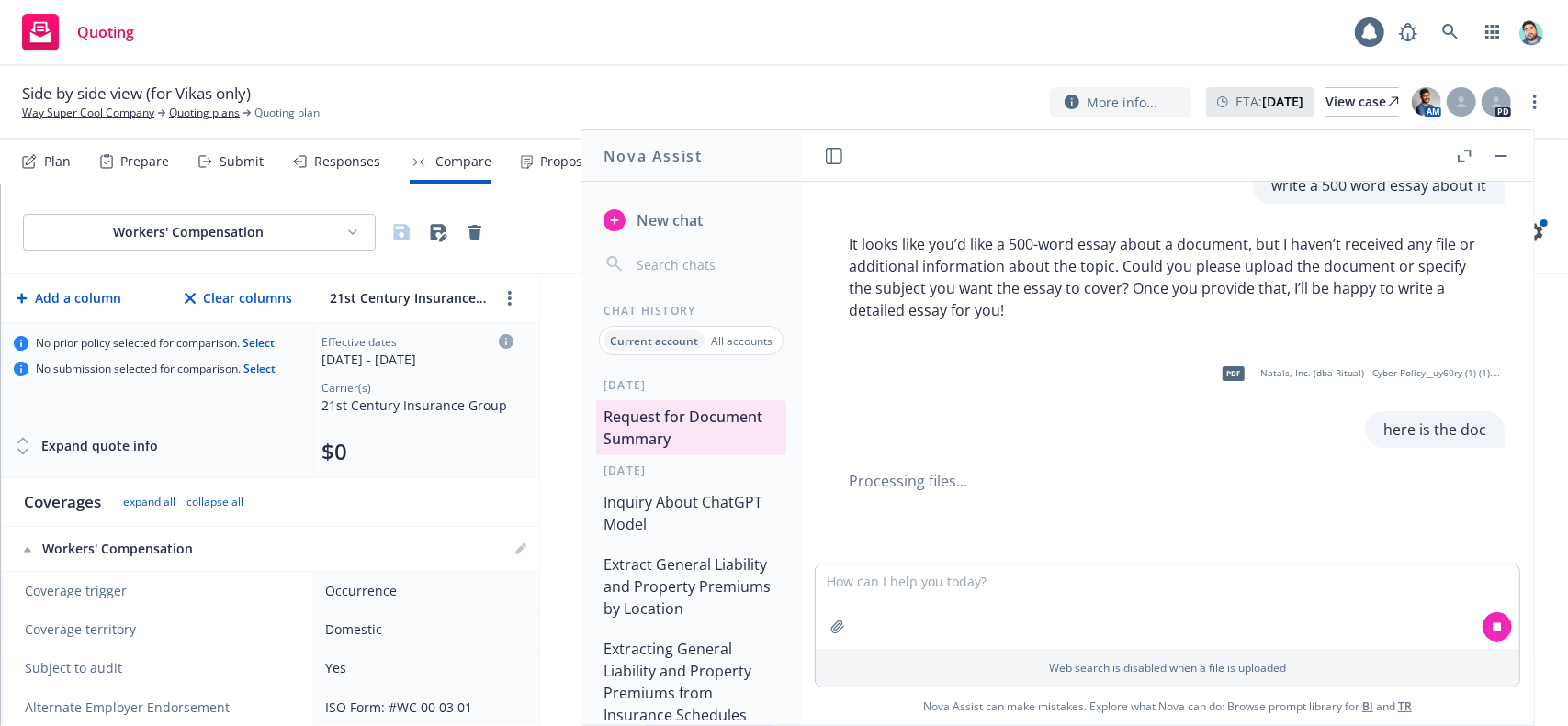
click at [706, 513] on button "Inquiry About ChatGPT Model" at bounding box center [692, 513] width 190 height 55
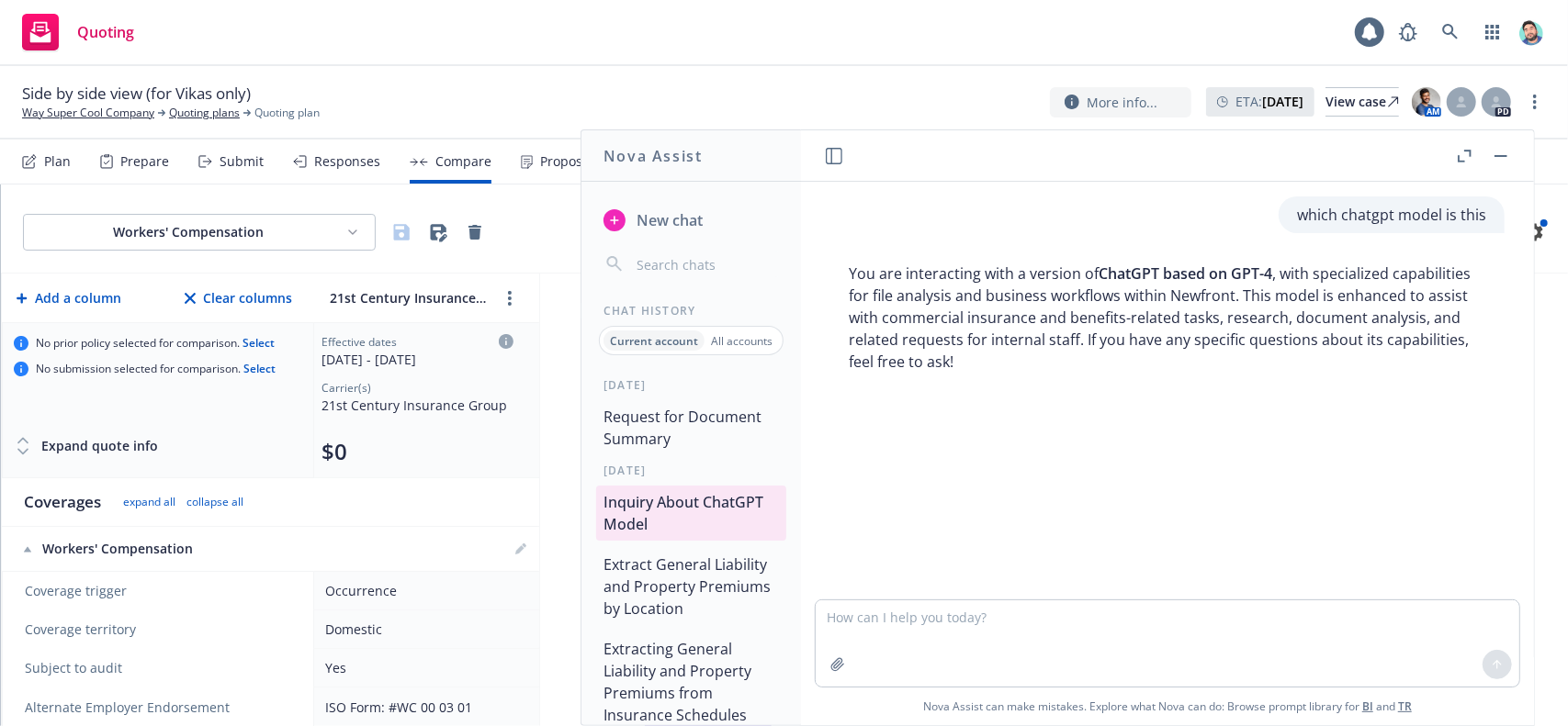
click at [682, 434] on button "Request for Document Summary" at bounding box center [692, 427] width 190 height 55
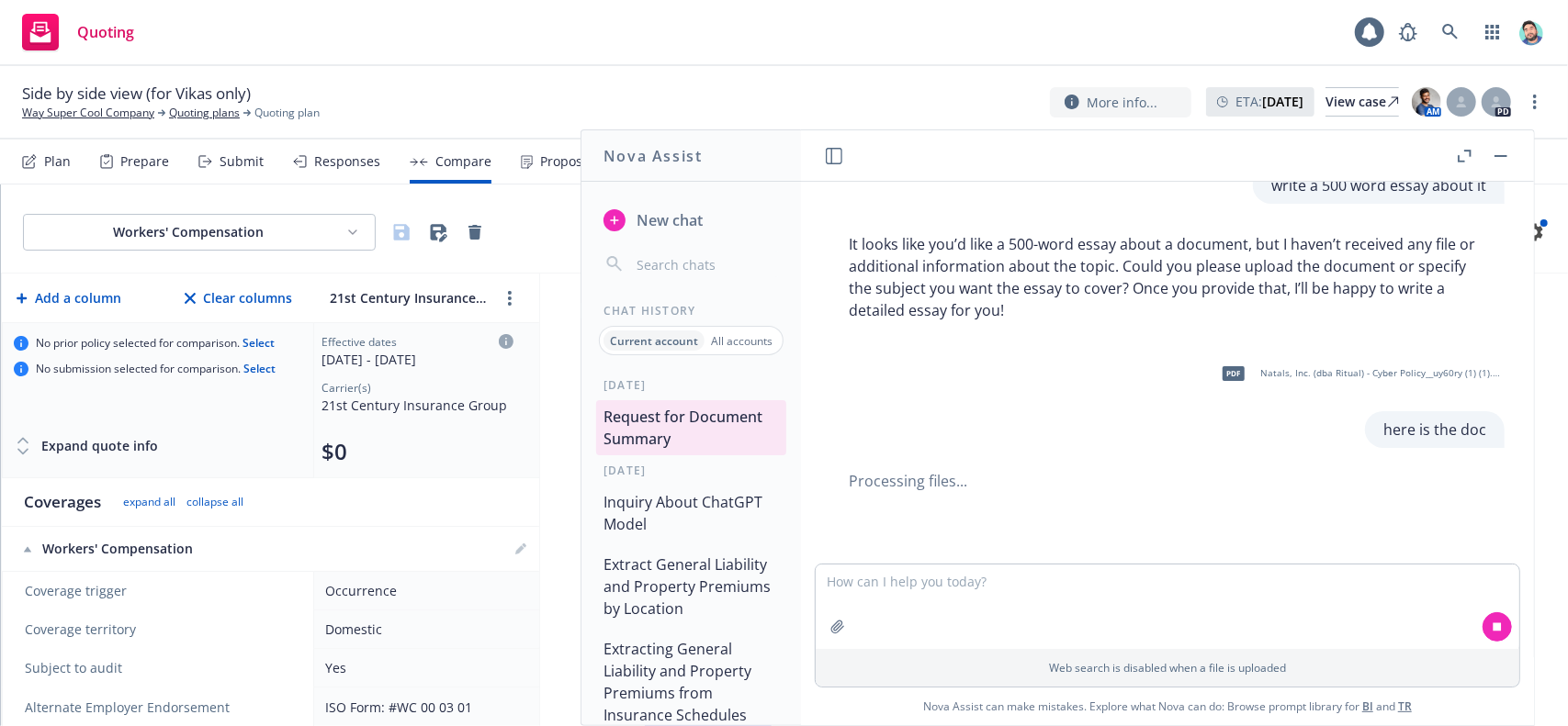
click at [698, 505] on button "Inquiry About ChatGPT Model" at bounding box center [692, 513] width 190 height 55
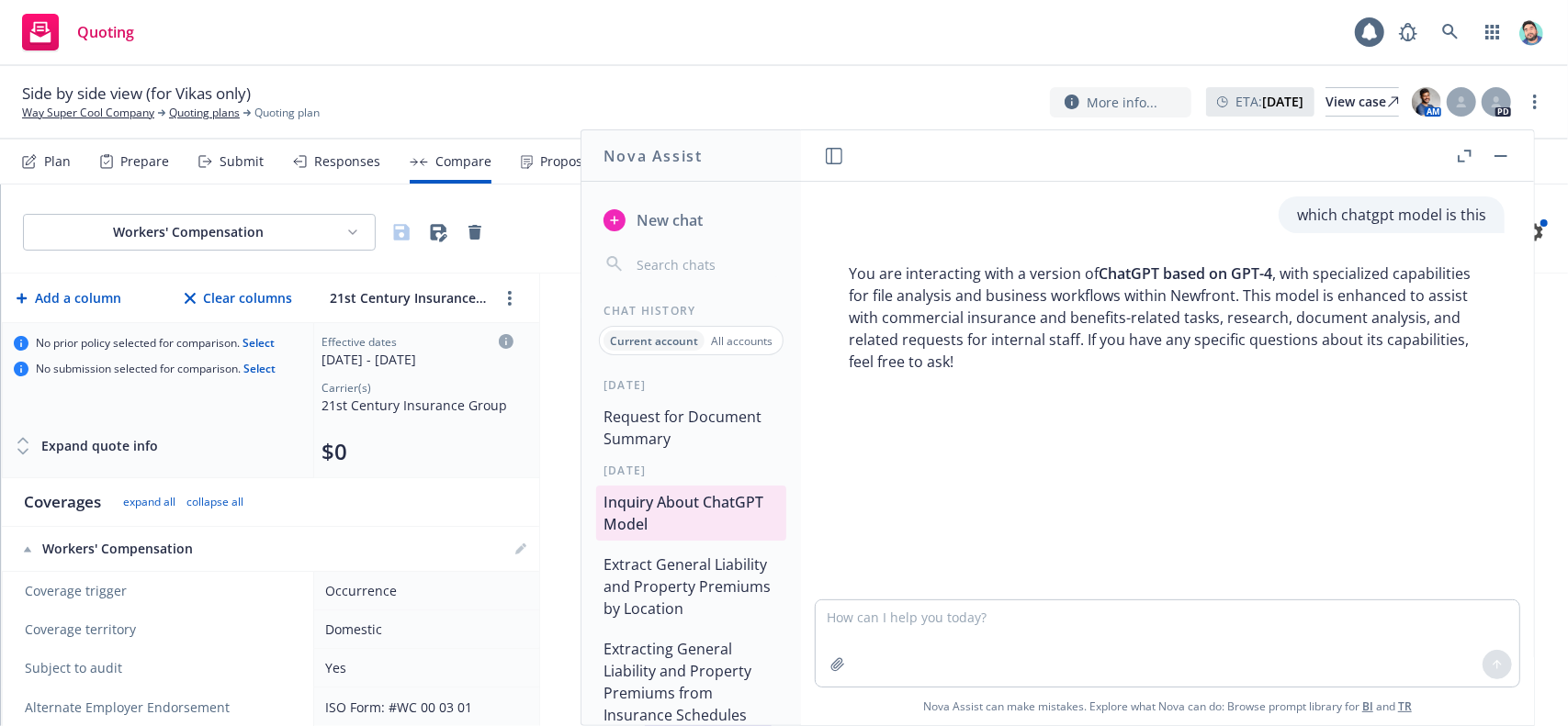
click at [834, 168] on header at bounding box center [1168, 156] width 733 height 51
click at [835, 156] on icon "button" at bounding box center [834, 156] width 16 height 16
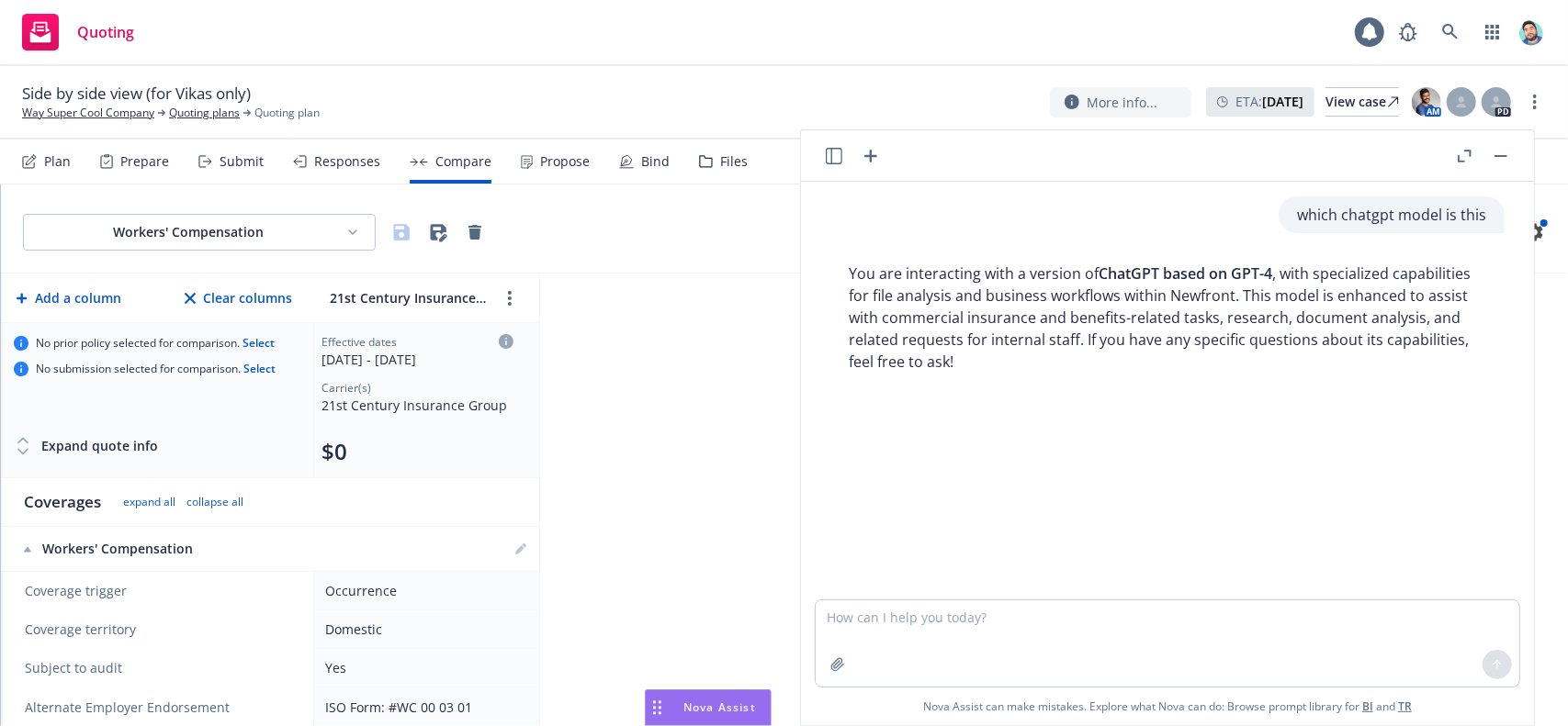
click at [835, 156] on icon "button" at bounding box center [834, 156] width 16 height 16
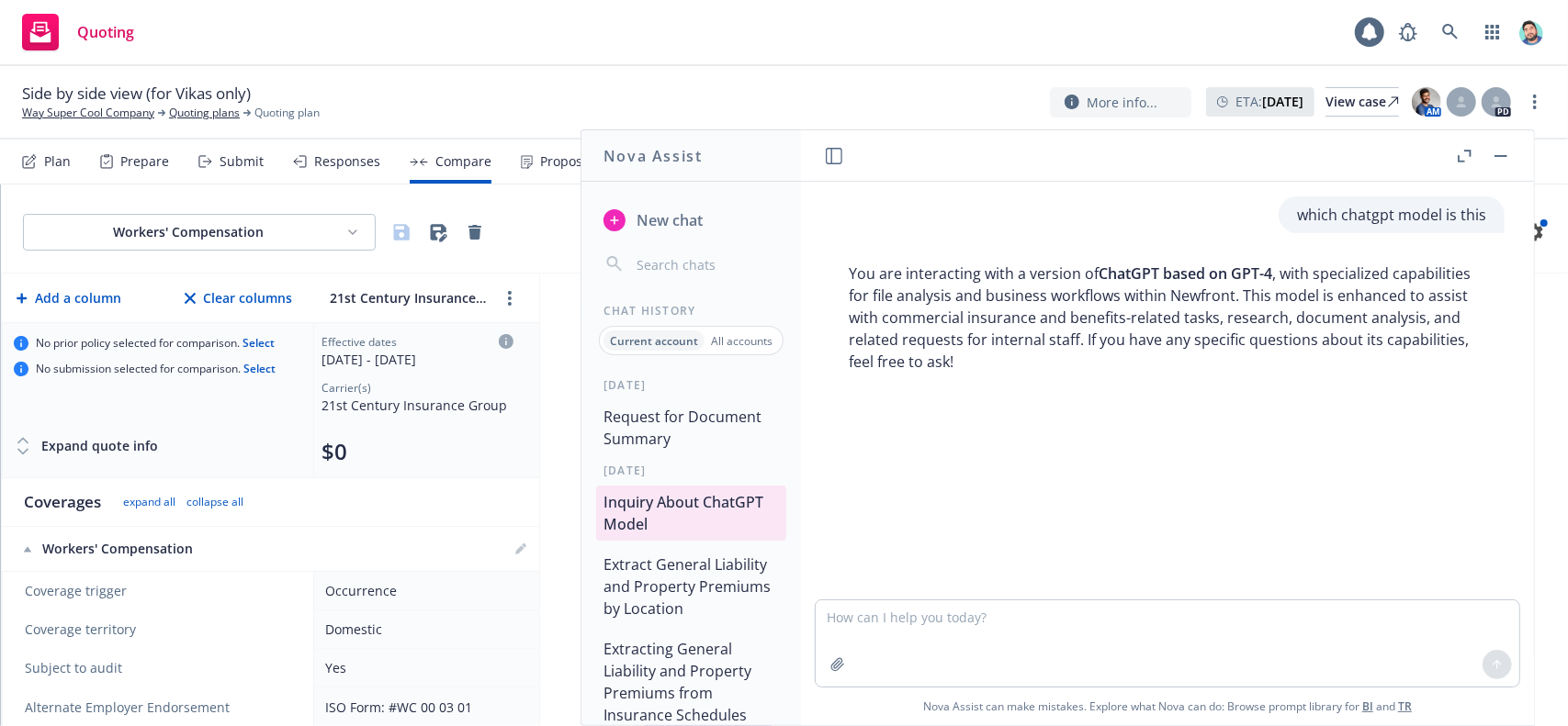
click at [706, 423] on button "Request for Document Summary" at bounding box center [692, 427] width 190 height 55
